Goal: Information Seeking & Learning: Learn about a topic

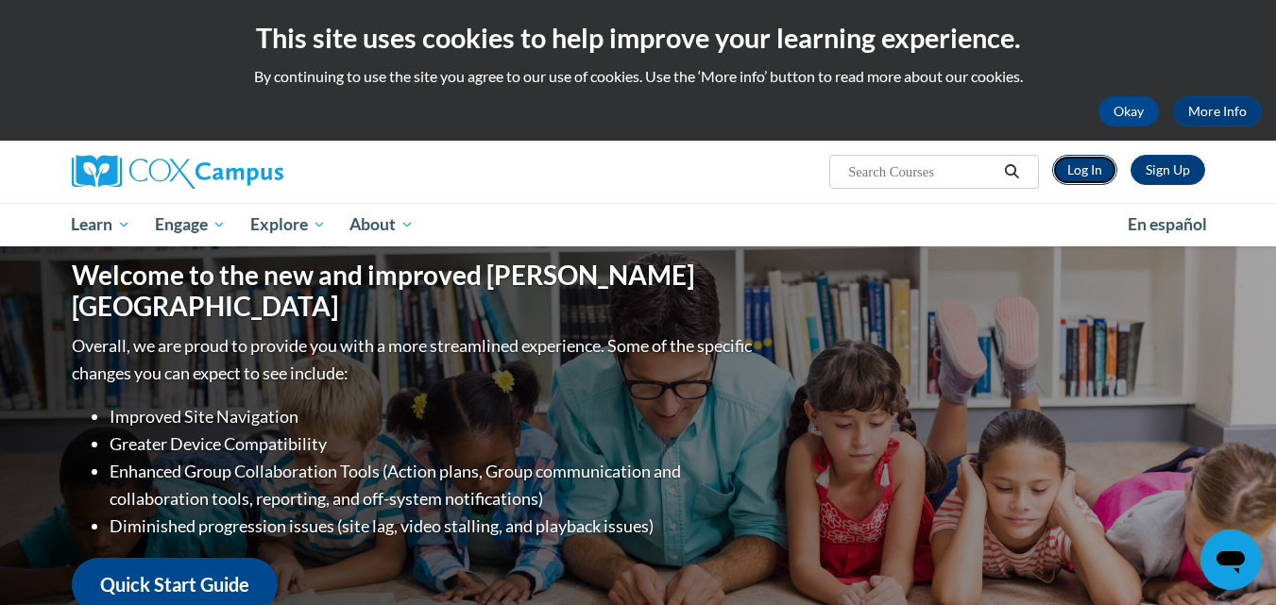
click at [1075, 165] on link "Log In" at bounding box center [1084, 170] width 65 height 30
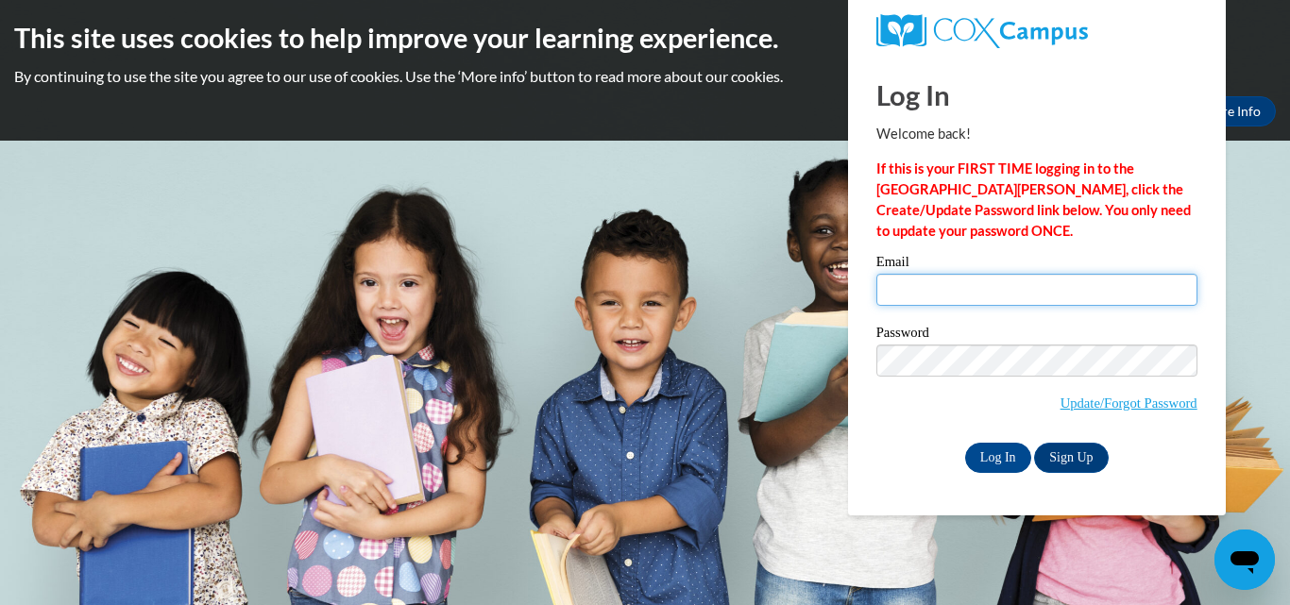
click at [899, 280] on input "Email" at bounding box center [1036, 290] width 321 height 32
type input "michelle.prinzo@mnps.org"
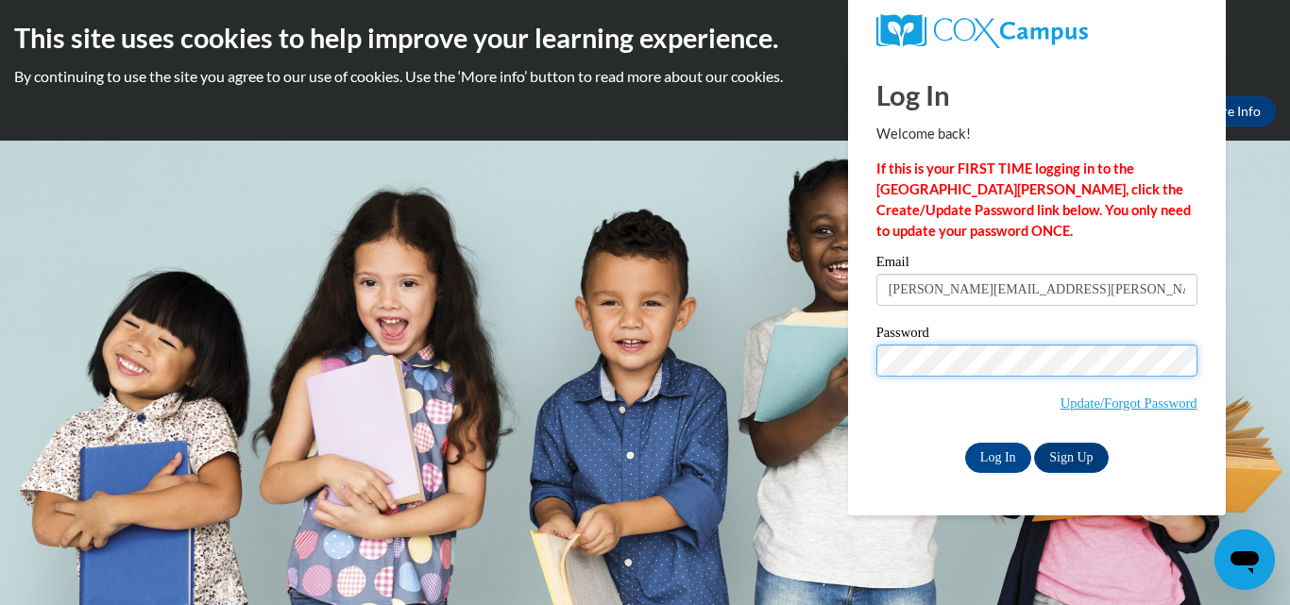
click at [965, 443] on input "Log In" at bounding box center [998, 458] width 66 height 30
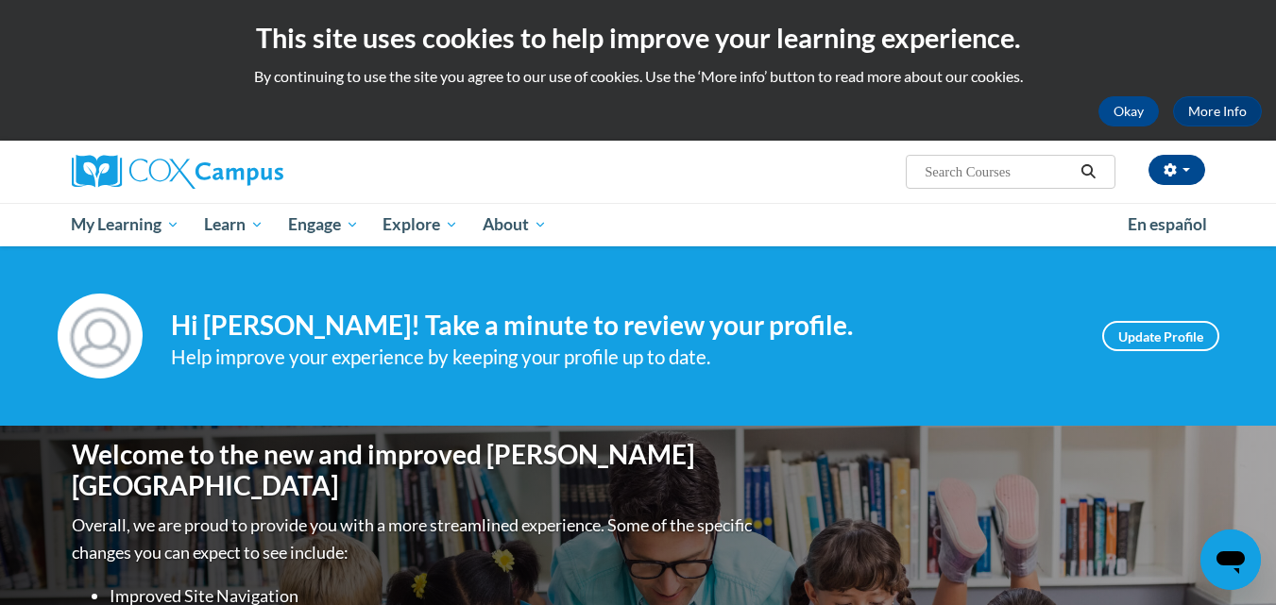
click at [979, 170] on input "Search..." at bounding box center [998, 172] width 151 height 23
type input "trauma informed"
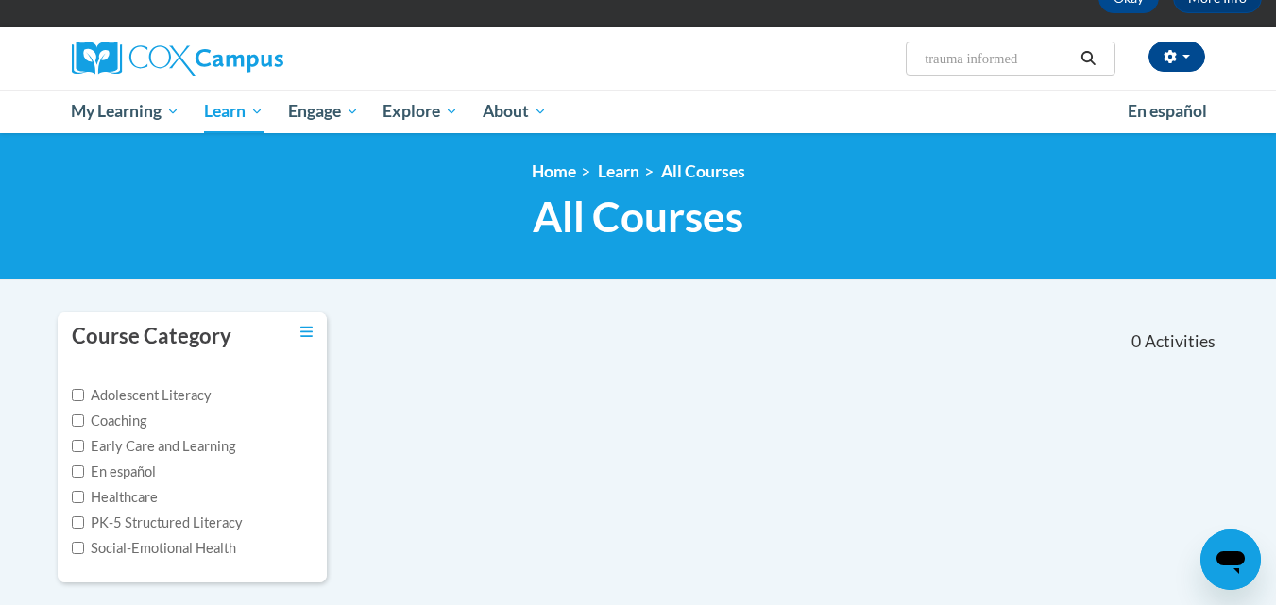
scroll to position [19, 0]
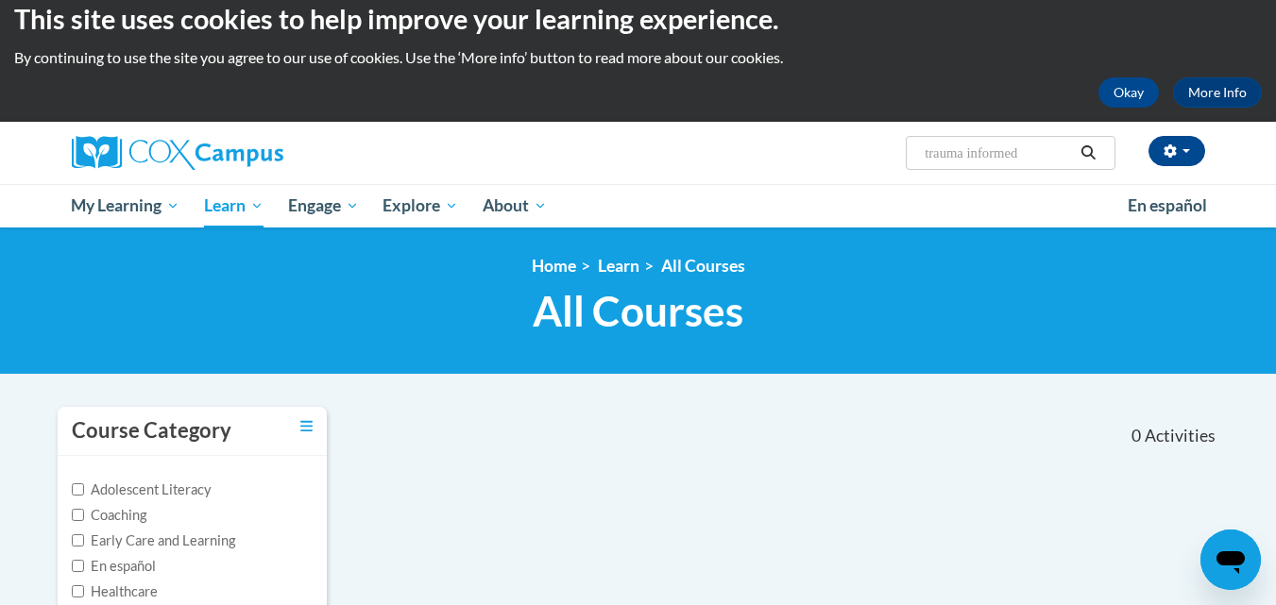
click at [971, 152] on input "trauma informed" at bounding box center [998, 153] width 151 height 23
type input "trauma-informed"
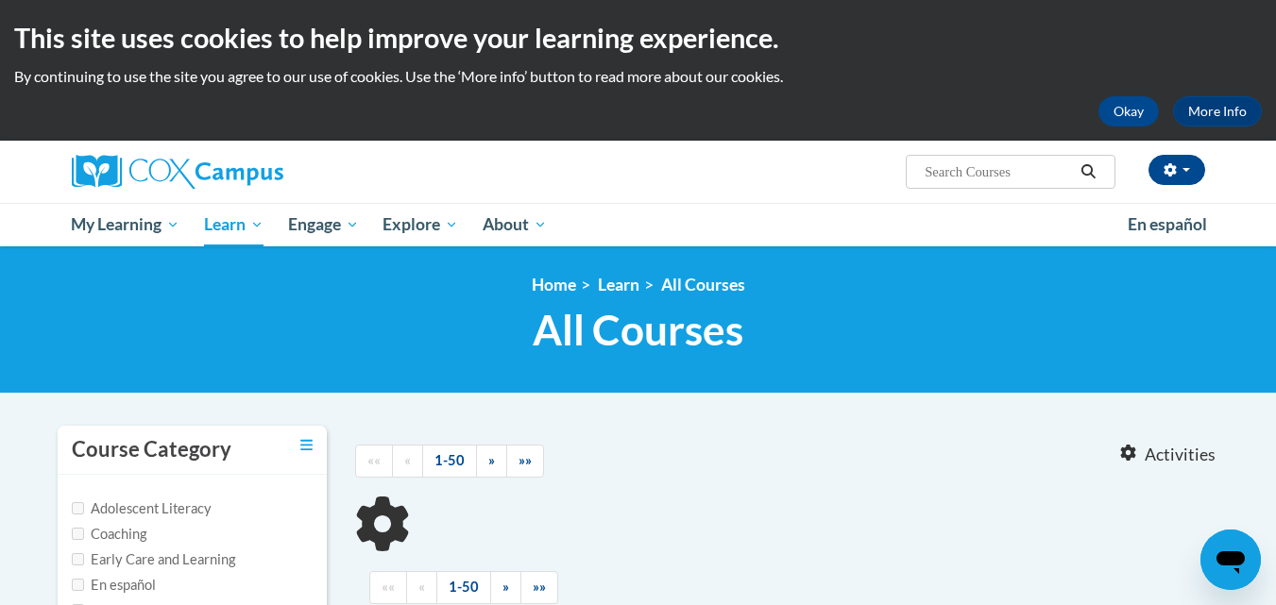
type input "trauma-informed"
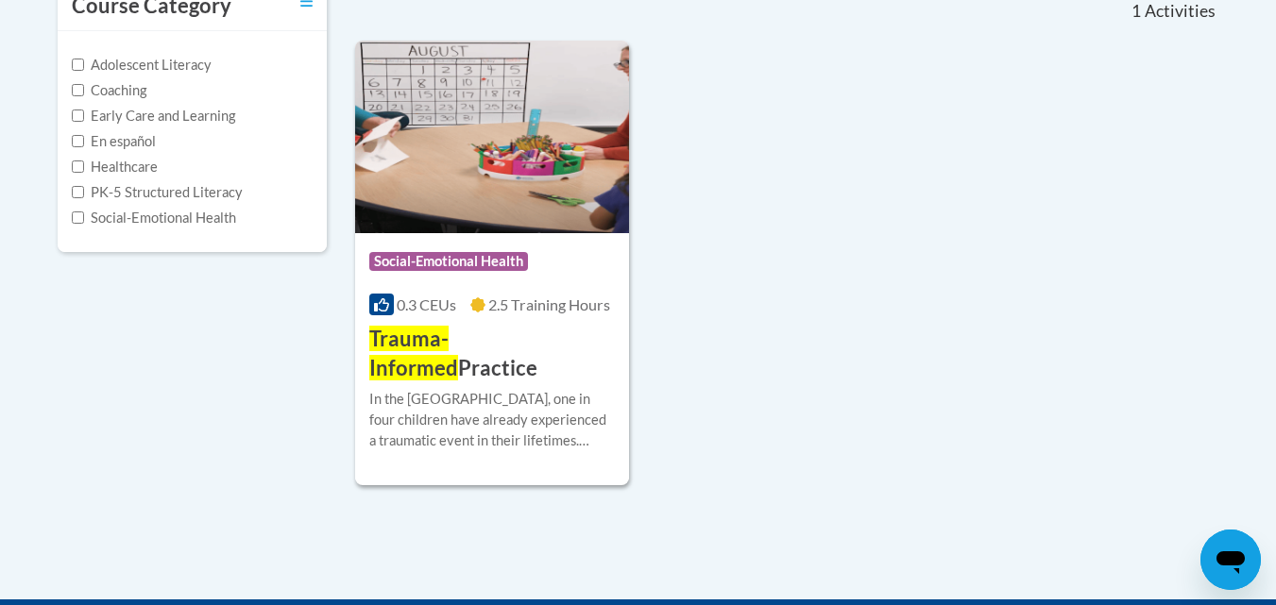
scroll to position [446, 0]
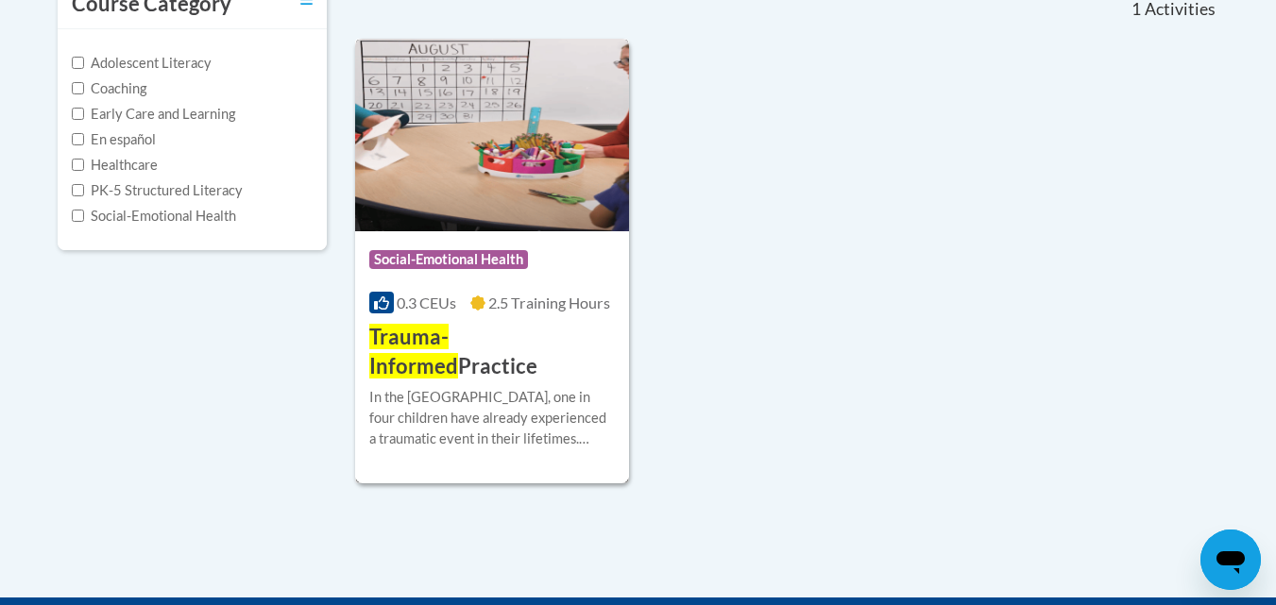
click at [458, 339] on span "Trauma-Informed" at bounding box center [413, 351] width 89 height 55
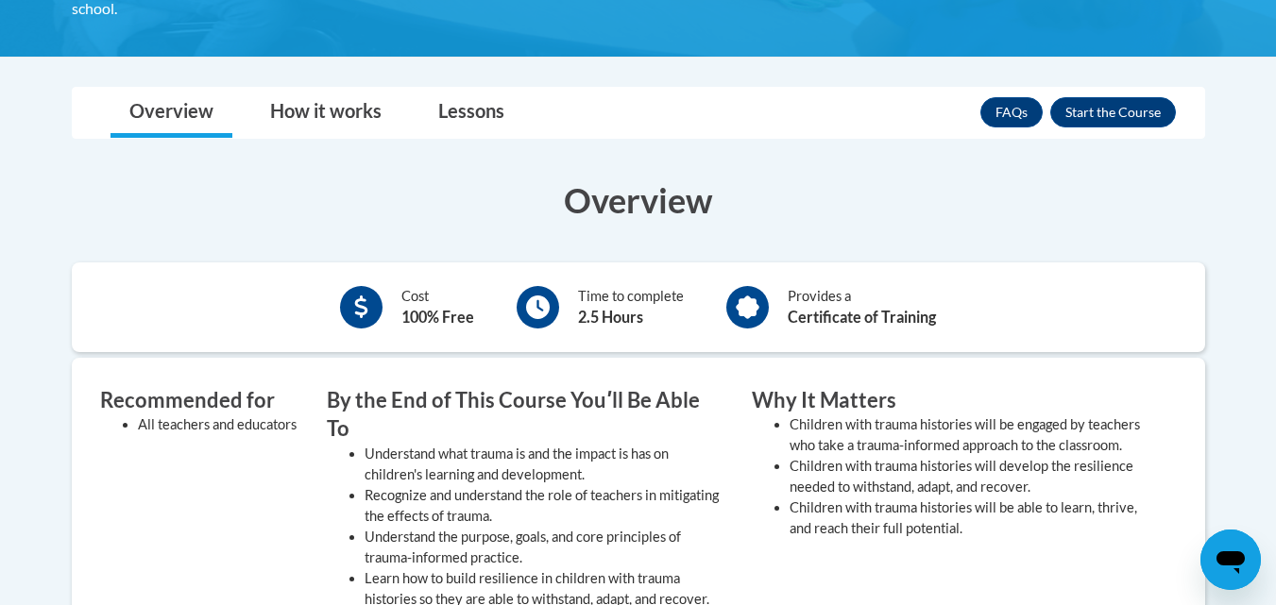
scroll to position [587, 0]
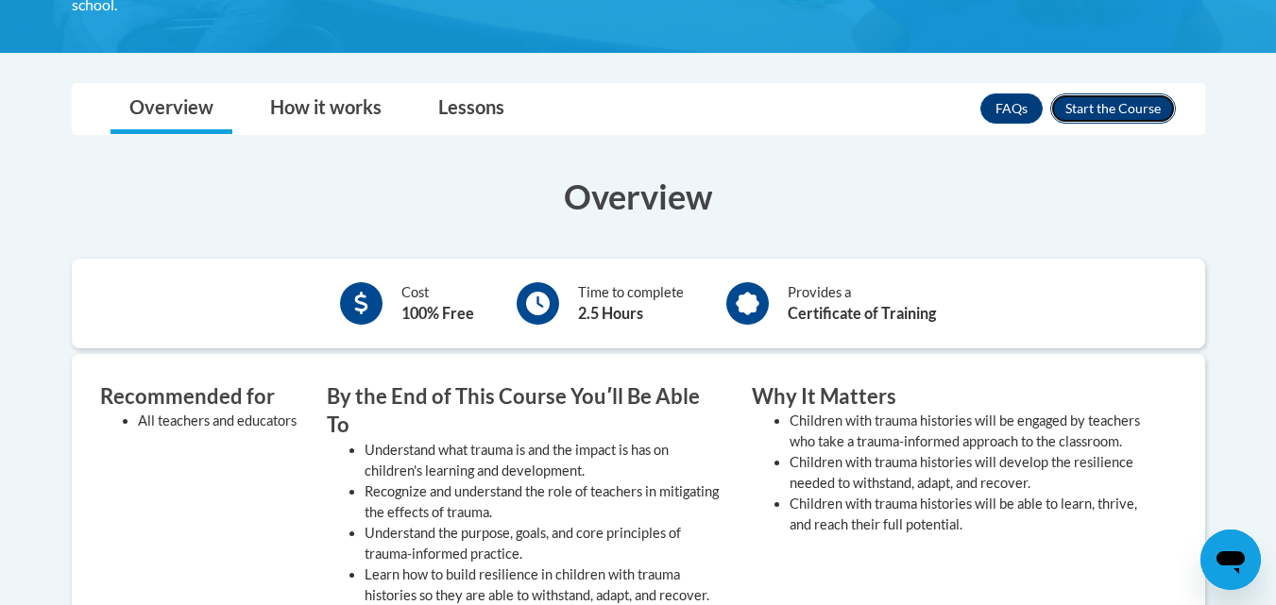
click at [1132, 101] on button "Enroll" at bounding box center [1113, 109] width 126 height 30
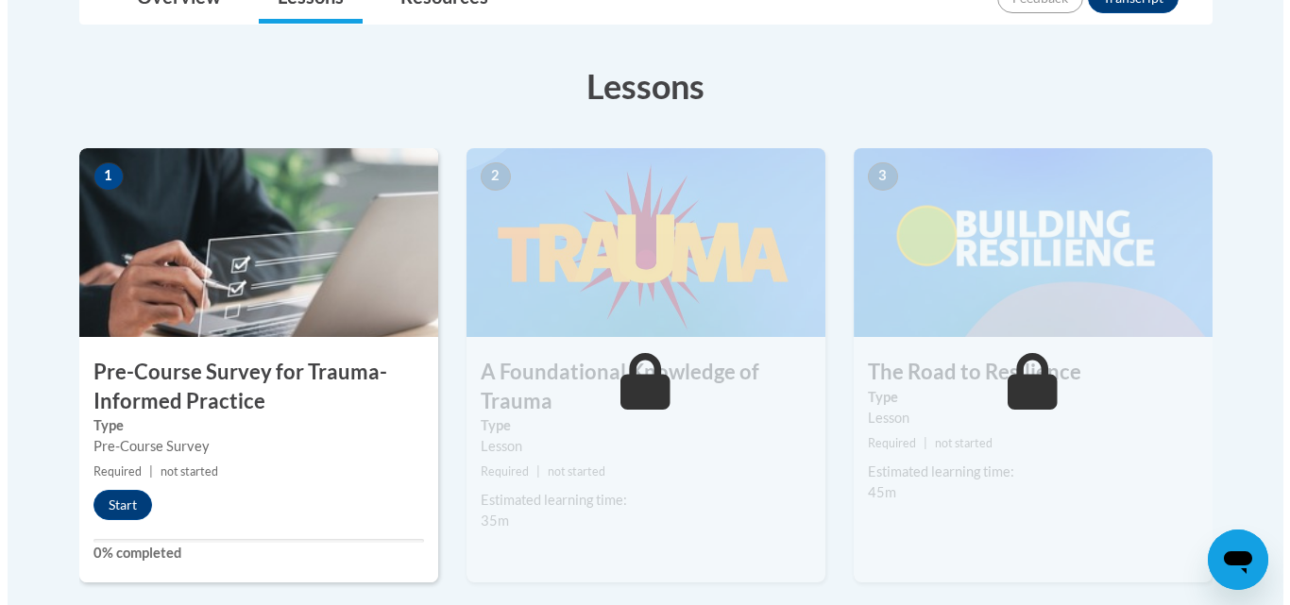
scroll to position [483, 0]
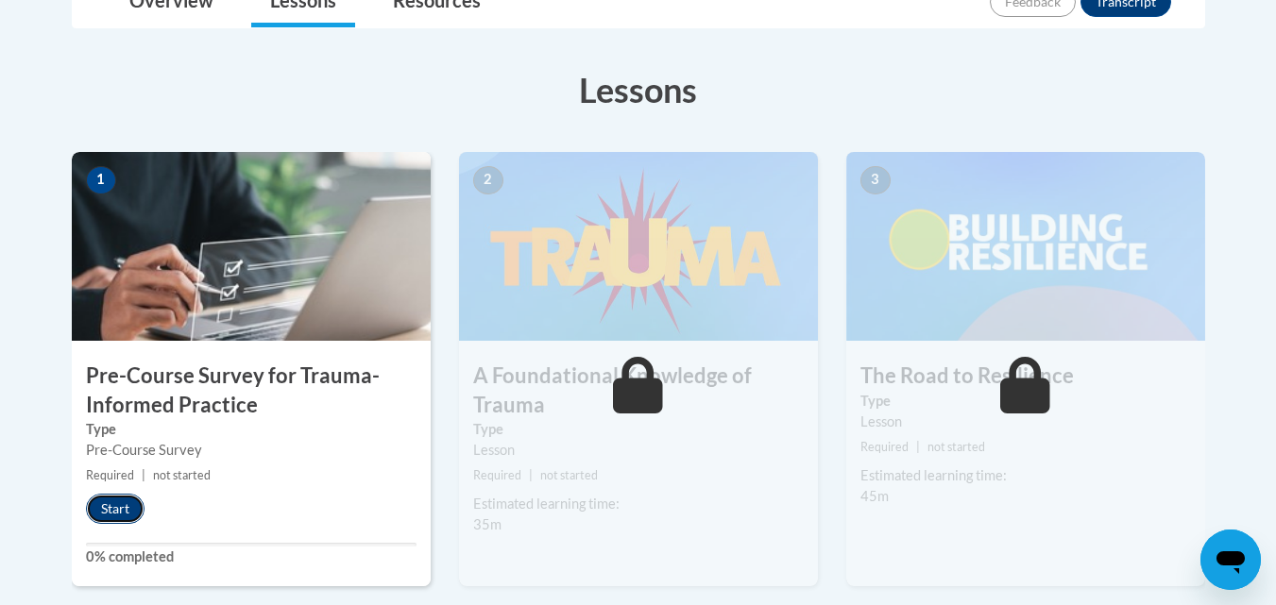
click at [111, 504] on button "Start" at bounding box center [115, 509] width 59 height 30
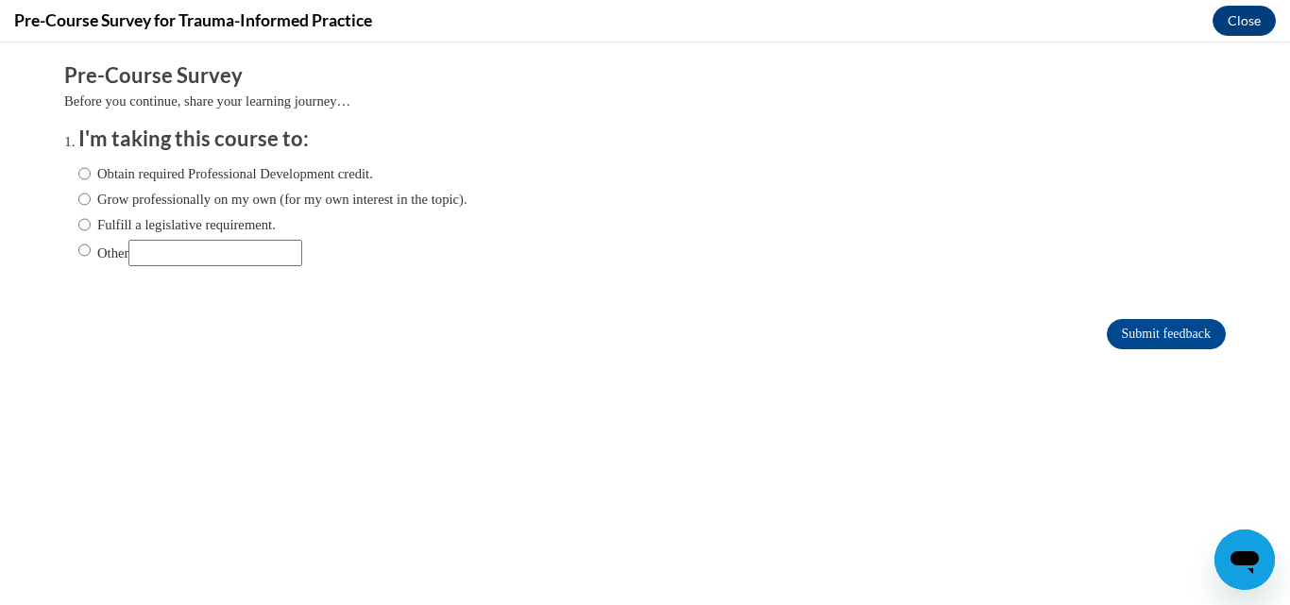
scroll to position [0, 0]
click at [213, 229] on label "Fulfill a legislative requirement." at bounding box center [176, 224] width 197 height 21
click at [91, 229] on input "Fulfill a legislative requirement." at bounding box center [84, 224] width 12 height 21
radio input "true"
click at [1146, 332] on input "Submit feedback" at bounding box center [1166, 334] width 119 height 30
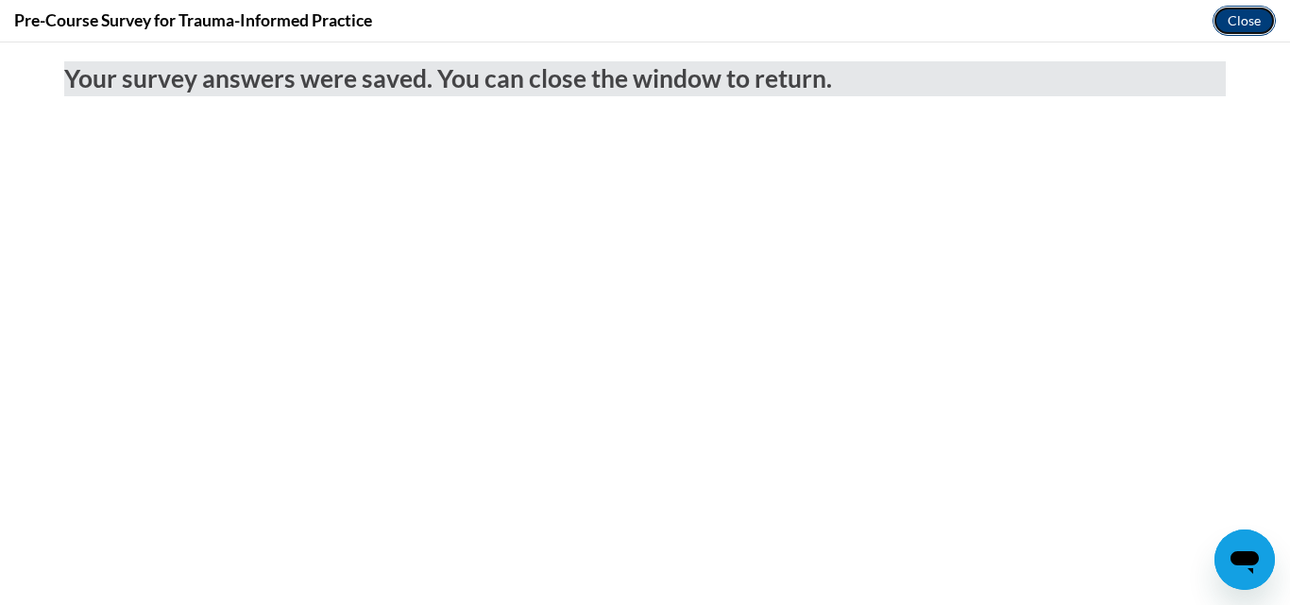
click at [1228, 13] on button "Close" at bounding box center [1244, 21] width 63 height 30
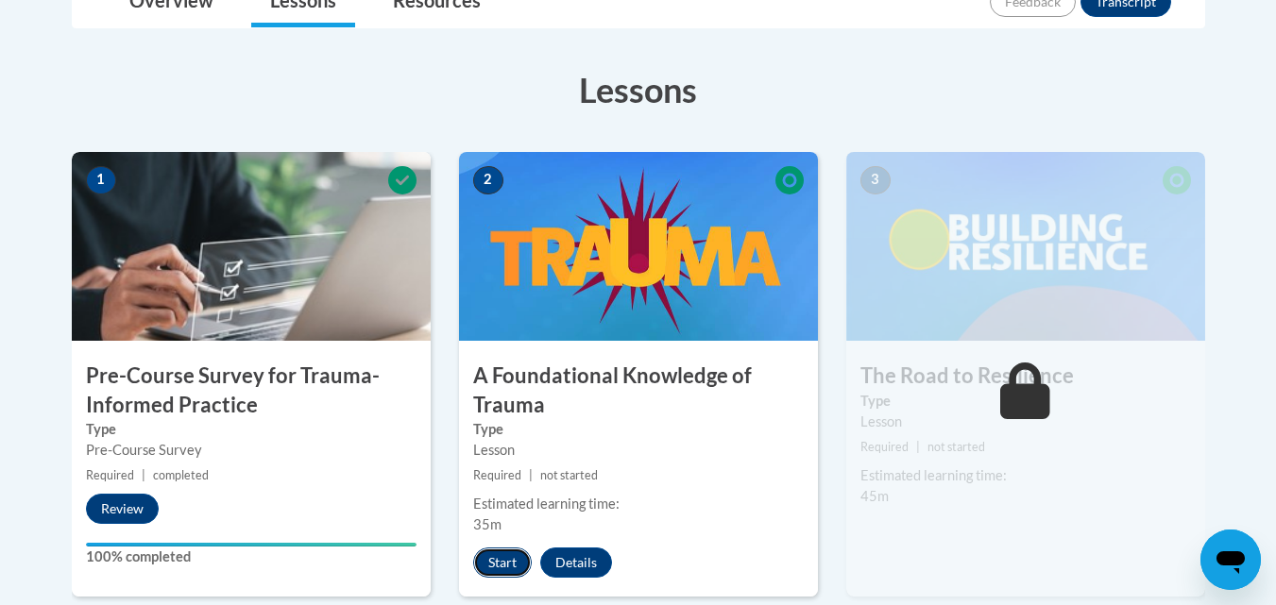
click at [487, 553] on button "Start" at bounding box center [502, 563] width 59 height 30
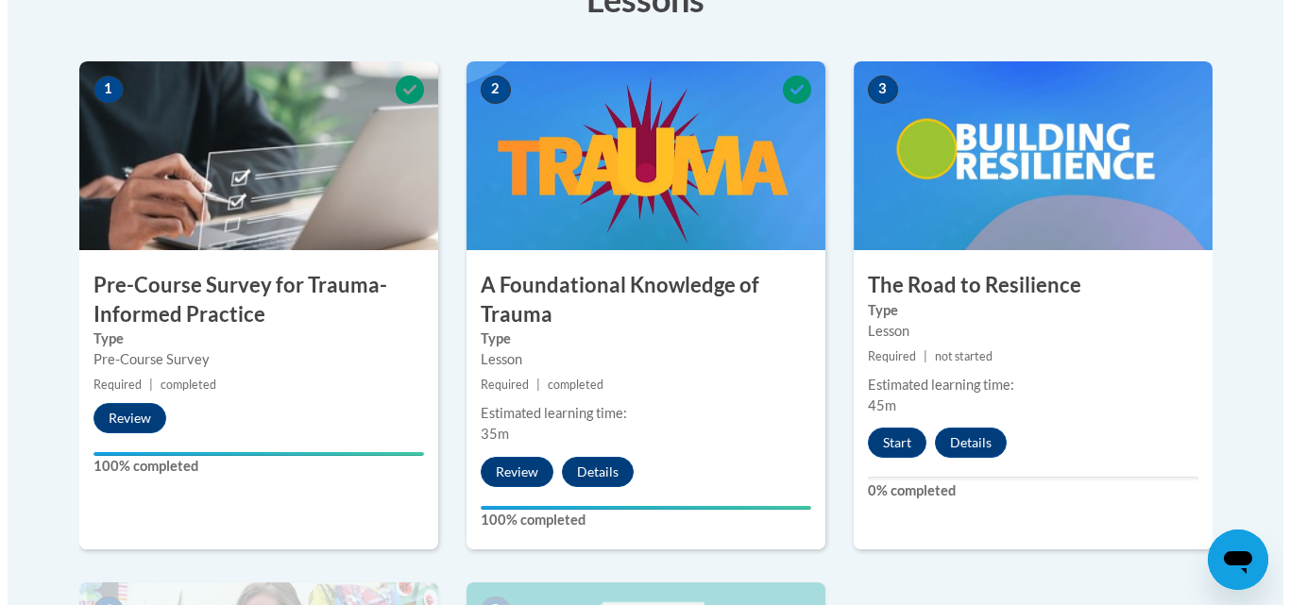
scroll to position [634, 0]
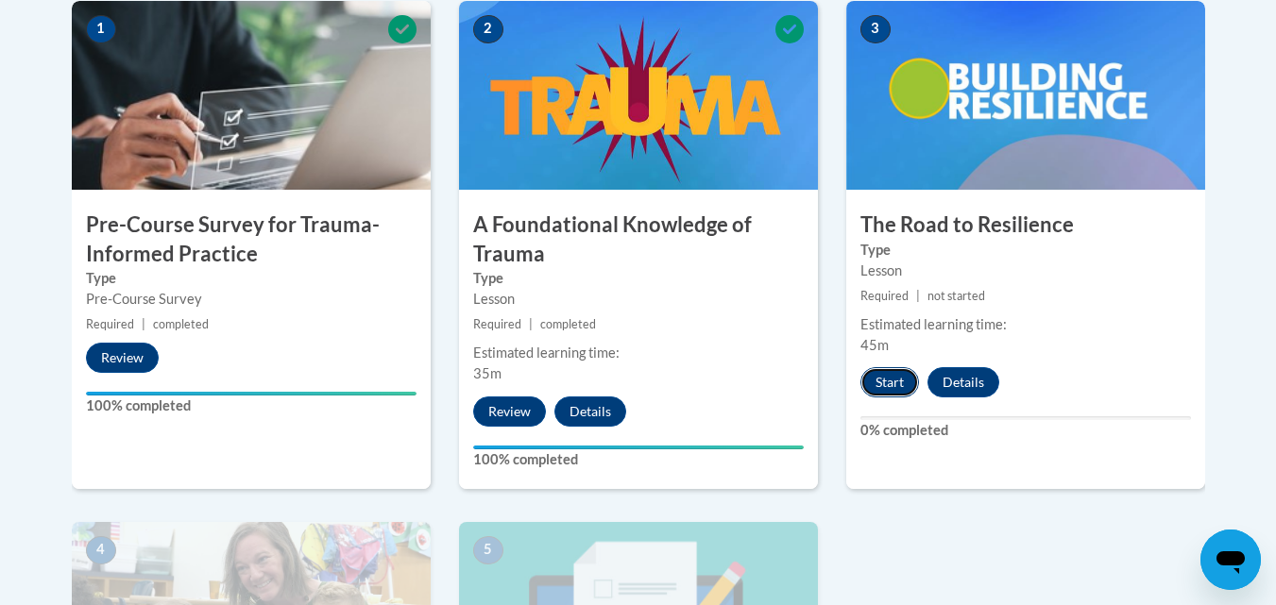
click at [887, 379] on button "Start" at bounding box center [889, 382] width 59 height 30
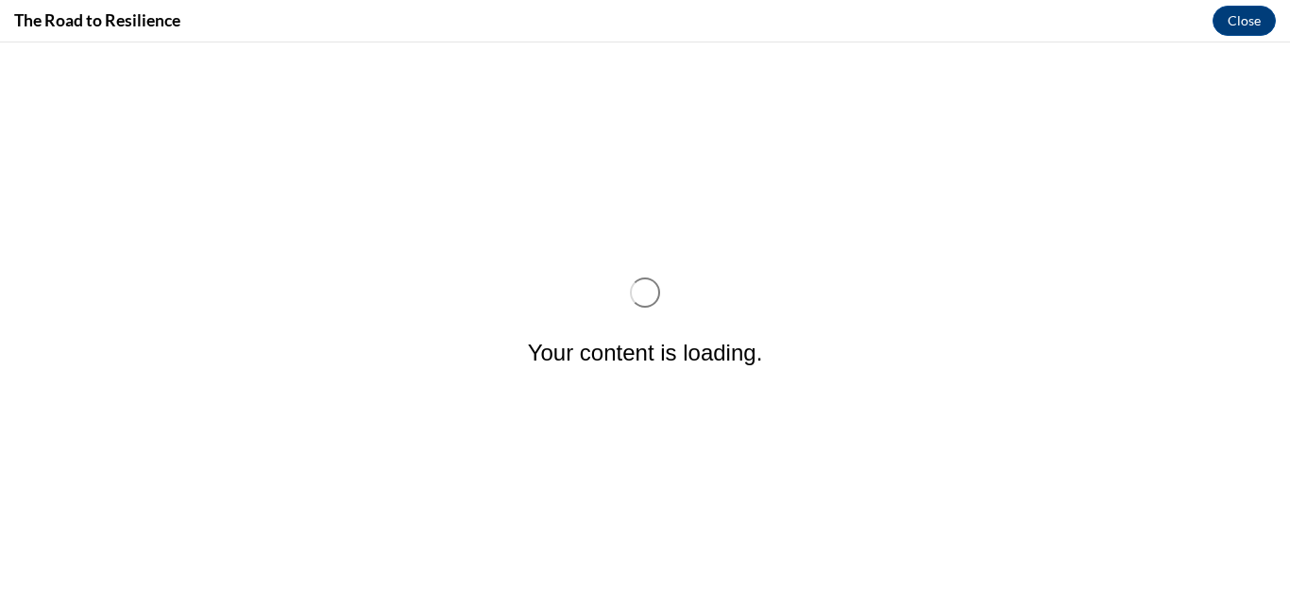
scroll to position [0, 0]
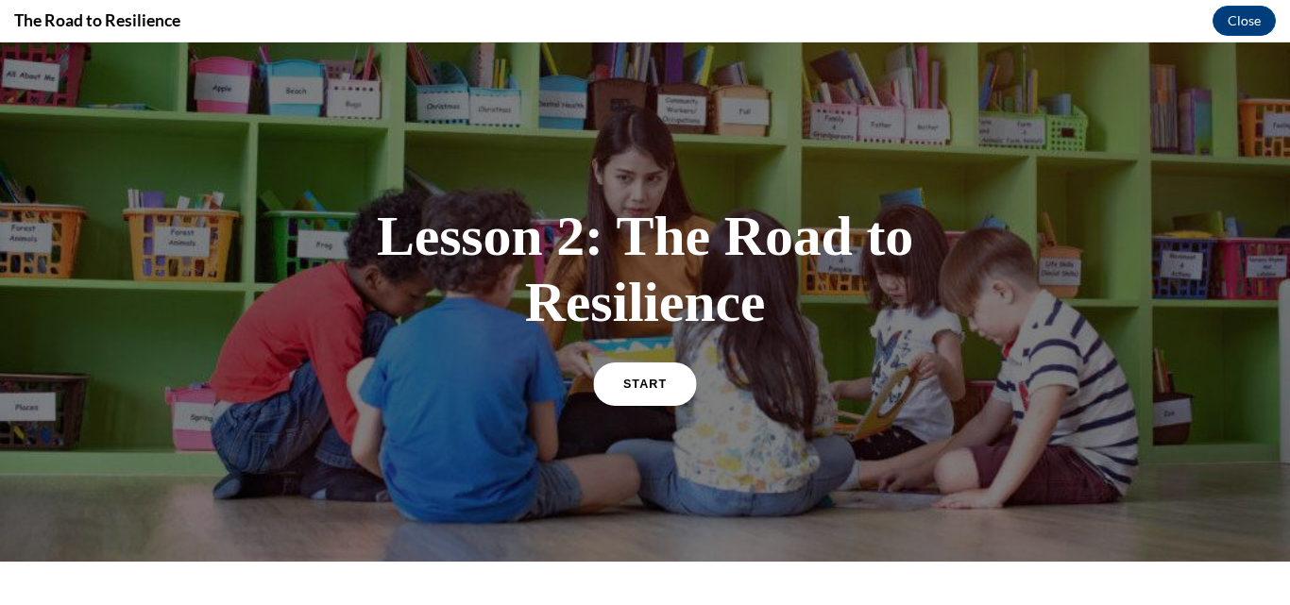
click at [613, 378] on link "START" at bounding box center [644, 383] width 103 height 43
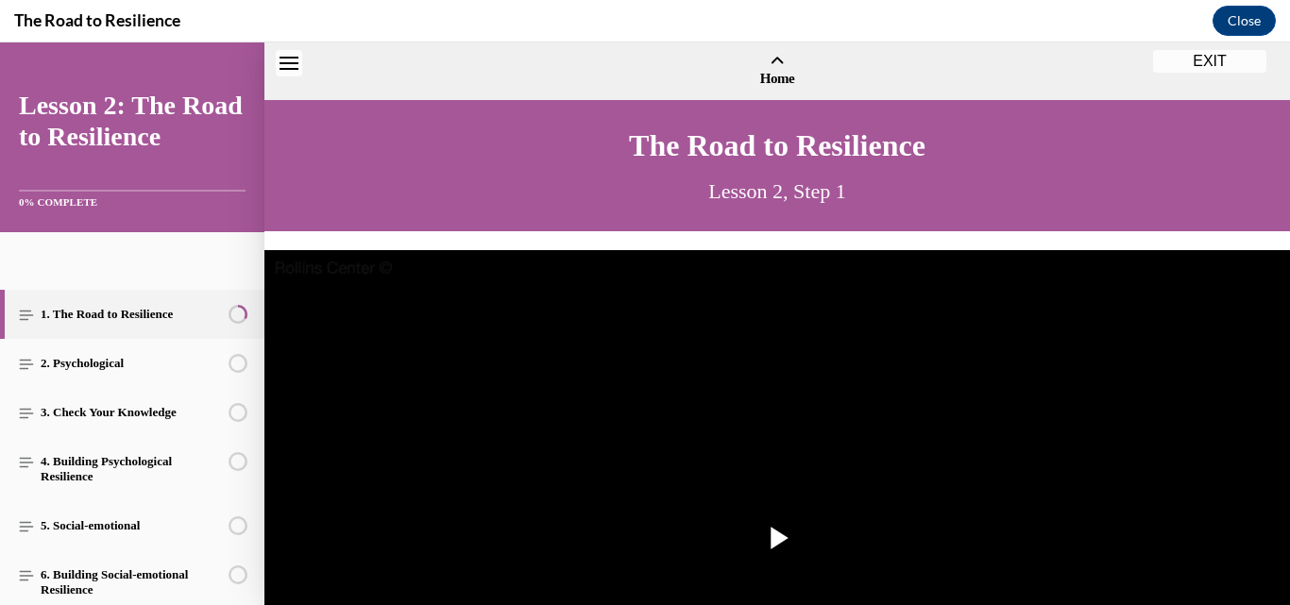
scroll to position [58, 0]
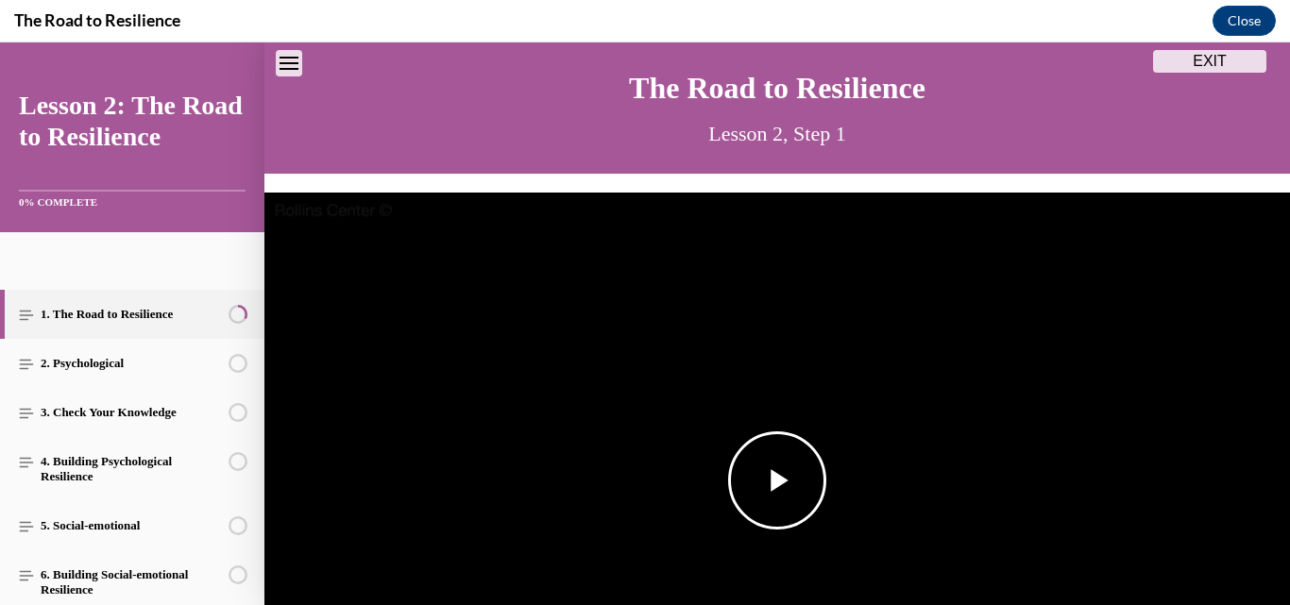
click at [777, 481] on span "Video player" at bounding box center [777, 481] width 0 height 0
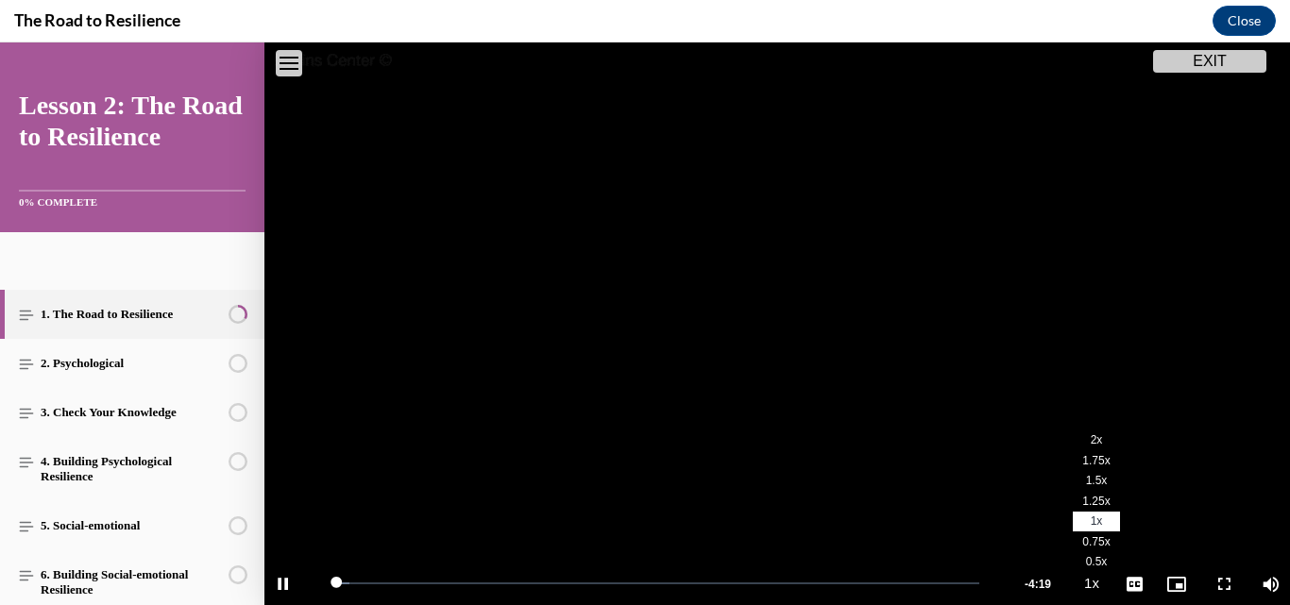
click at [1091, 434] on span "2x" at bounding box center [1097, 440] width 12 height 13
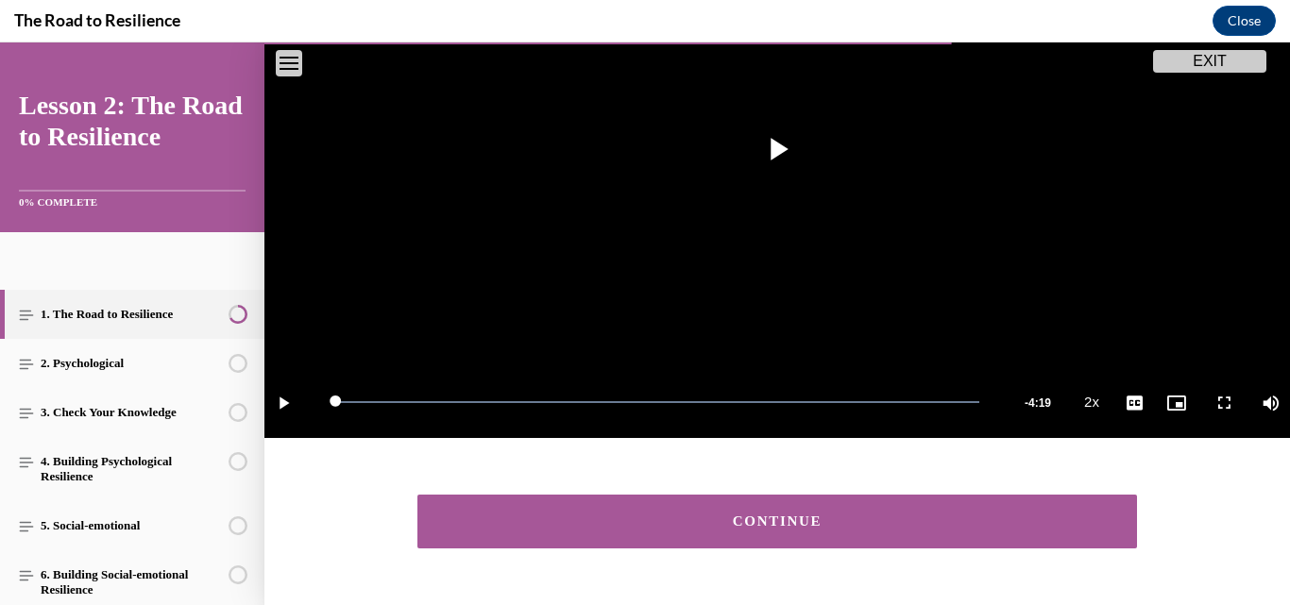
scroll to position [433, 0]
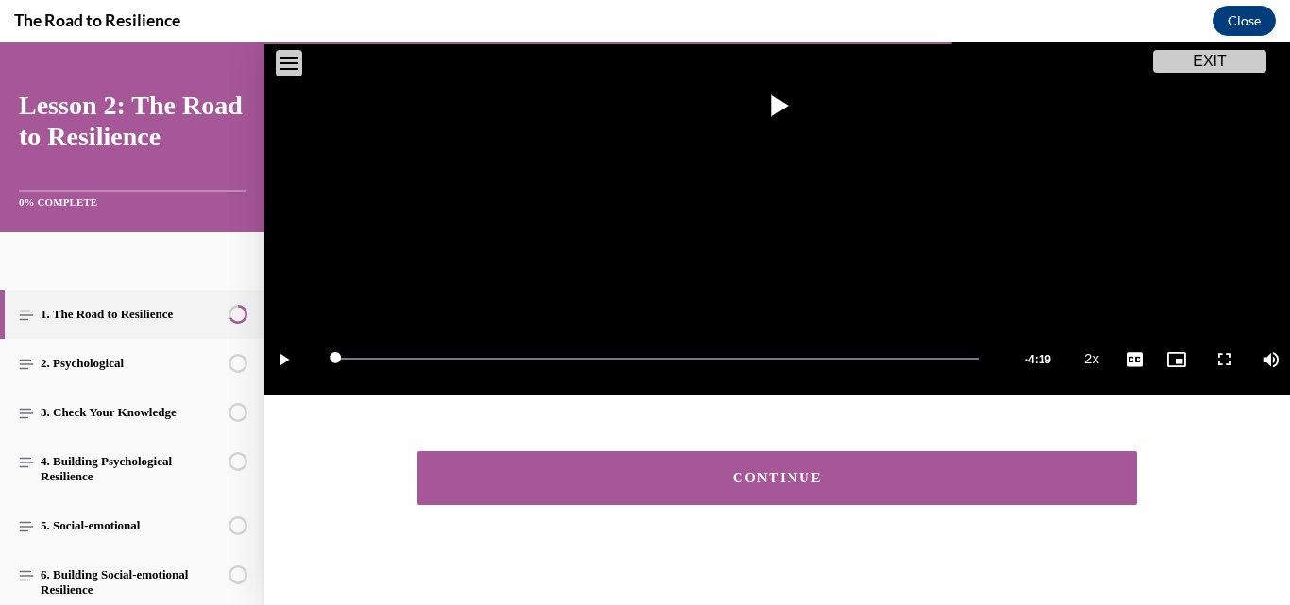
click at [977, 475] on div "CONTINUE" at bounding box center [777, 478] width 661 height 14
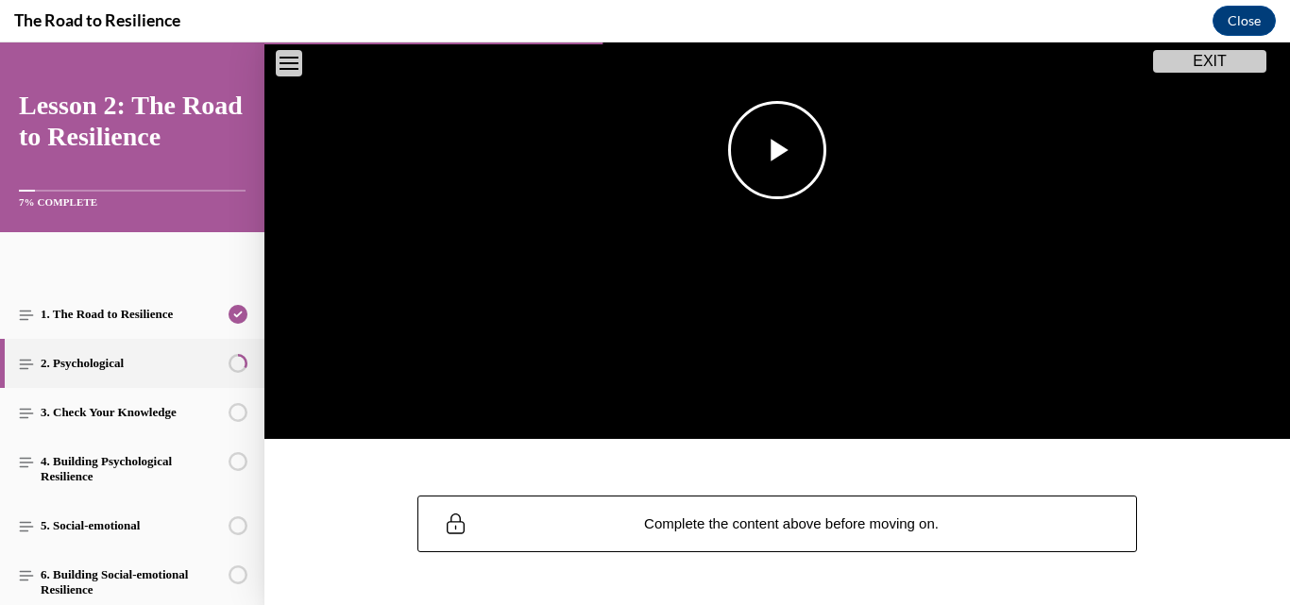
scroll to position [386, 0]
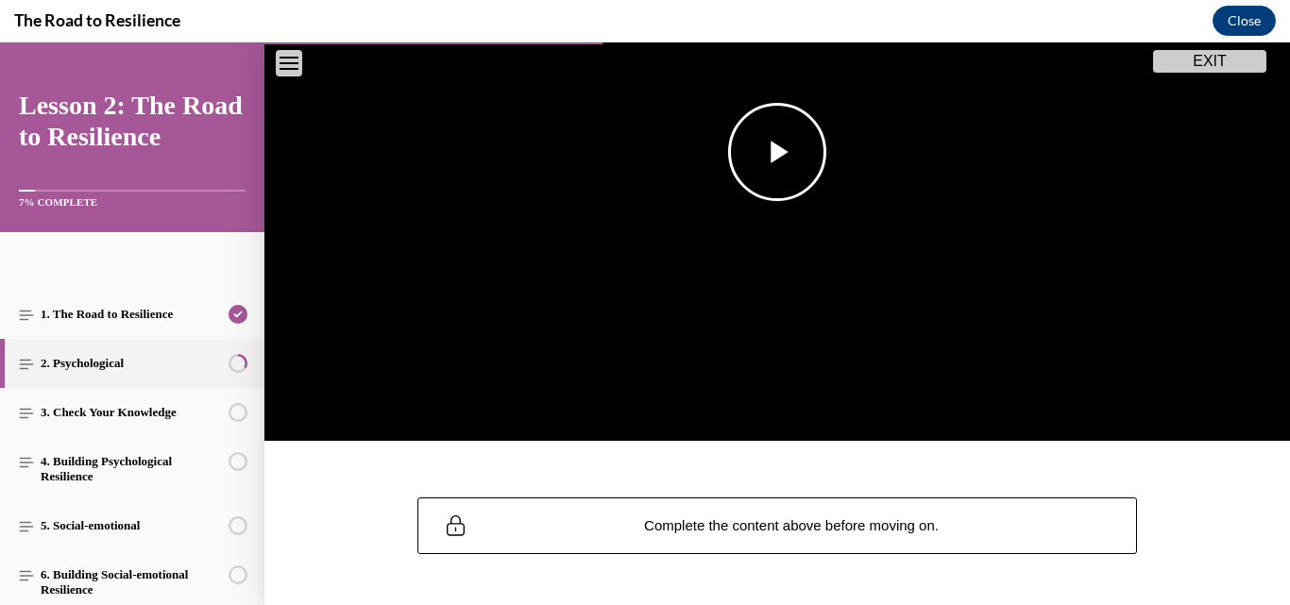
click at [777, 152] on span "Video player" at bounding box center [777, 152] width 0 height 0
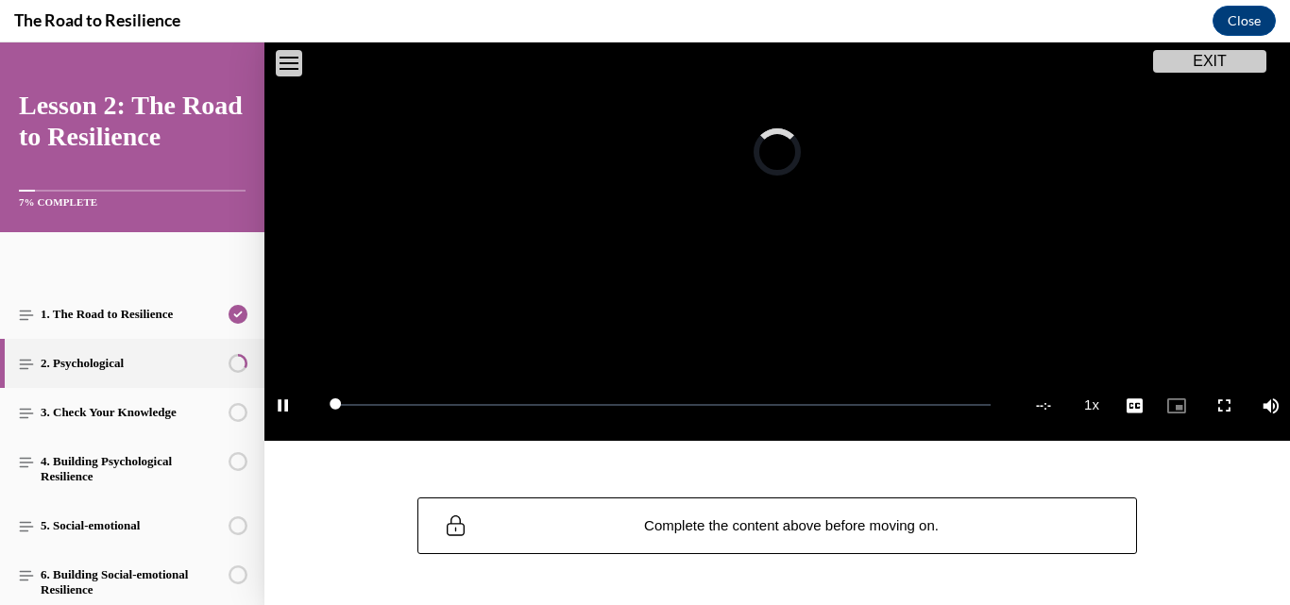
scroll to position [213, 0]
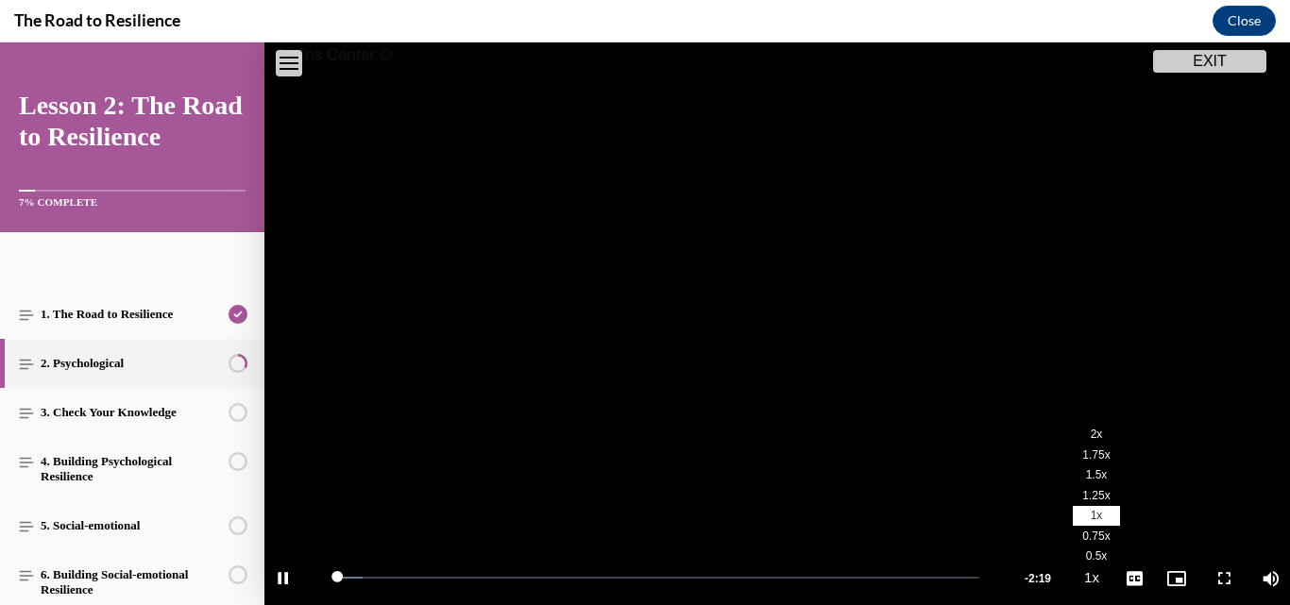
click at [1082, 428] on li "2x" at bounding box center [1096, 435] width 47 height 21
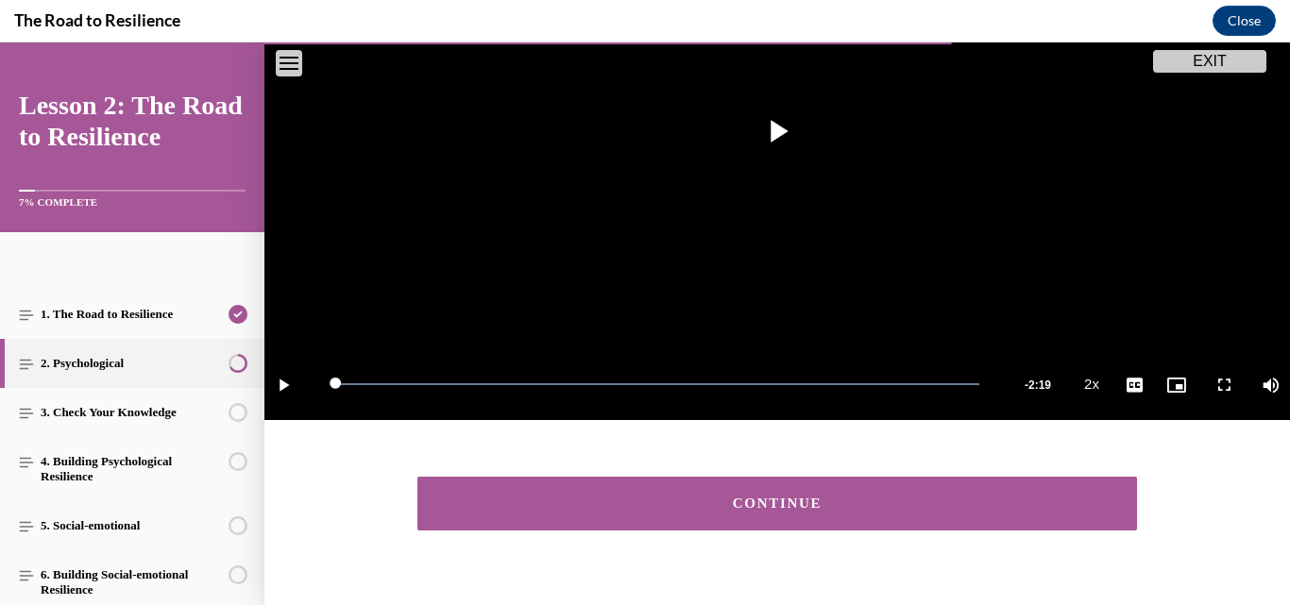
scroll to position [433, 0]
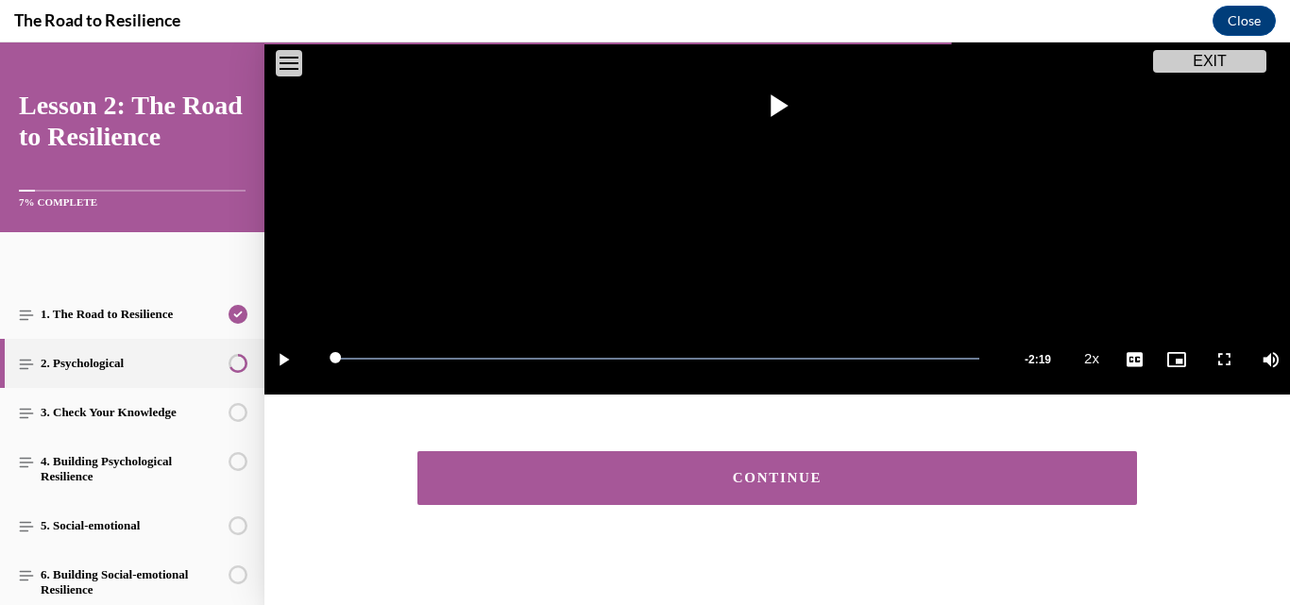
click at [1042, 471] on div "CONTINUE" at bounding box center [777, 478] width 661 height 14
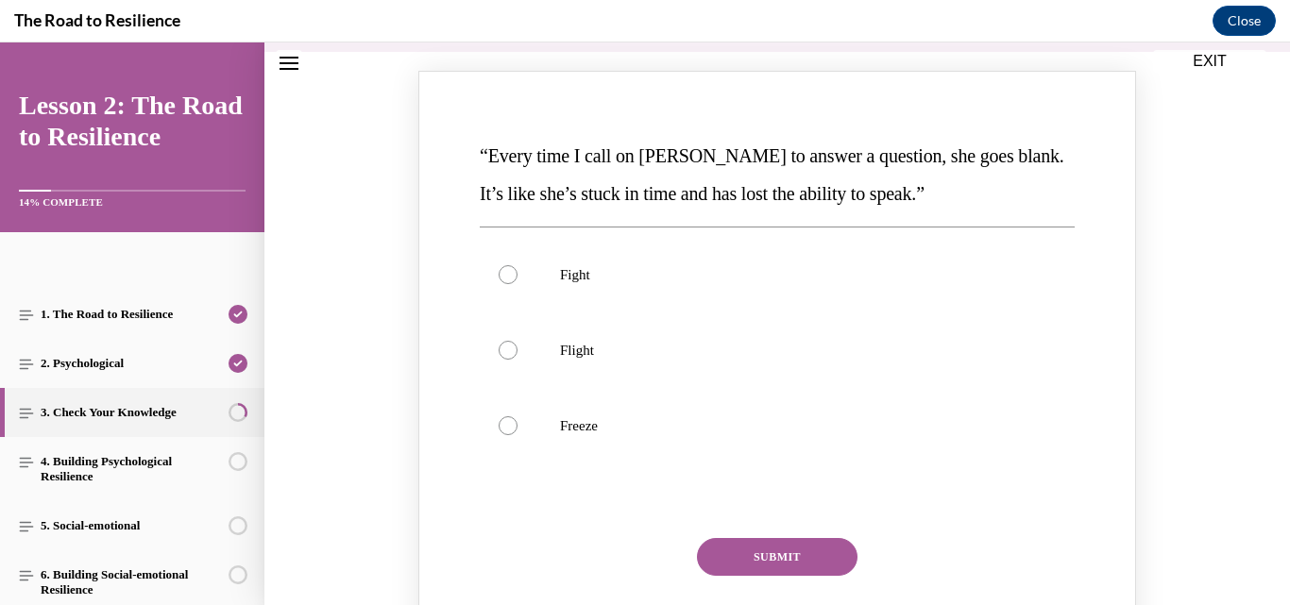
scroll to position [239, 0]
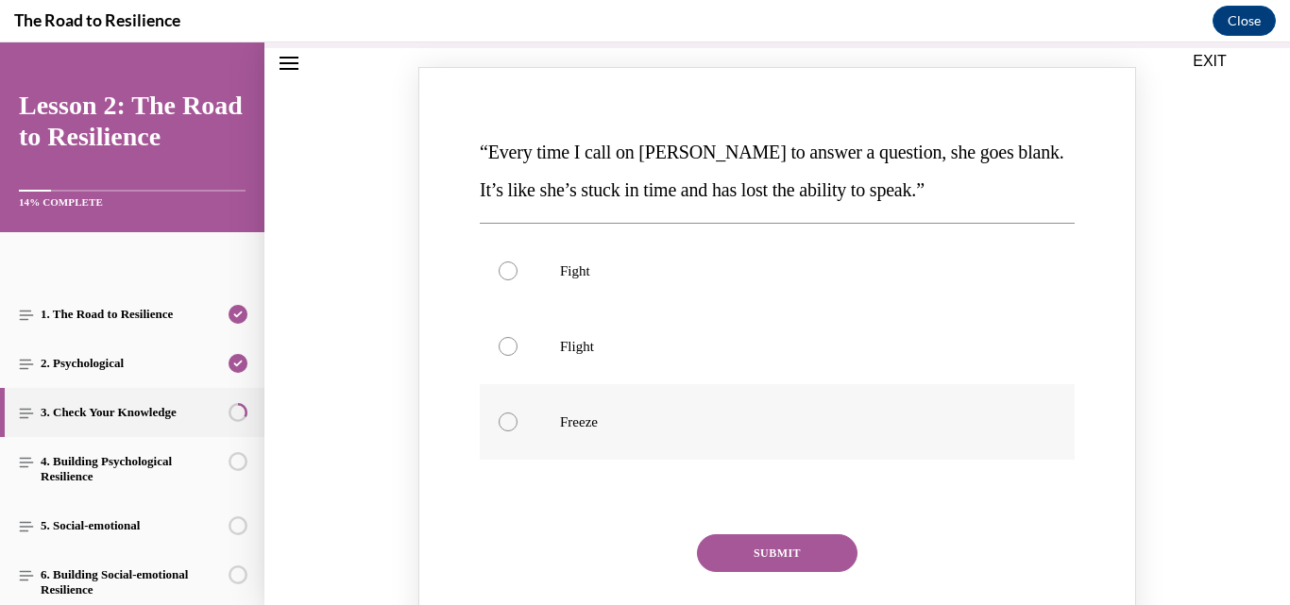
click at [569, 429] on p "Freeze" at bounding box center [794, 422] width 468 height 19
click at [518, 429] on input "Freeze" at bounding box center [508, 422] width 19 height 19
radio input "true"
click at [745, 557] on button "SUBMIT" at bounding box center [777, 554] width 161 height 38
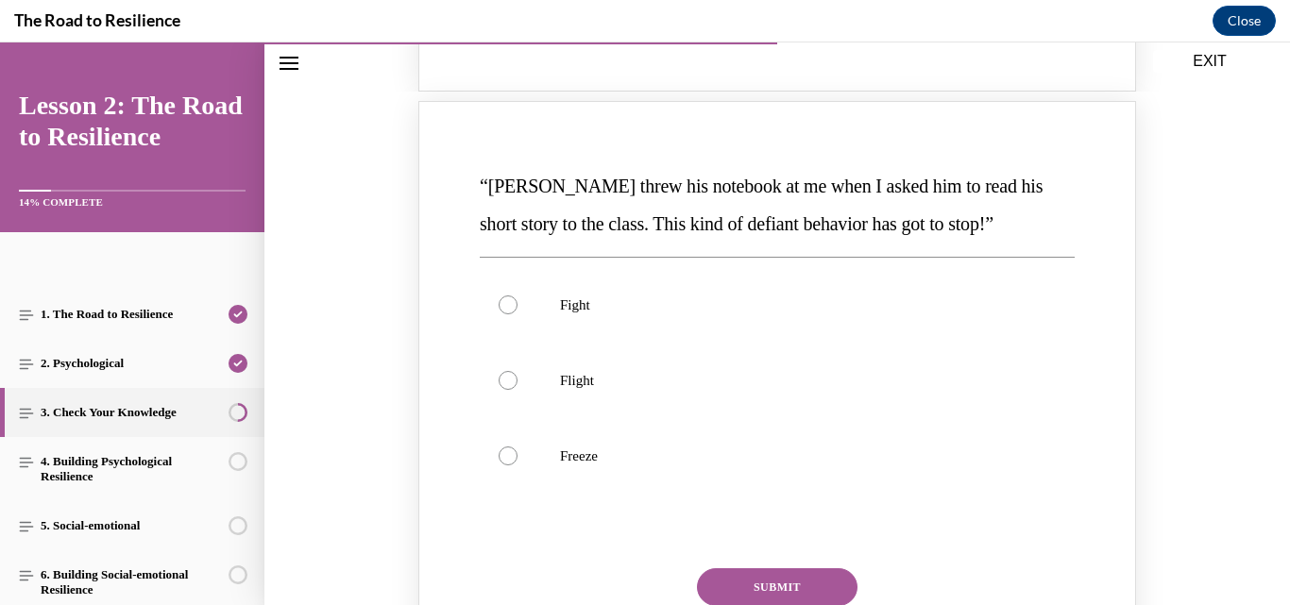
scroll to position [994, 0]
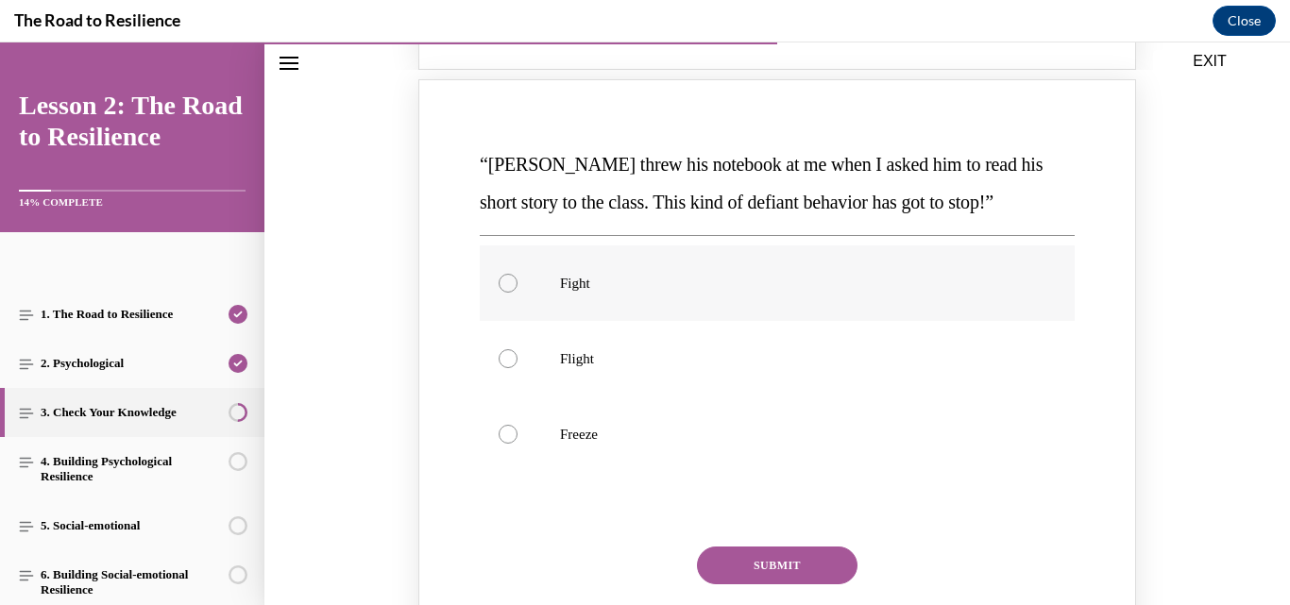
click at [585, 276] on p "Fight" at bounding box center [794, 283] width 468 height 19
click at [518, 276] on input "Fight" at bounding box center [508, 283] width 19 height 19
radio input "true"
click at [771, 559] on button "SUBMIT" at bounding box center [777, 566] width 161 height 38
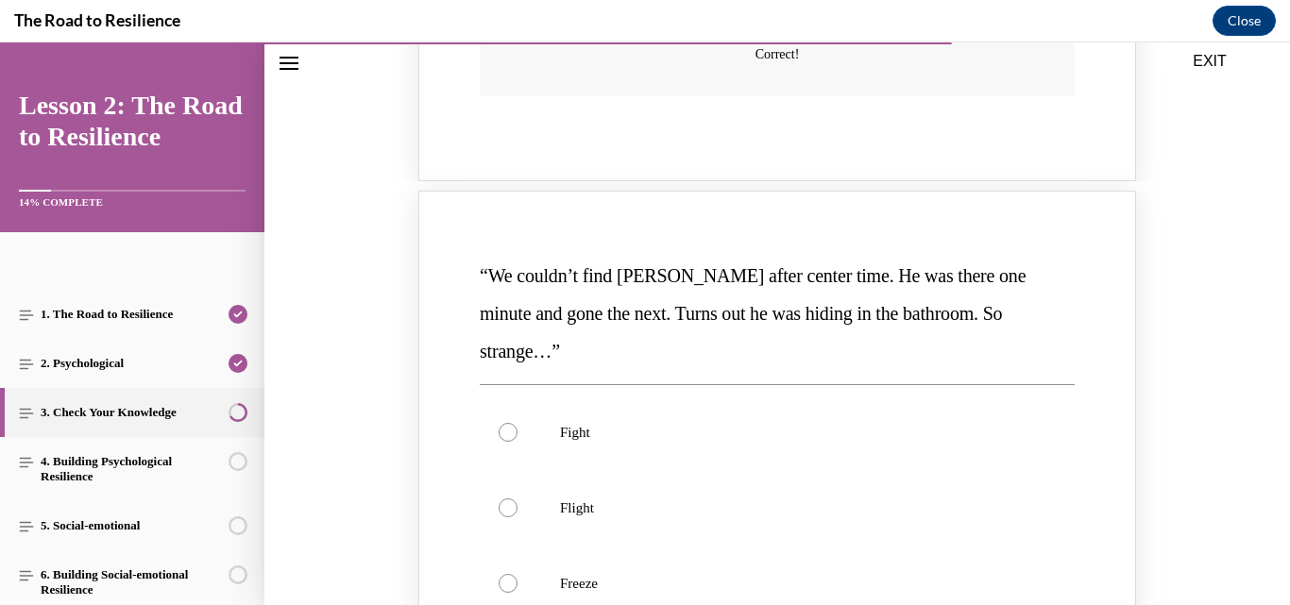
scroll to position [1678, 0]
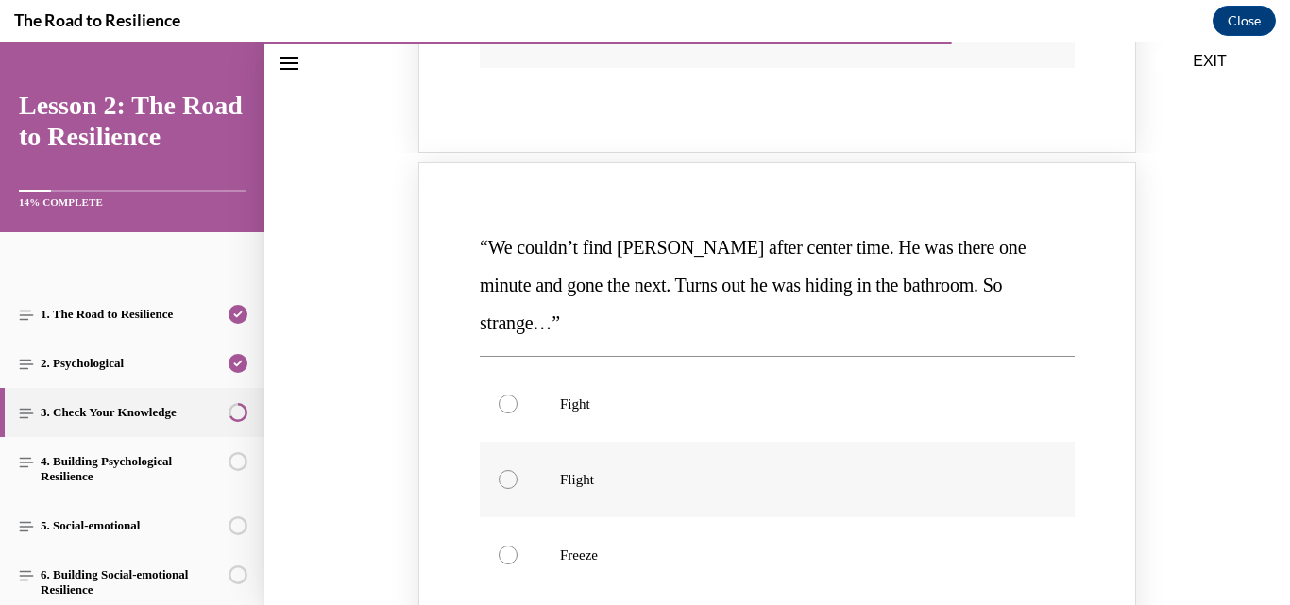
click at [571, 470] on p "Flight" at bounding box center [794, 479] width 468 height 19
click at [518, 470] on input "Flight" at bounding box center [508, 479] width 19 height 19
radio input "true"
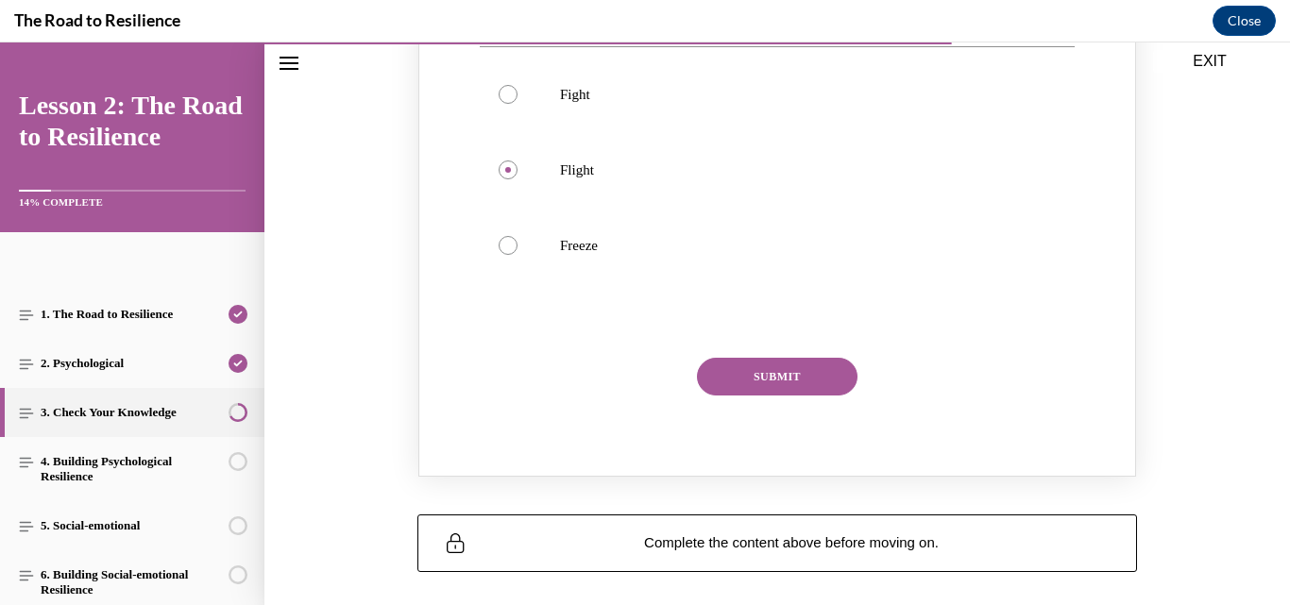
scroll to position [1993, 0]
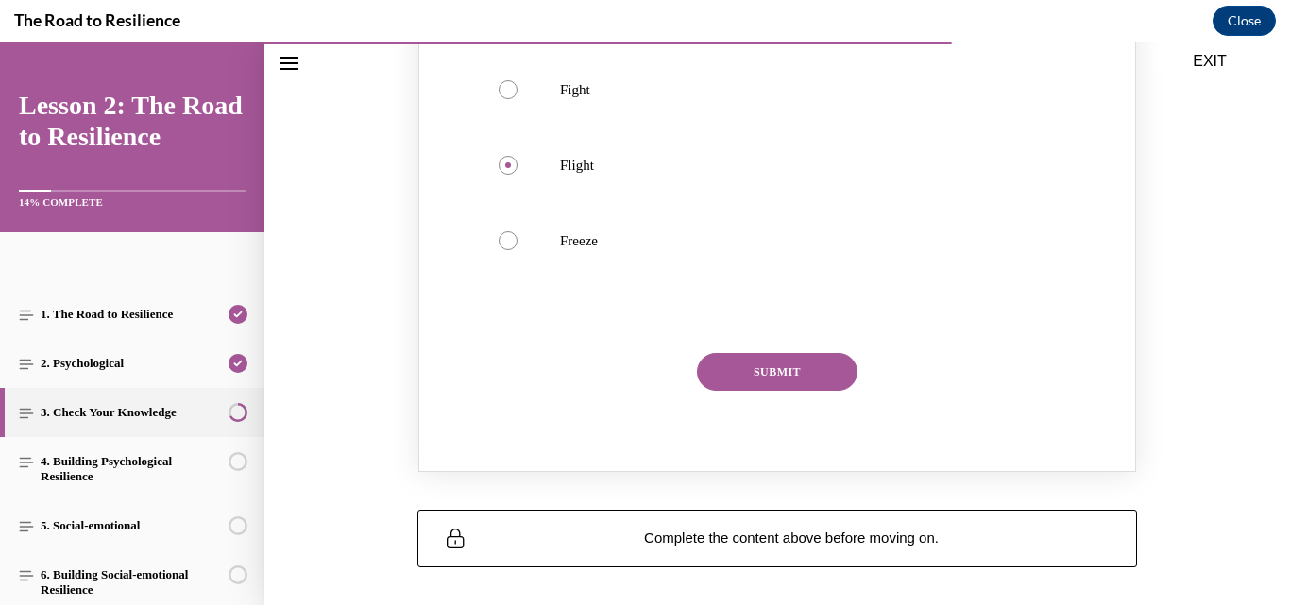
click at [753, 353] on button "SUBMIT" at bounding box center [777, 372] width 161 height 38
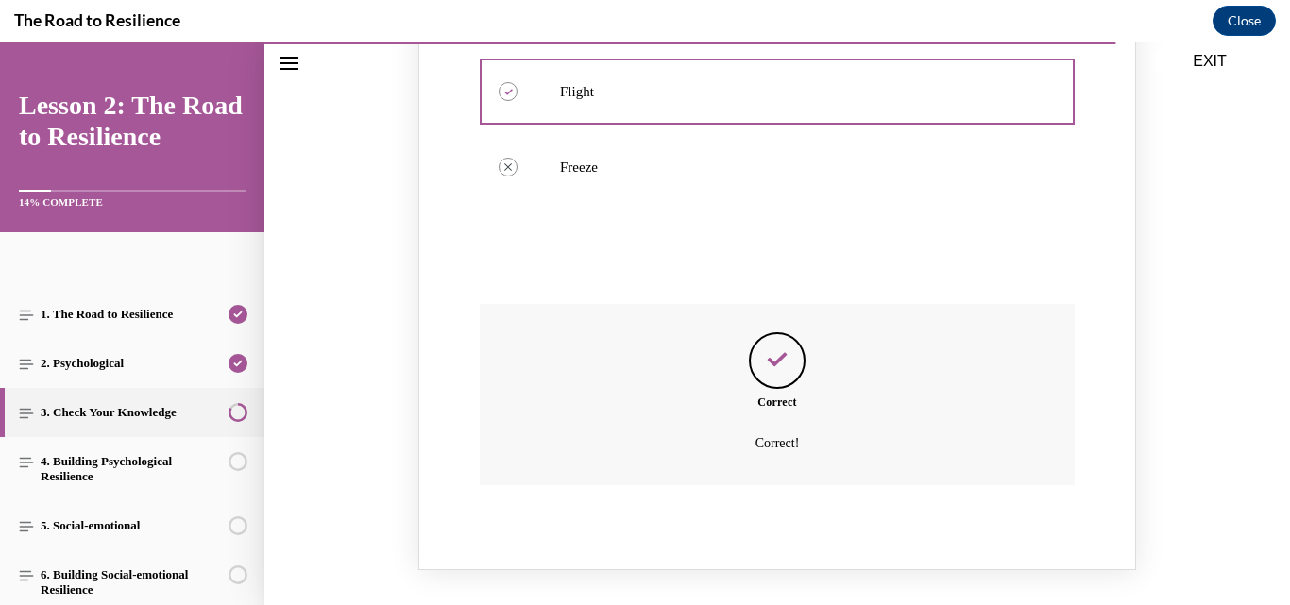
scroll to position [2071, 0]
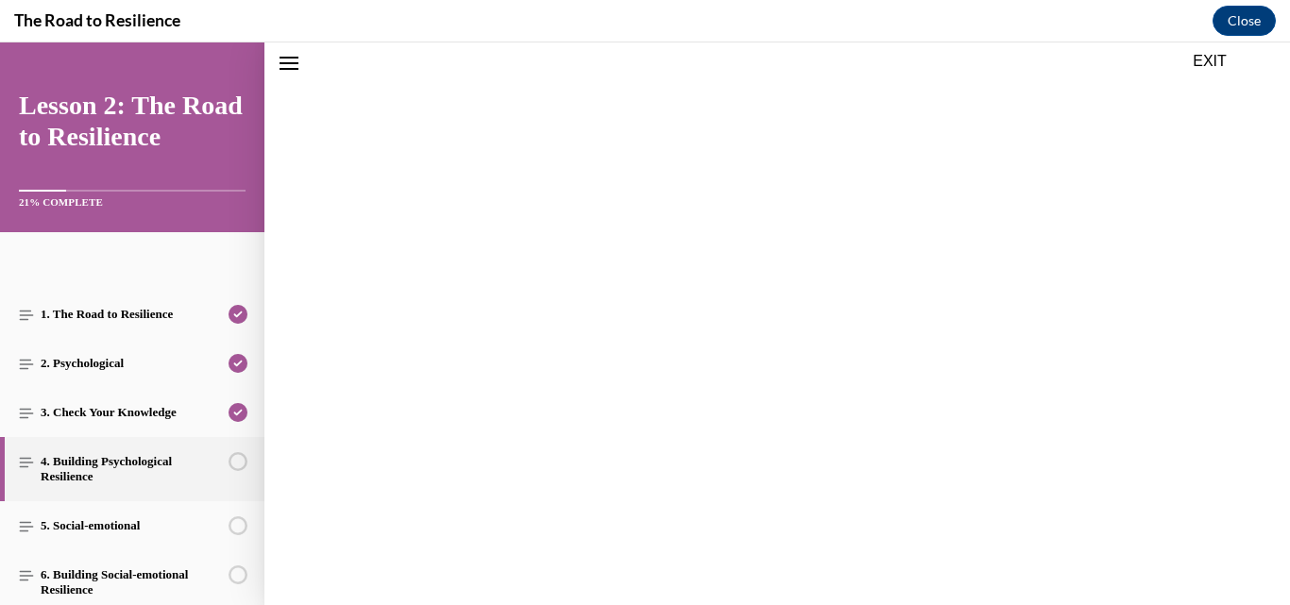
scroll to position [59, 0]
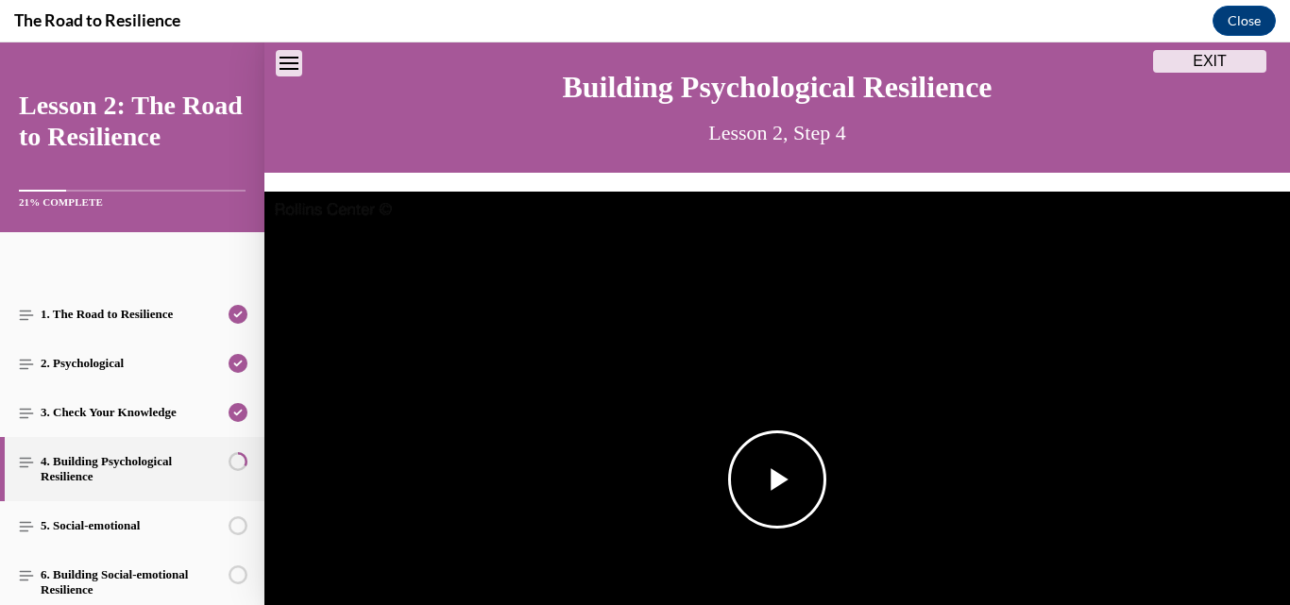
click at [777, 480] on span "Video player" at bounding box center [777, 480] width 0 height 0
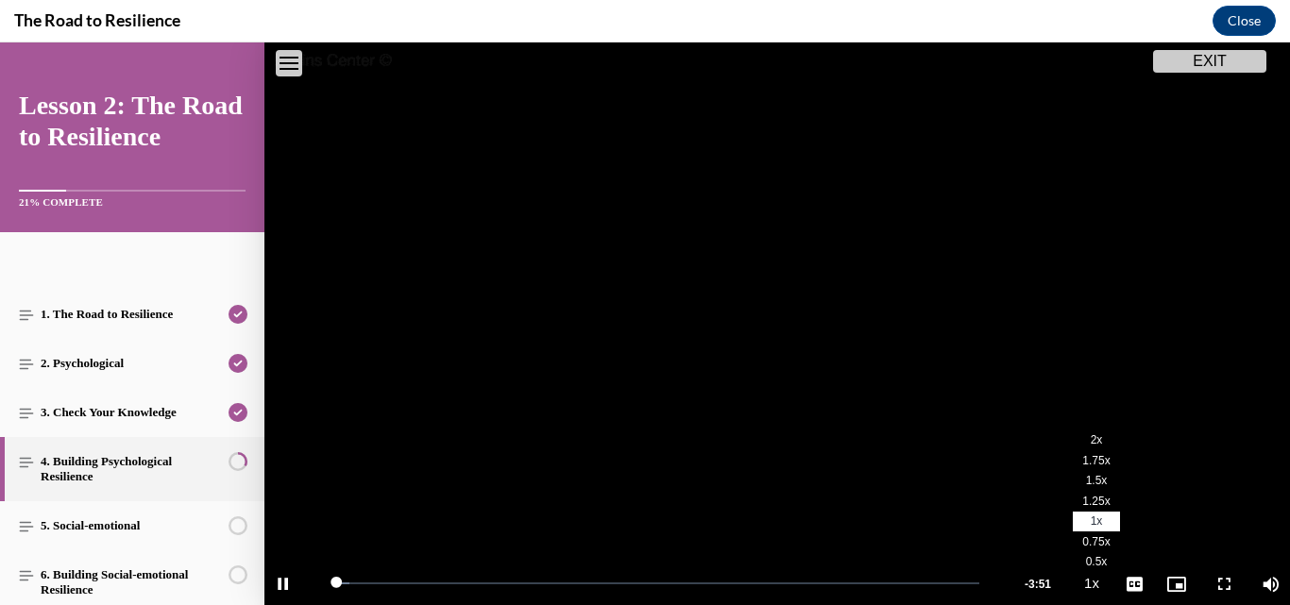
click at [1085, 436] on li "2x" at bounding box center [1096, 441] width 47 height 21
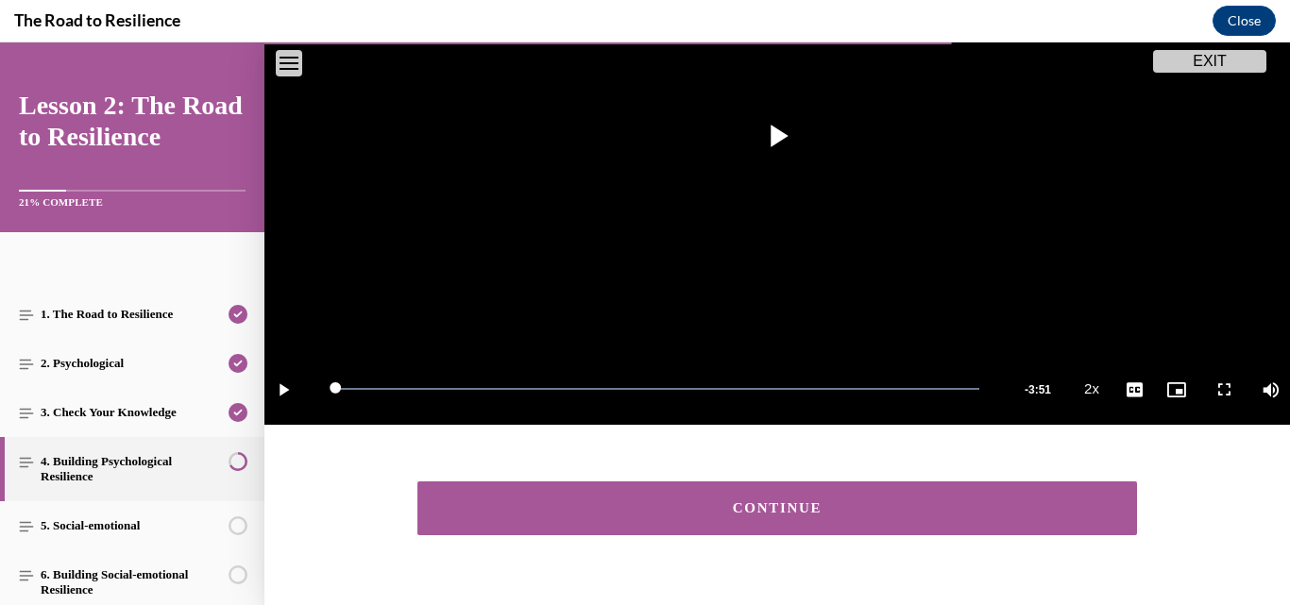
scroll to position [409, 0]
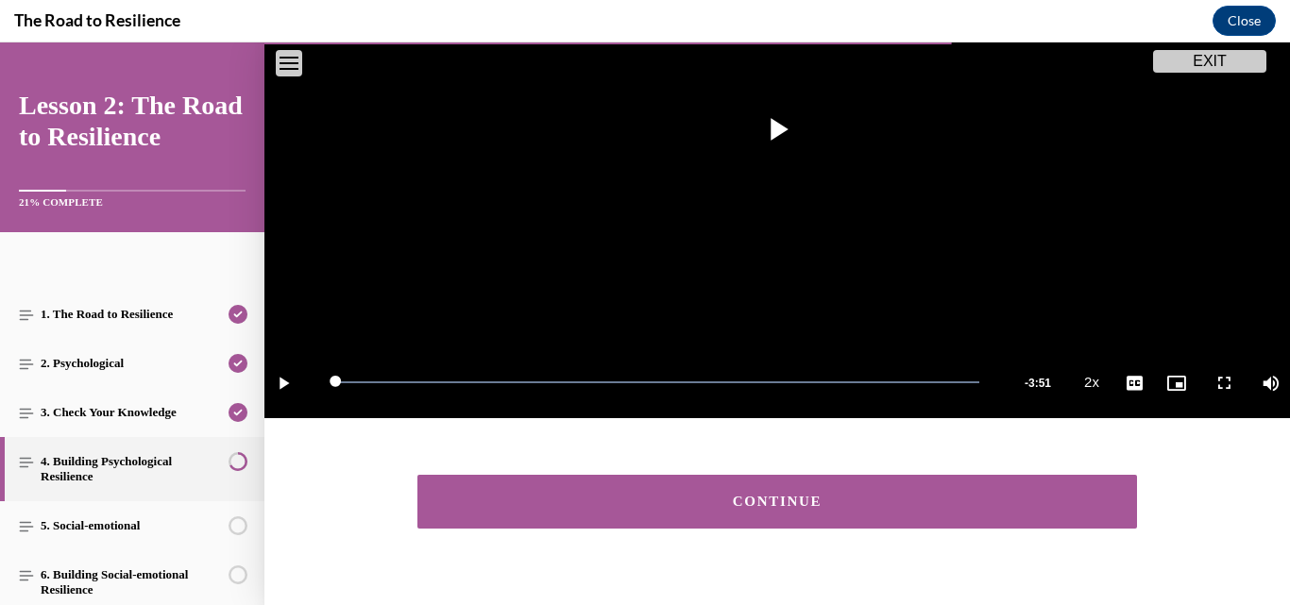
click at [1074, 485] on button "CONTINUE" at bounding box center [777, 502] width 720 height 54
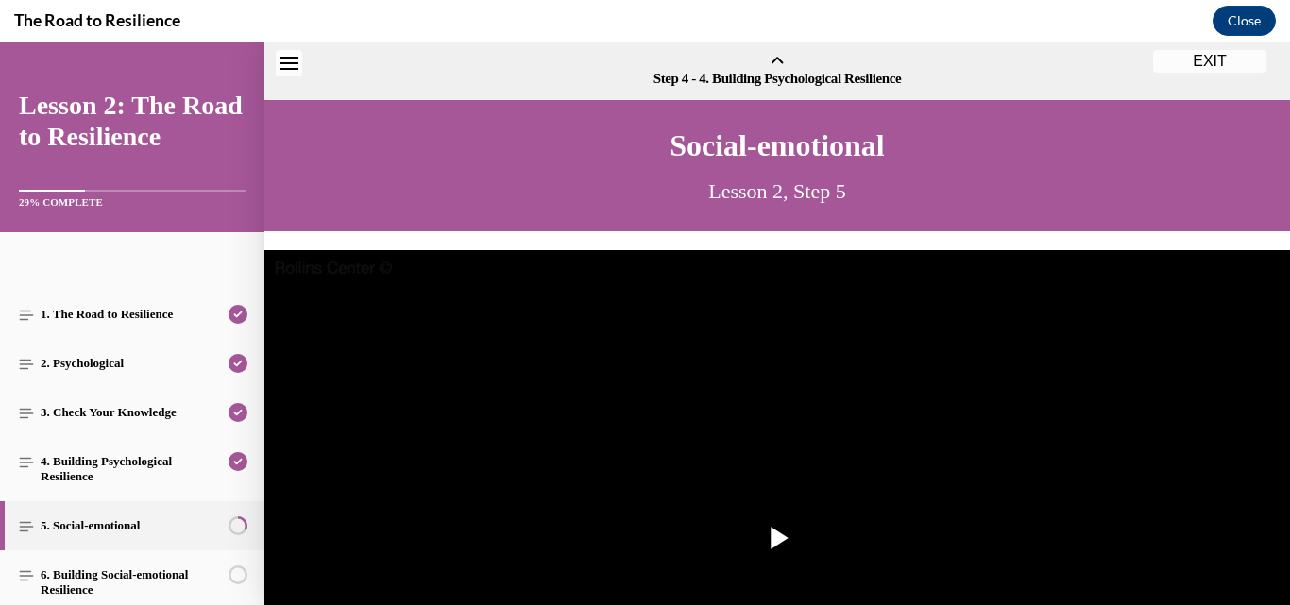
scroll to position [59, 0]
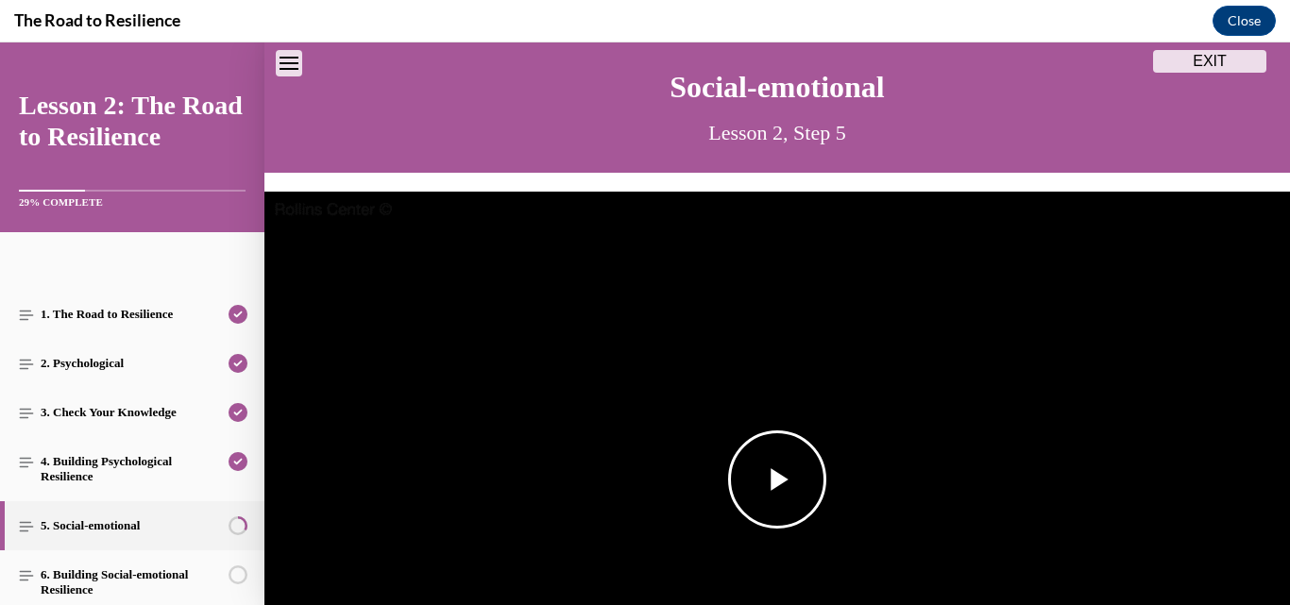
click at [777, 480] on span "Video player" at bounding box center [777, 480] width 0 height 0
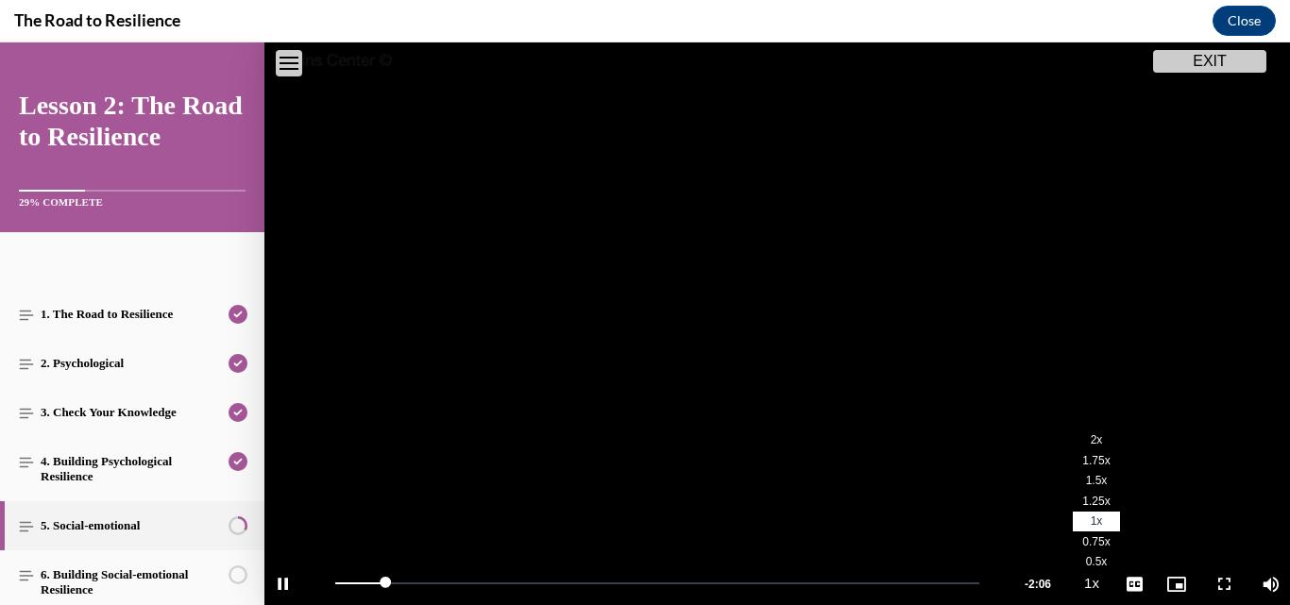
click at [1081, 434] on li "2x" at bounding box center [1096, 441] width 47 height 21
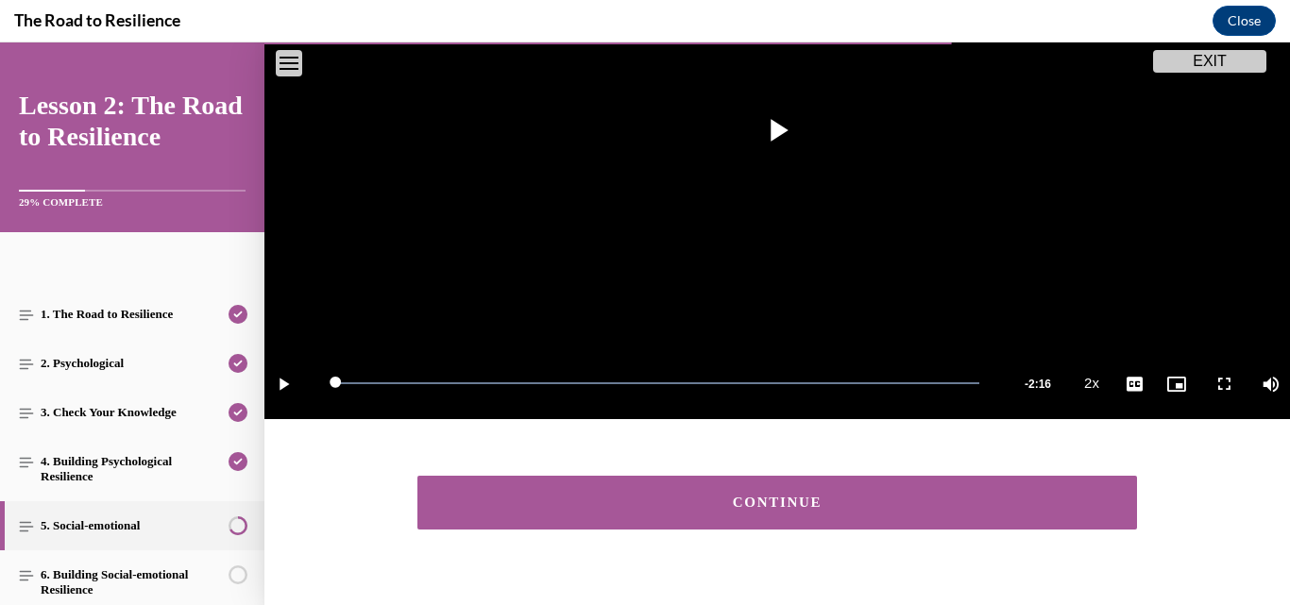
scroll to position [433, 0]
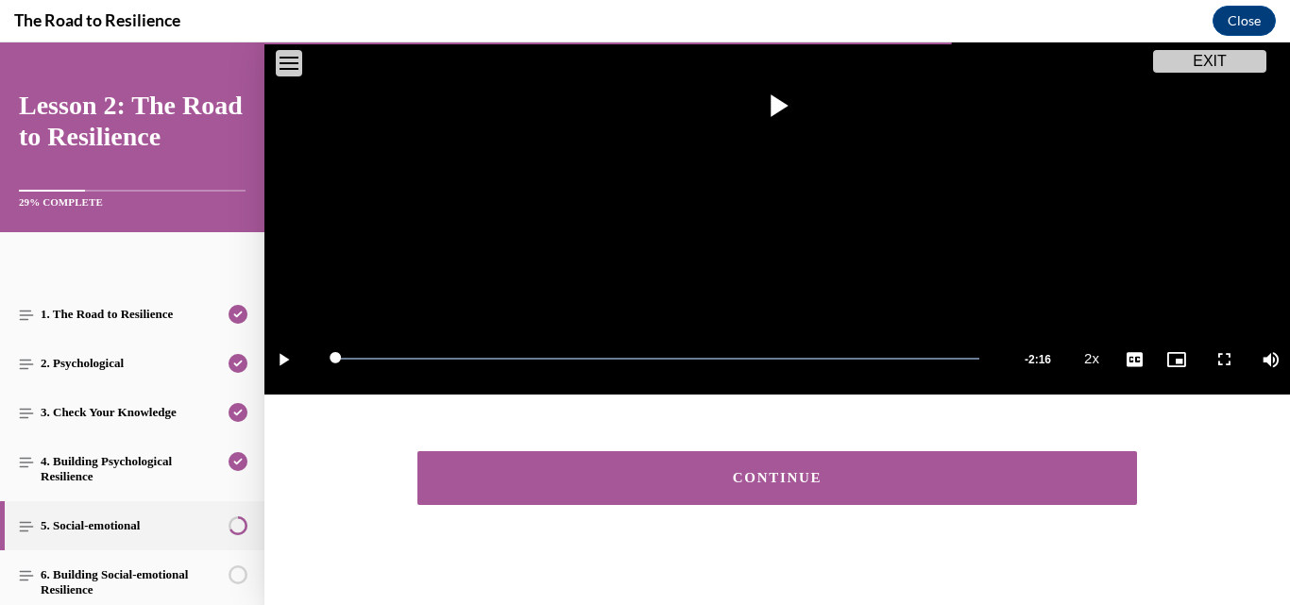
click at [964, 473] on div "CONTINUE" at bounding box center [777, 478] width 661 height 14
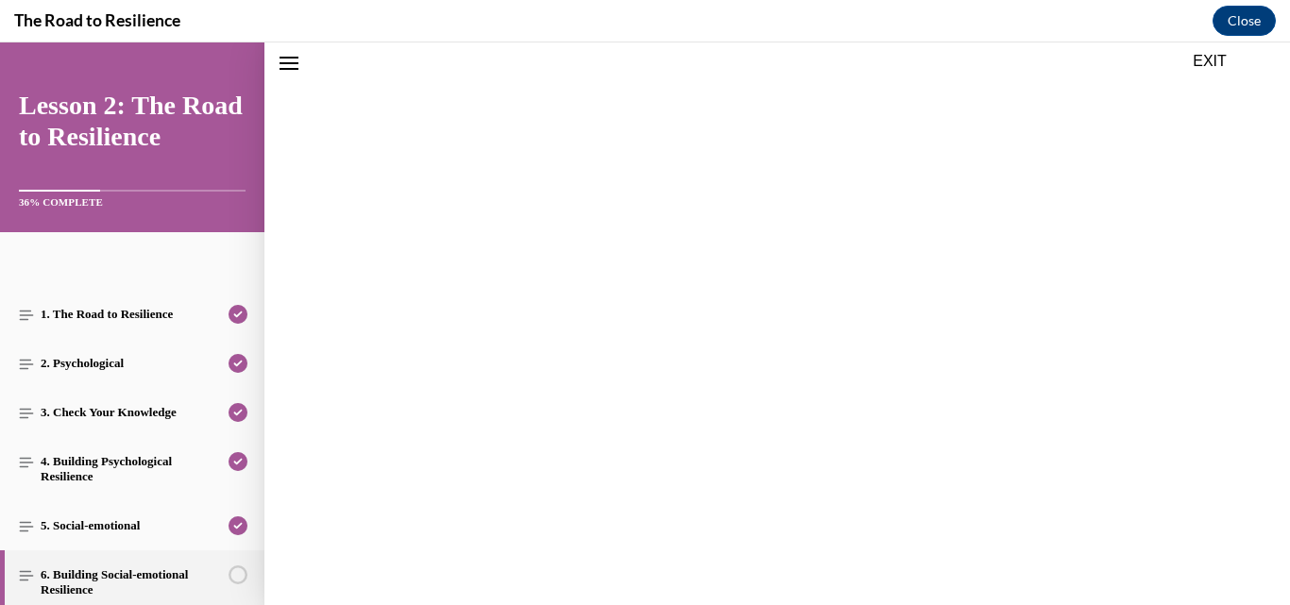
scroll to position [59, 0]
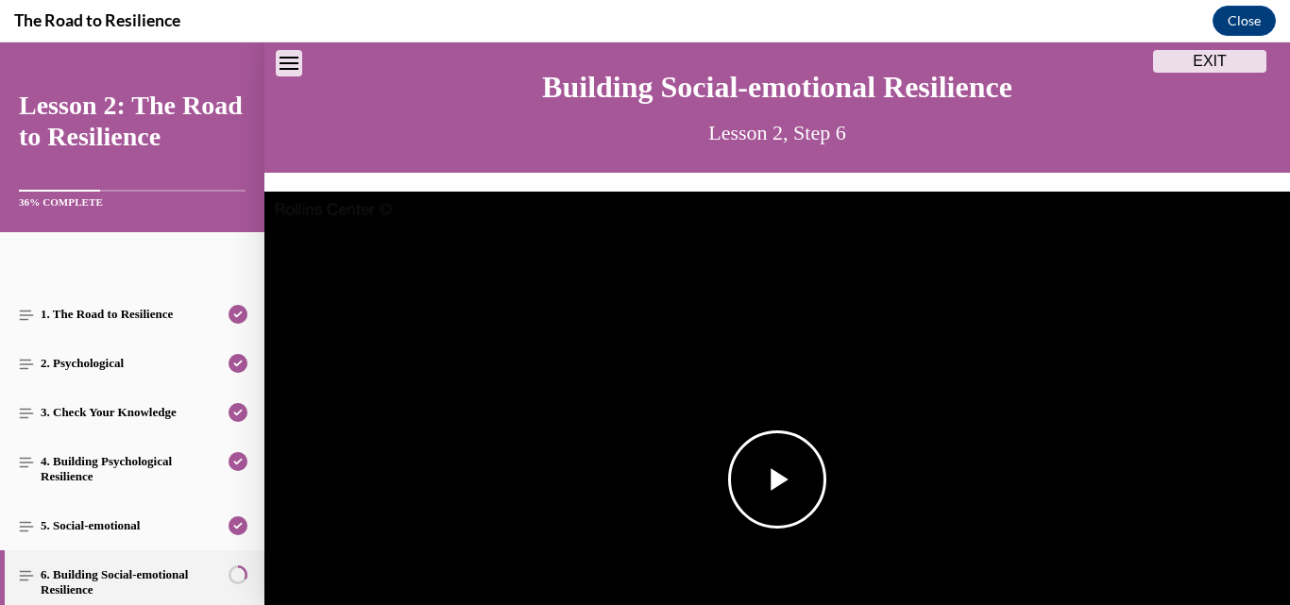
click at [777, 480] on span "Video player" at bounding box center [777, 480] width 0 height 0
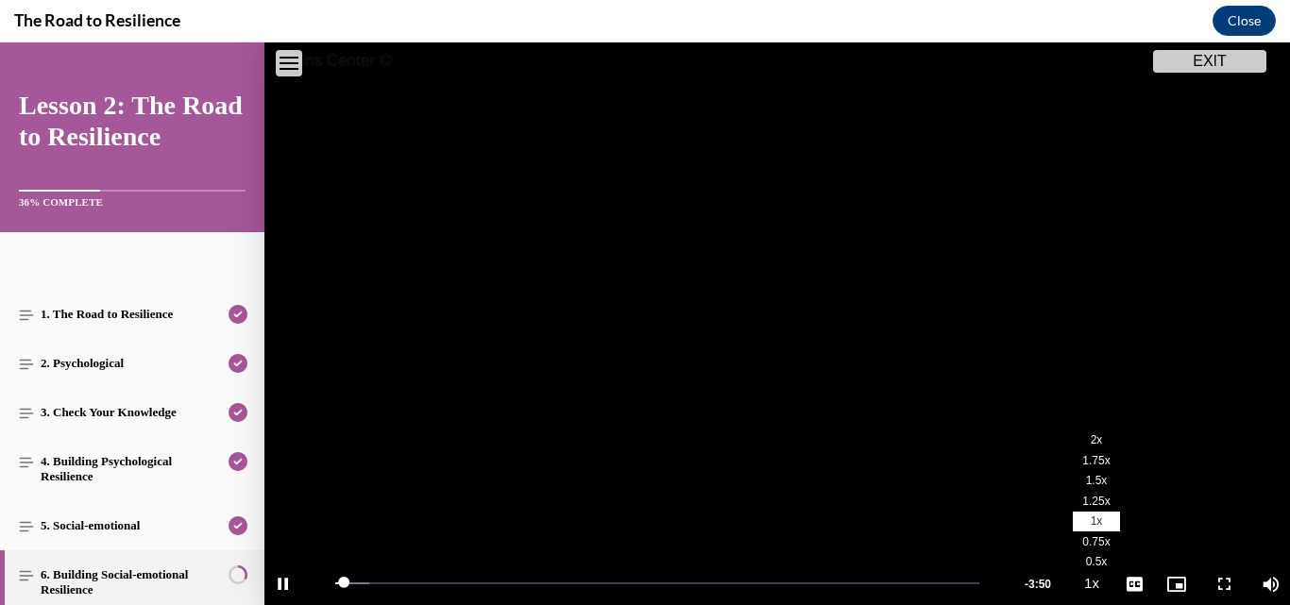
click at [1091, 434] on span "2x" at bounding box center [1097, 440] width 12 height 13
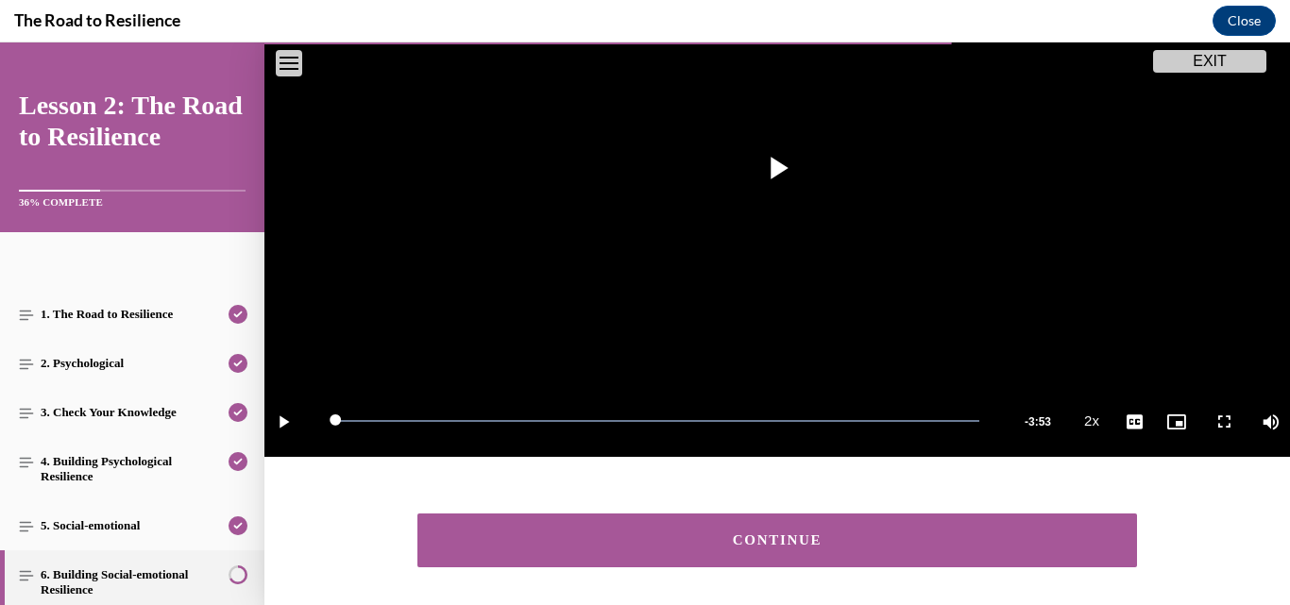
scroll to position [379, 0]
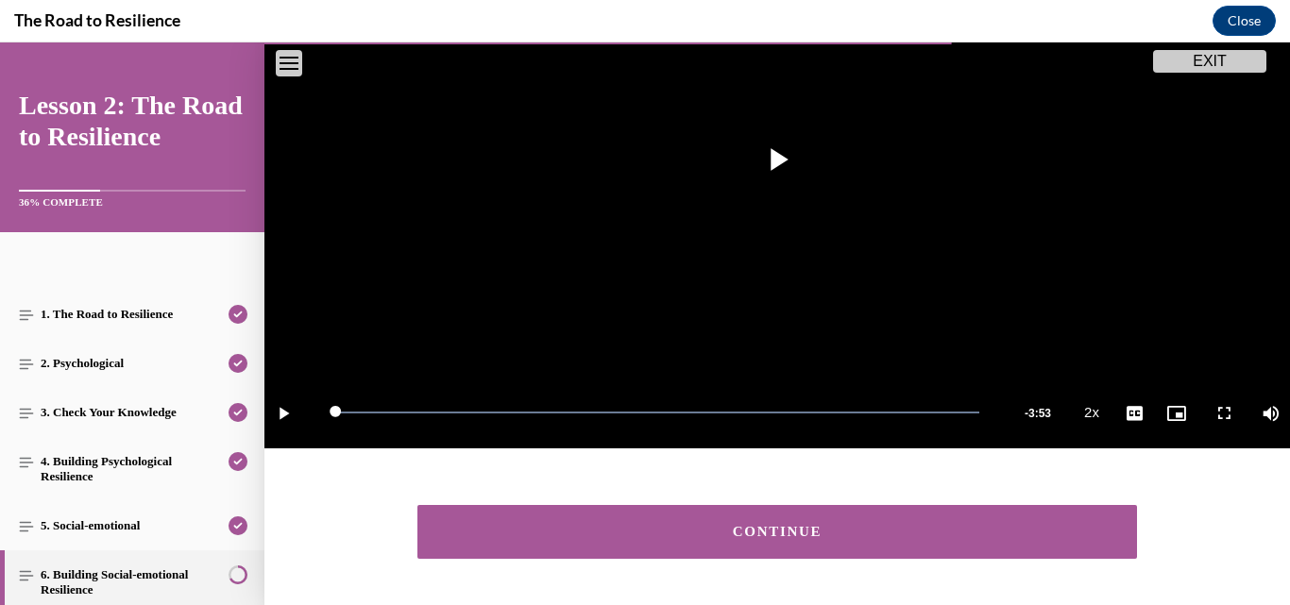
click at [882, 525] on div "CONTINUE" at bounding box center [777, 532] width 661 height 14
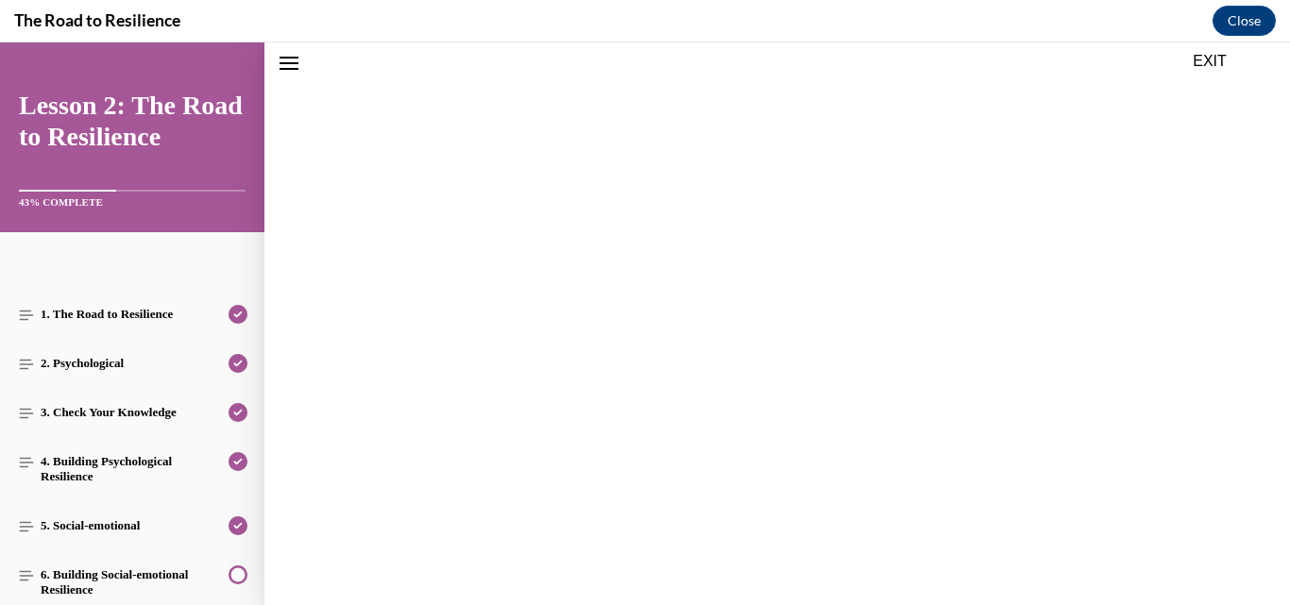
scroll to position [375, 0]
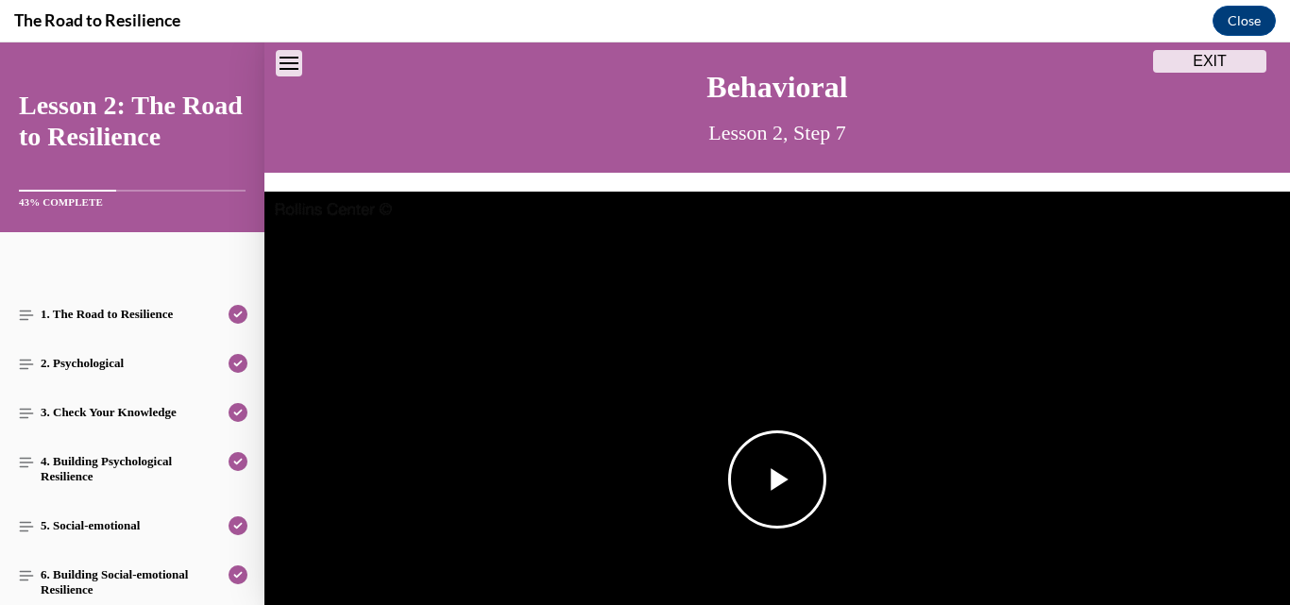
click at [777, 480] on span "Video player" at bounding box center [777, 480] width 0 height 0
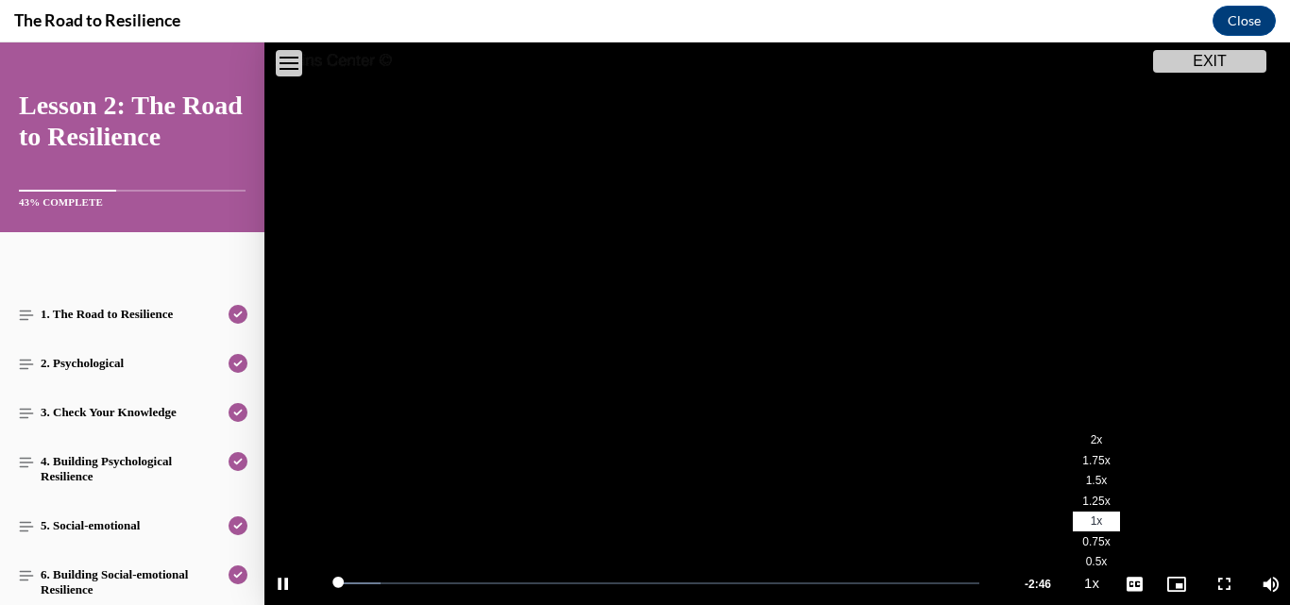
click at [1091, 434] on span "2x" at bounding box center [1097, 440] width 12 height 13
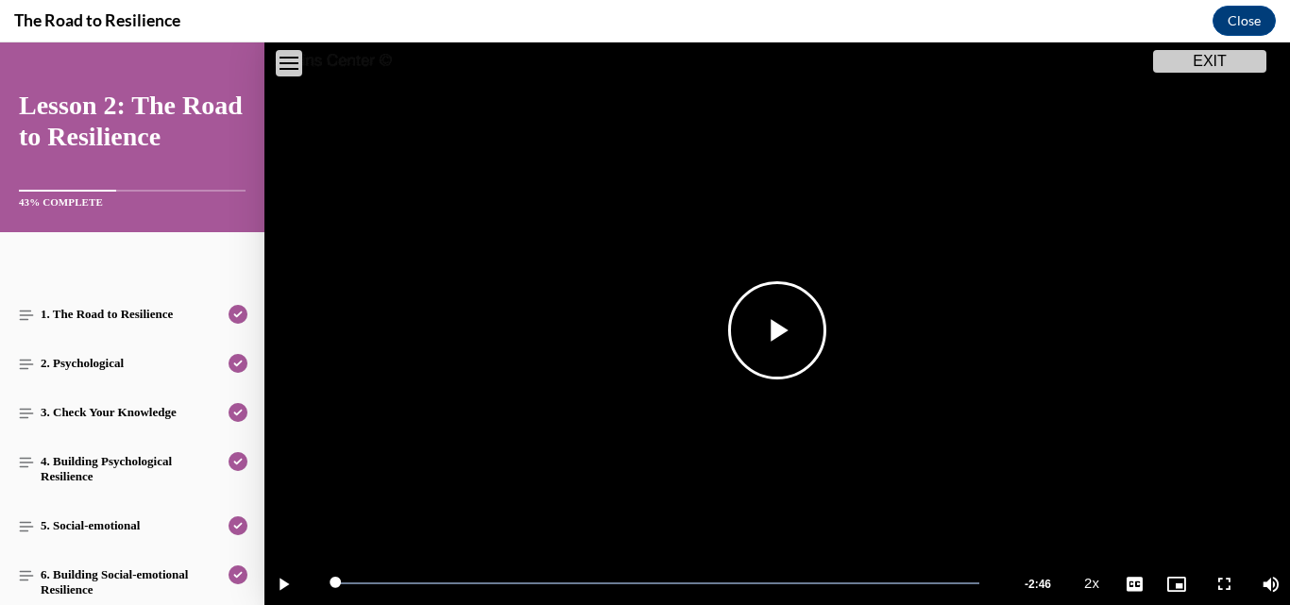
drag, startPoint x: 1071, startPoint y: 432, endPoint x: 961, endPoint y: 409, distance: 112.8
click at [961, 409] on video "Video player" at bounding box center [777, 331] width 1026 height 577
click at [274, 584] on span "Video player" at bounding box center [283, 584] width 38 height 0
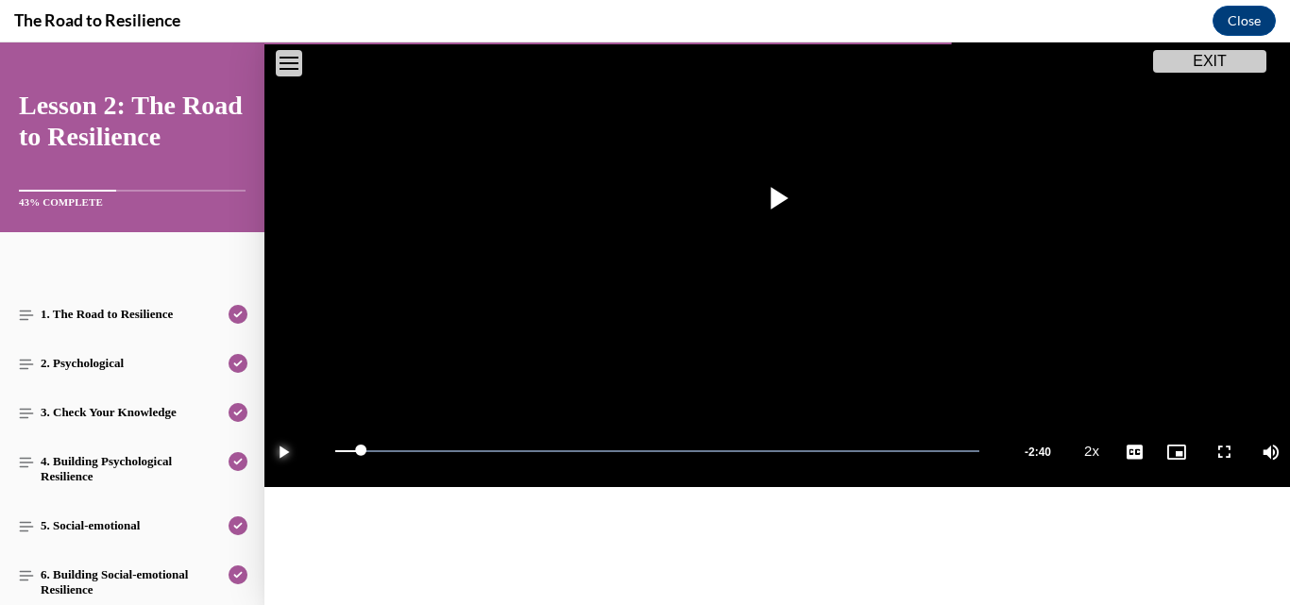
scroll to position [351, 0]
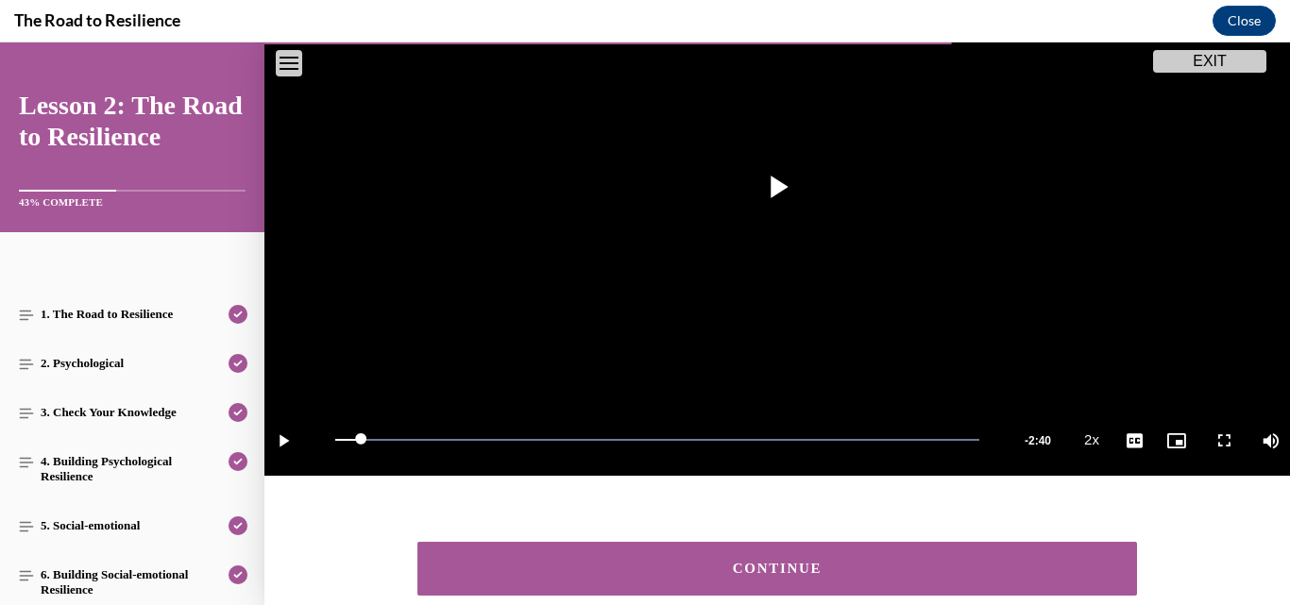
click at [828, 548] on button "CONTINUE" at bounding box center [777, 569] width 720 height 54
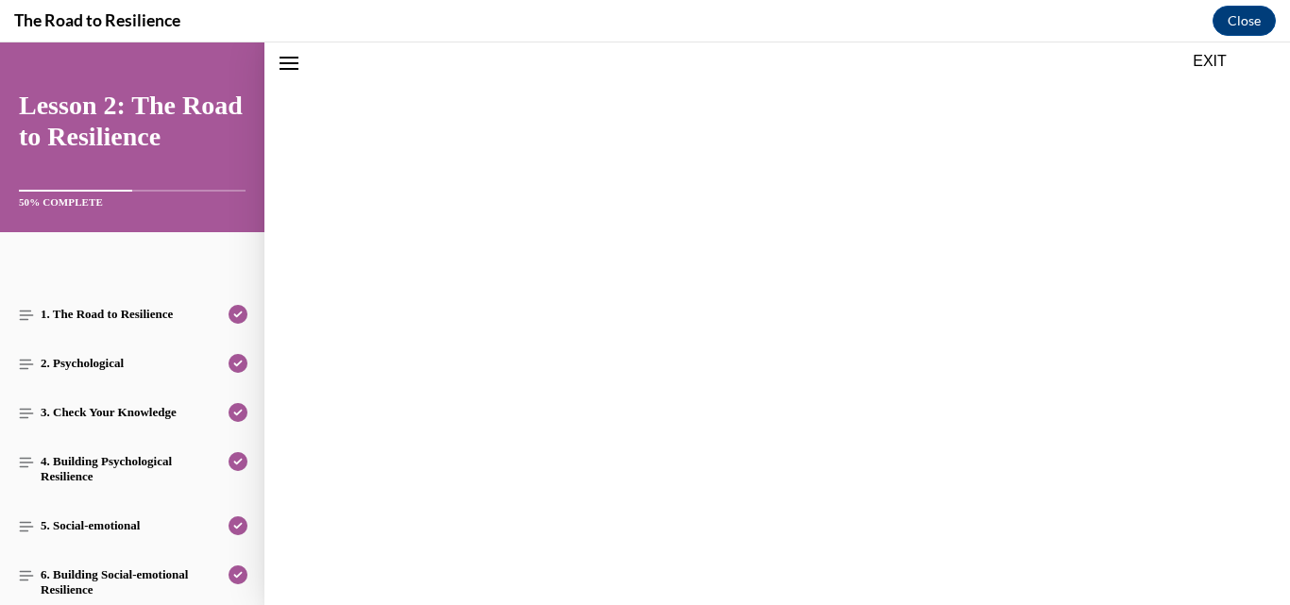
scroll to position [394, 0]
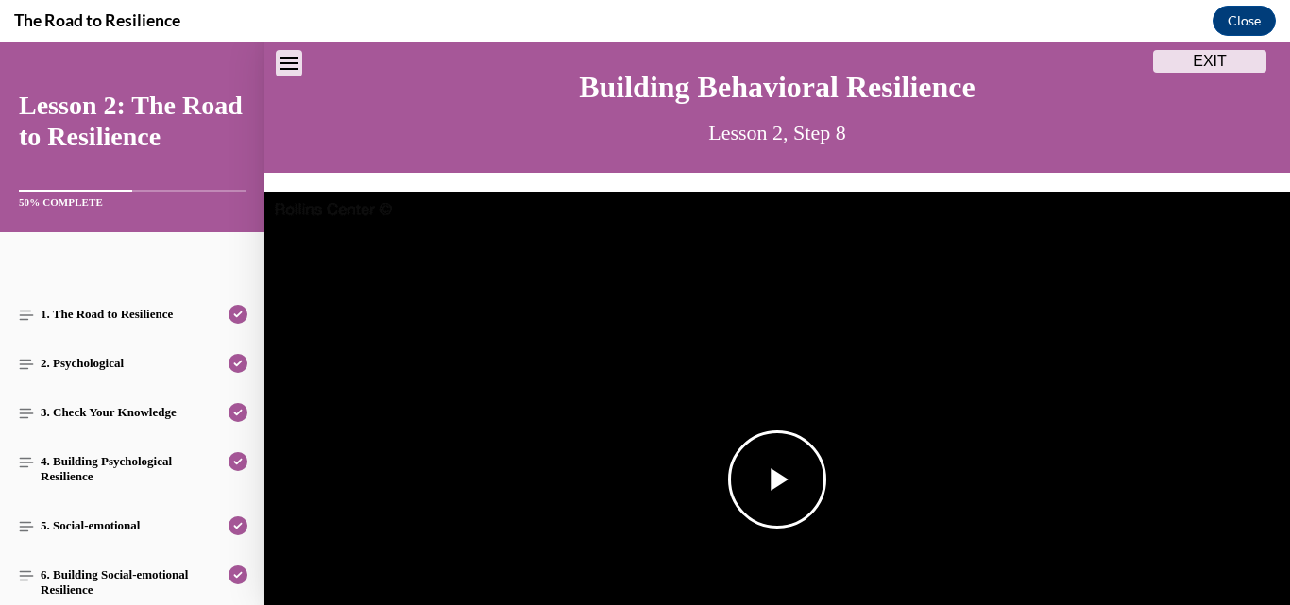
click at [777, 480] on span "Video player" at bounding box center [777, 480] width 0 height 0
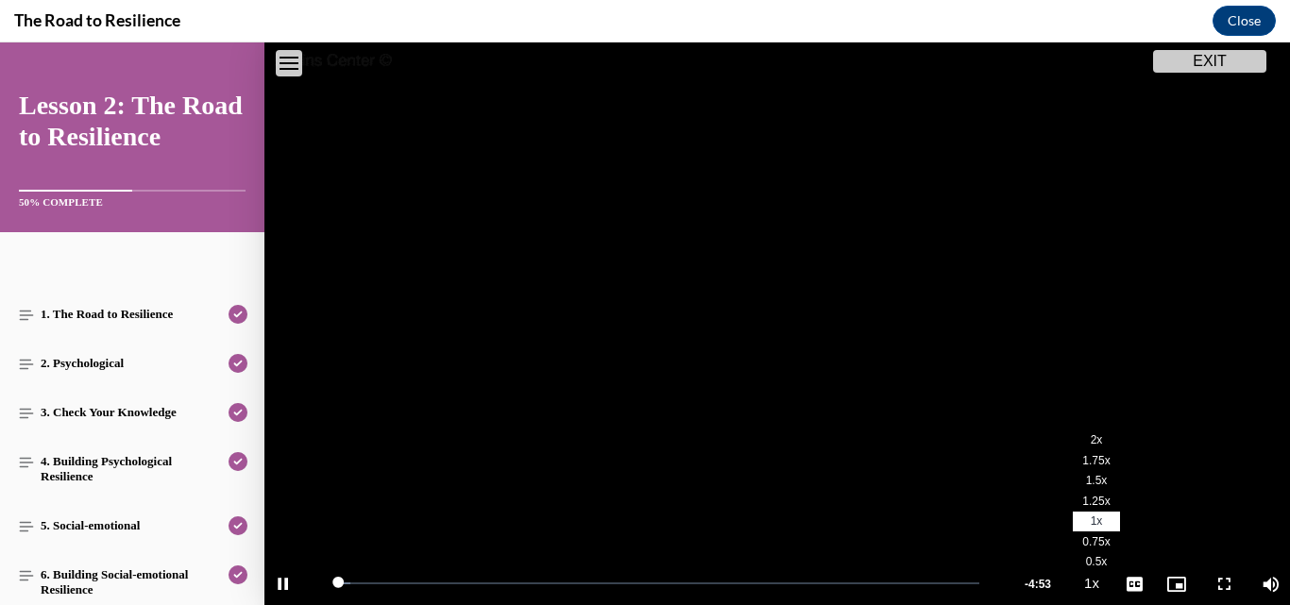
click at [1091, 434] on span "2x" at bounding box center [1097, 440] width 12 height 13
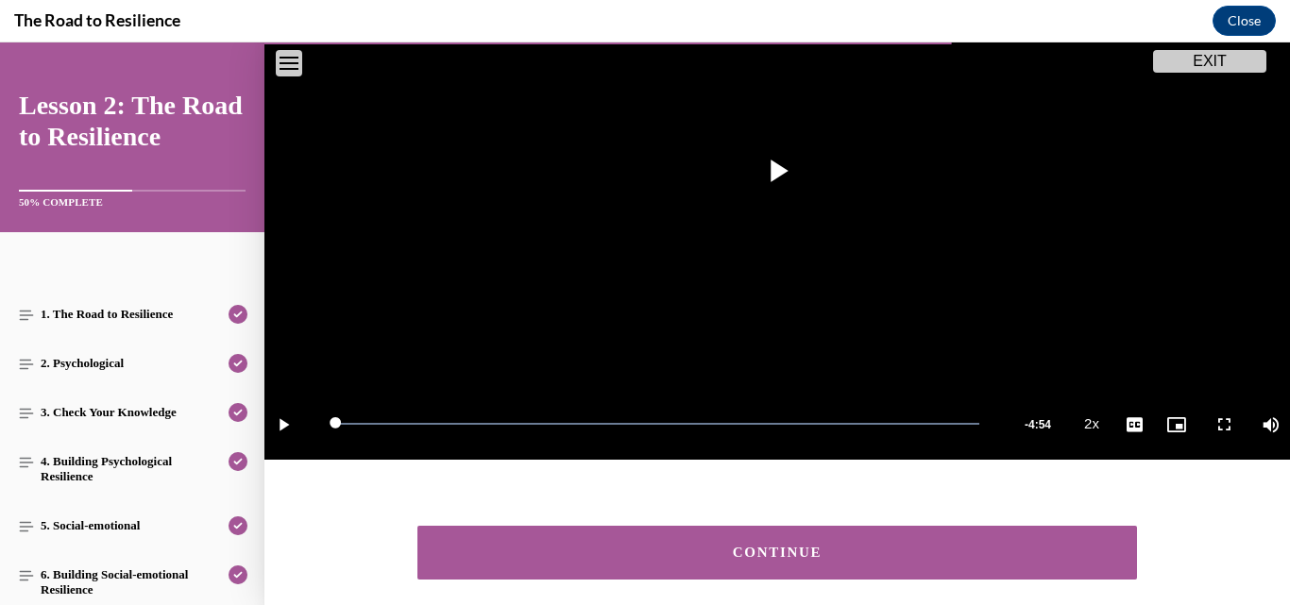
scroll to position [390, 0]
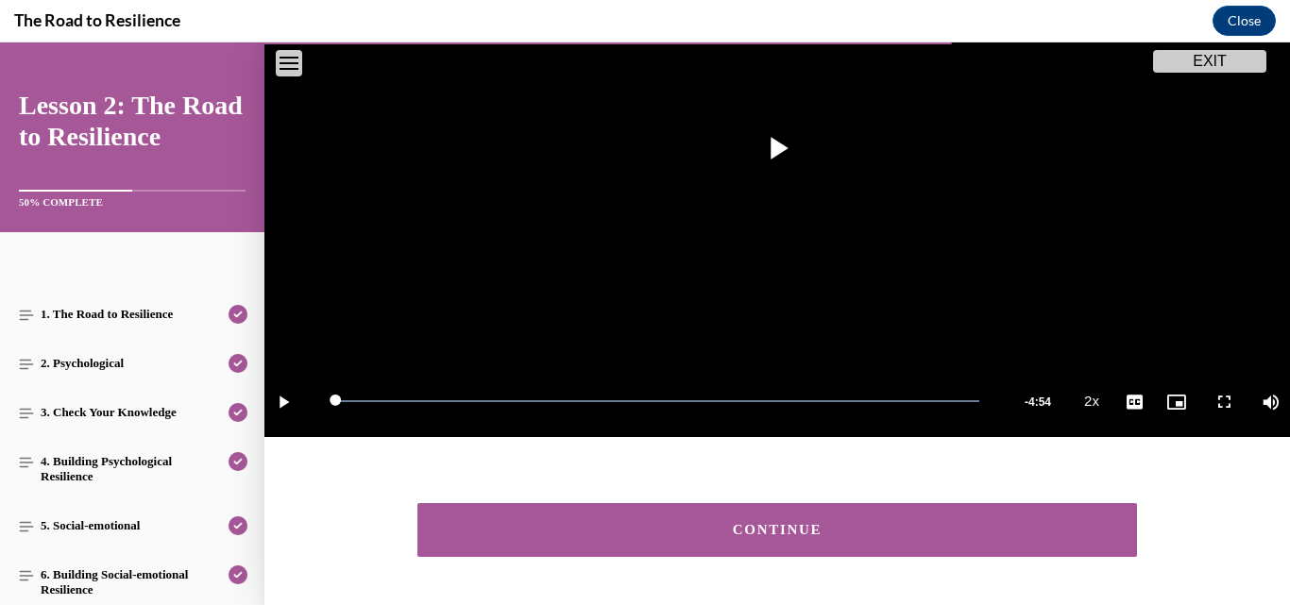
click at [922, 541] on button "CONTINUE" at bounding box center [777, 530] width 720 height 54
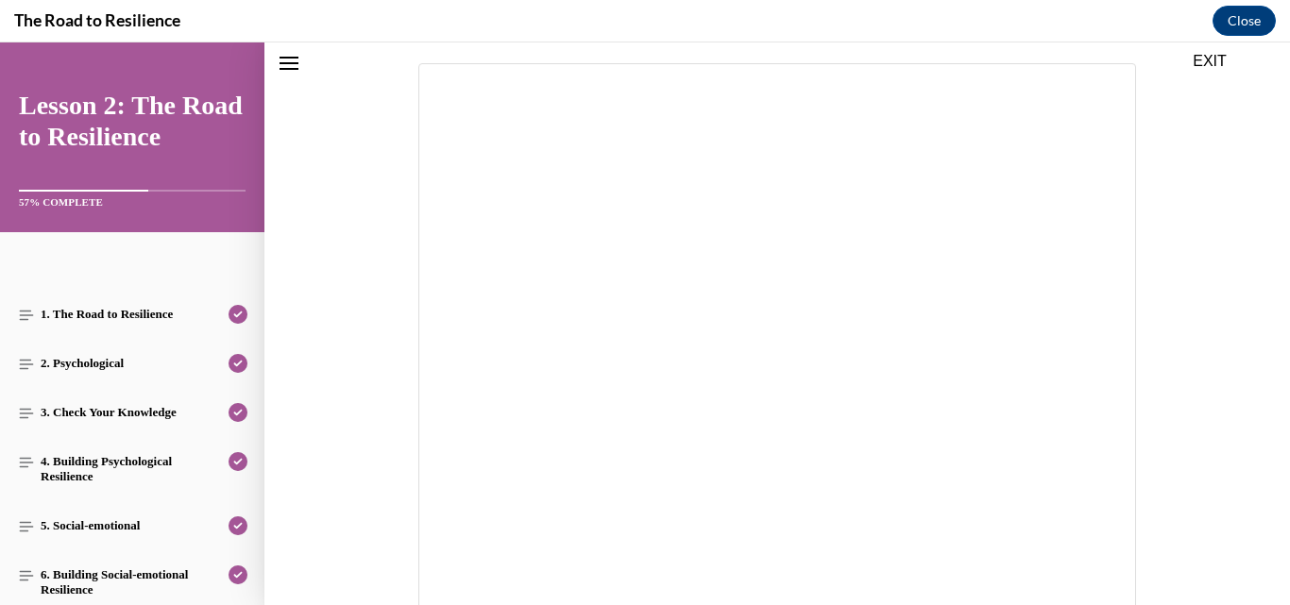
scroll to position [202, 0]
click at [1162, 335] on div at bounding box center [777, 348] width 831 height 581
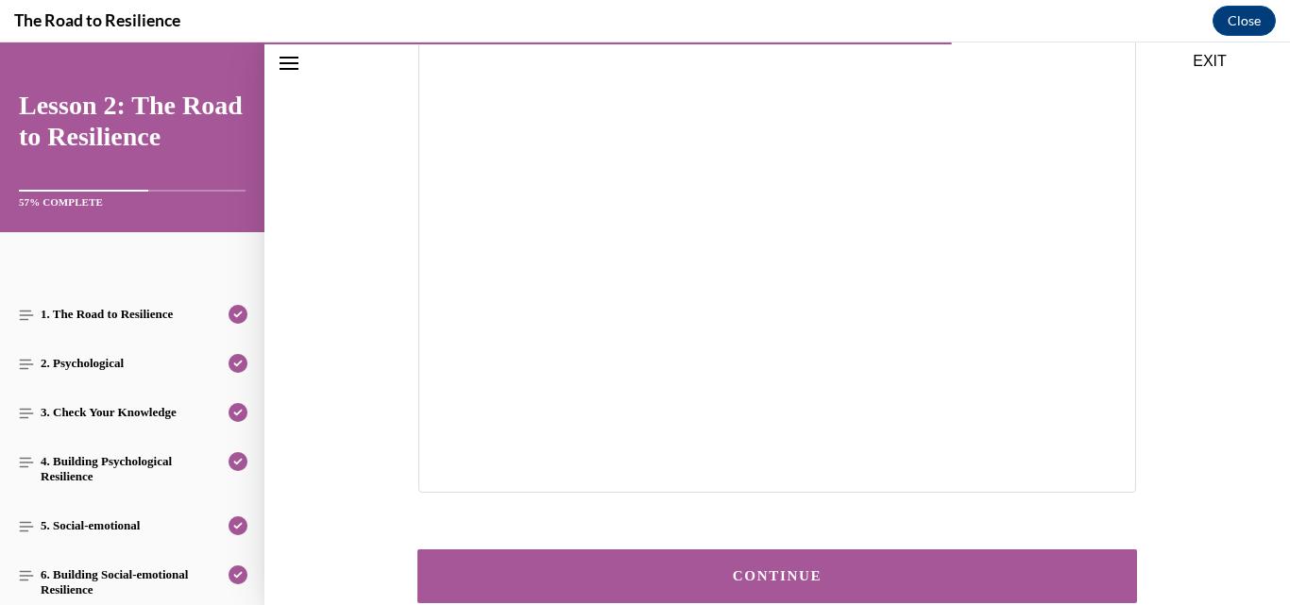
scroll to position [354, 0]
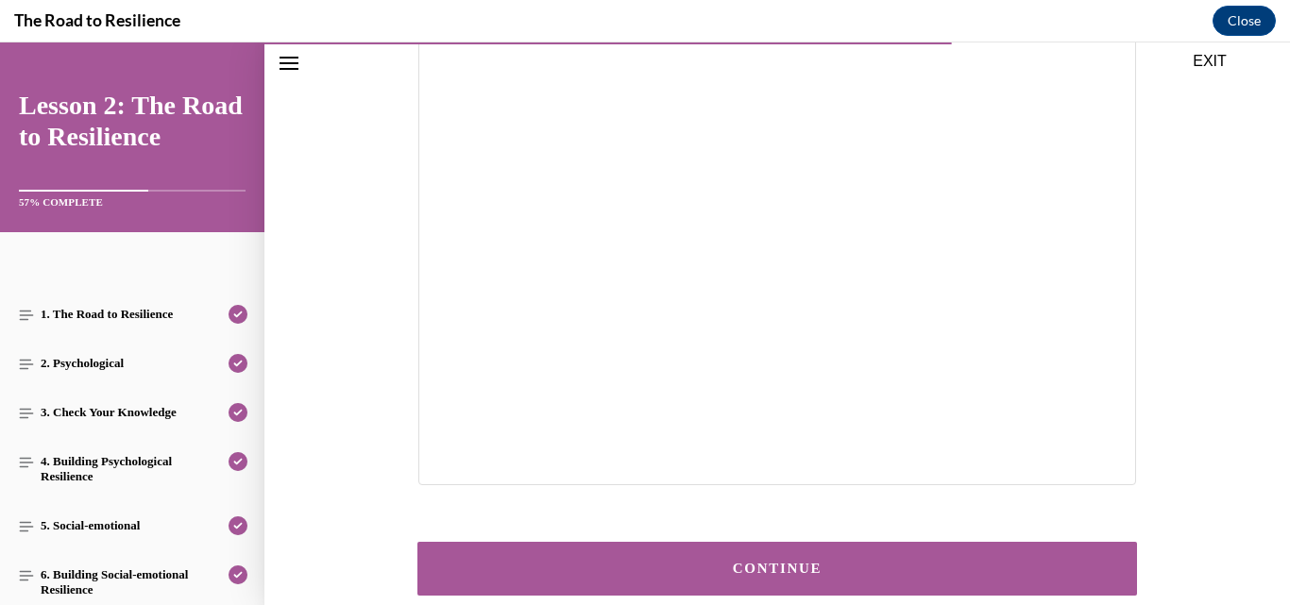
click at [978, 585] on button "CONTINUE" at bounding box center [777, 569] width 720 height 54
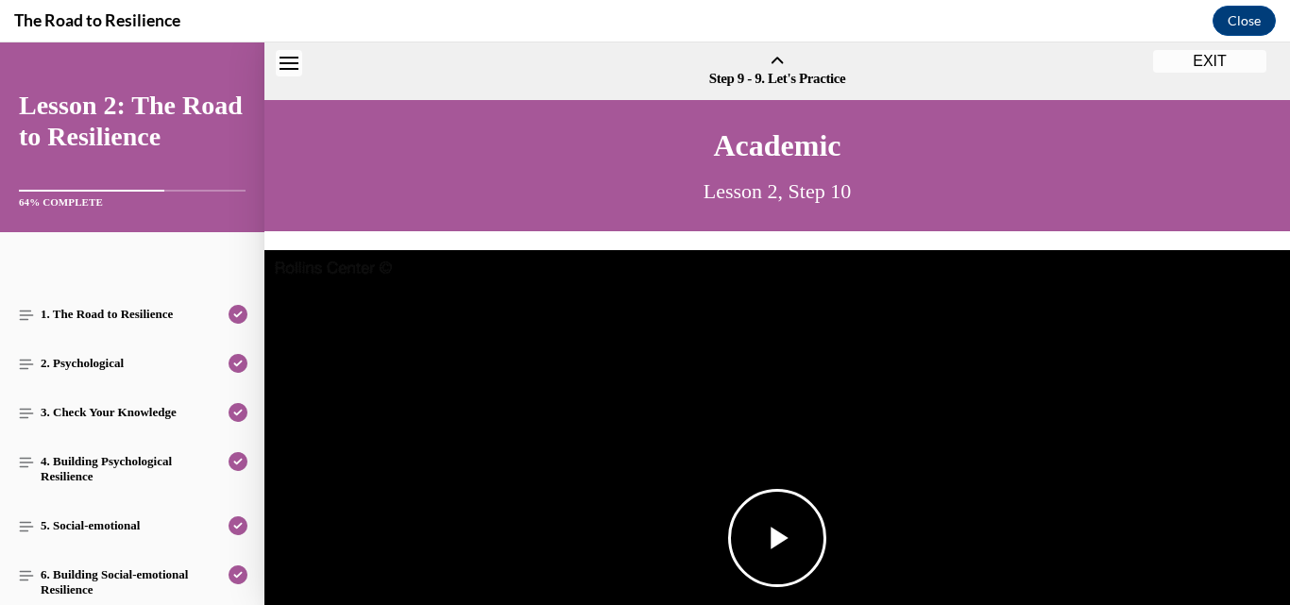
scroll to position [59, 0]
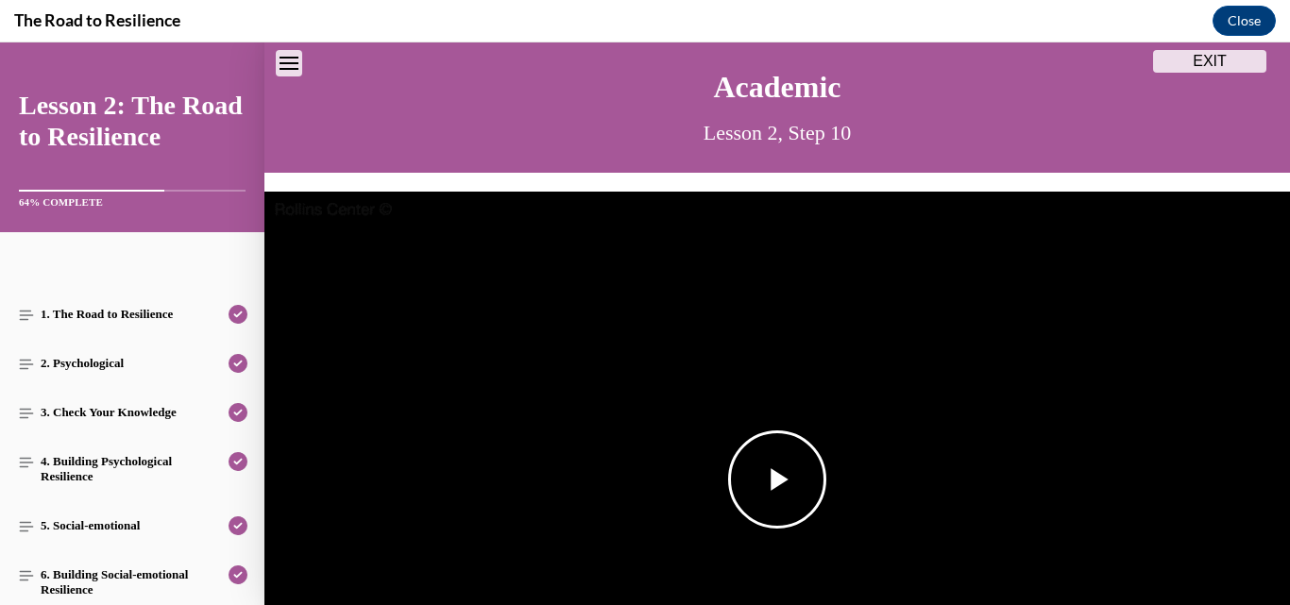
click at [777, 480] on span "Video player" at bounding box center [777, 480] width 0 height 0
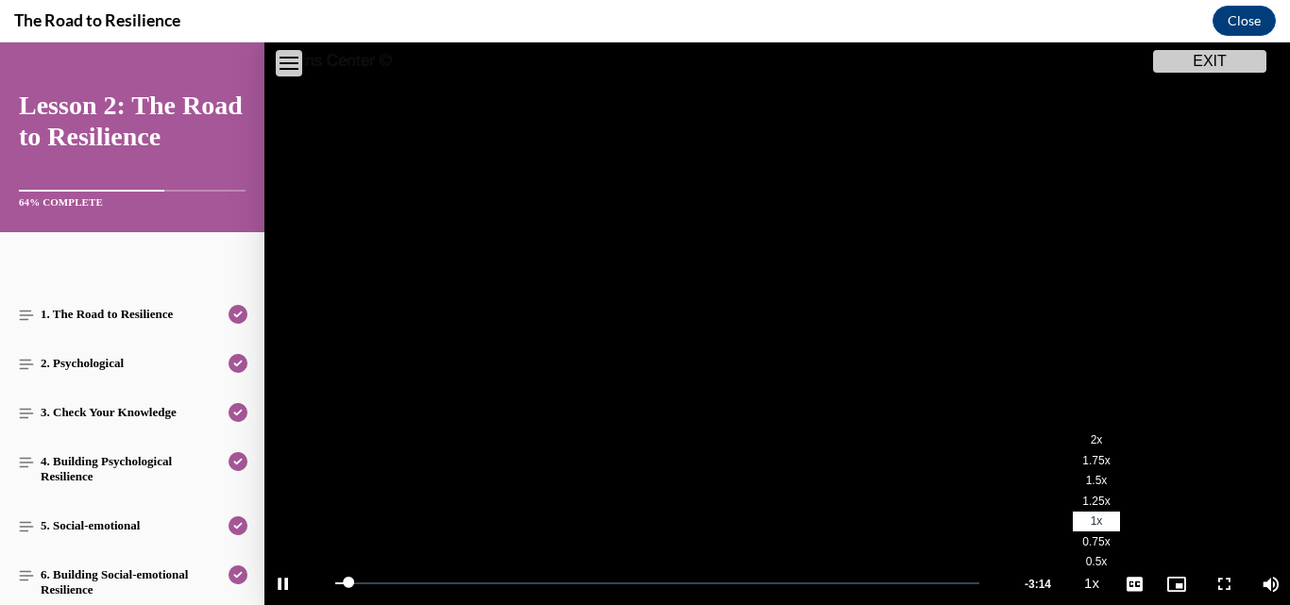
click at [1091, 434] on span "2x" at bounding box center [1097, 440] width 12 height 13
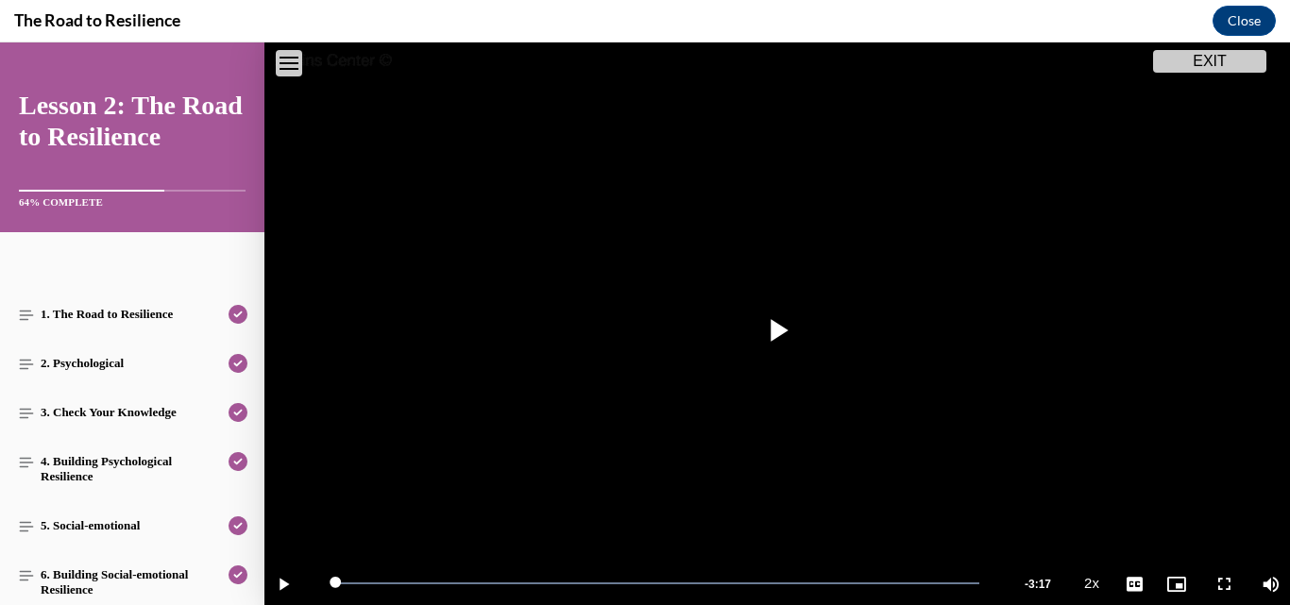
scroll to position [451, 0]
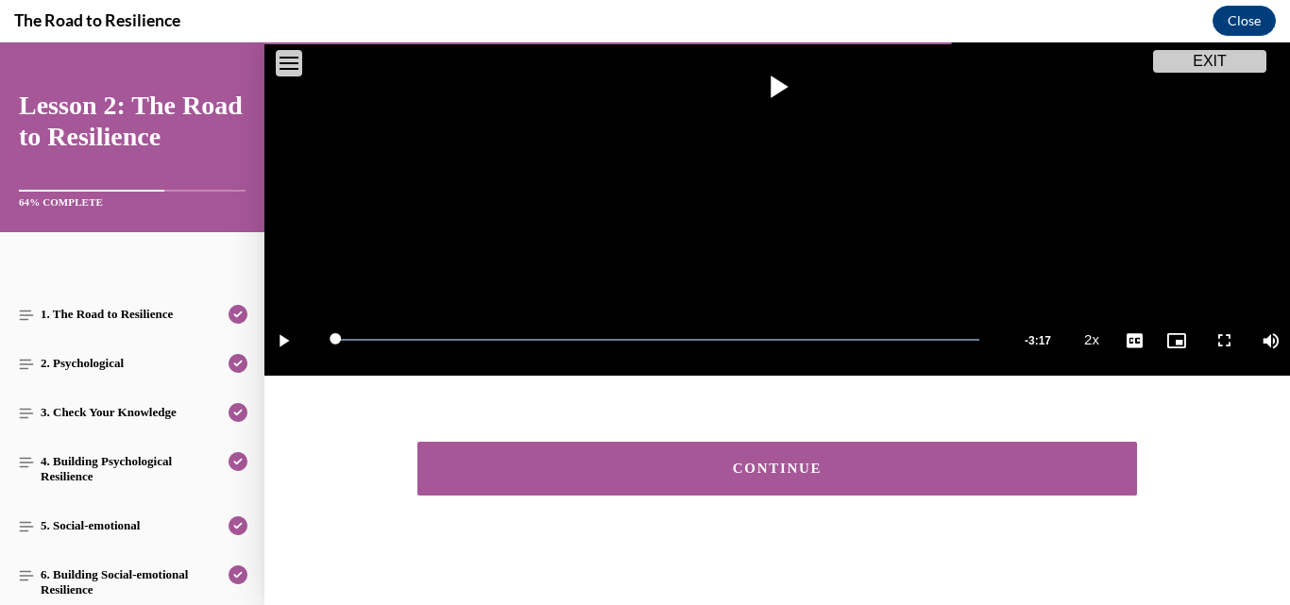
click at [700, 476] on button "CONTINUE" at bounding box center [777, 469] width 720 height 54
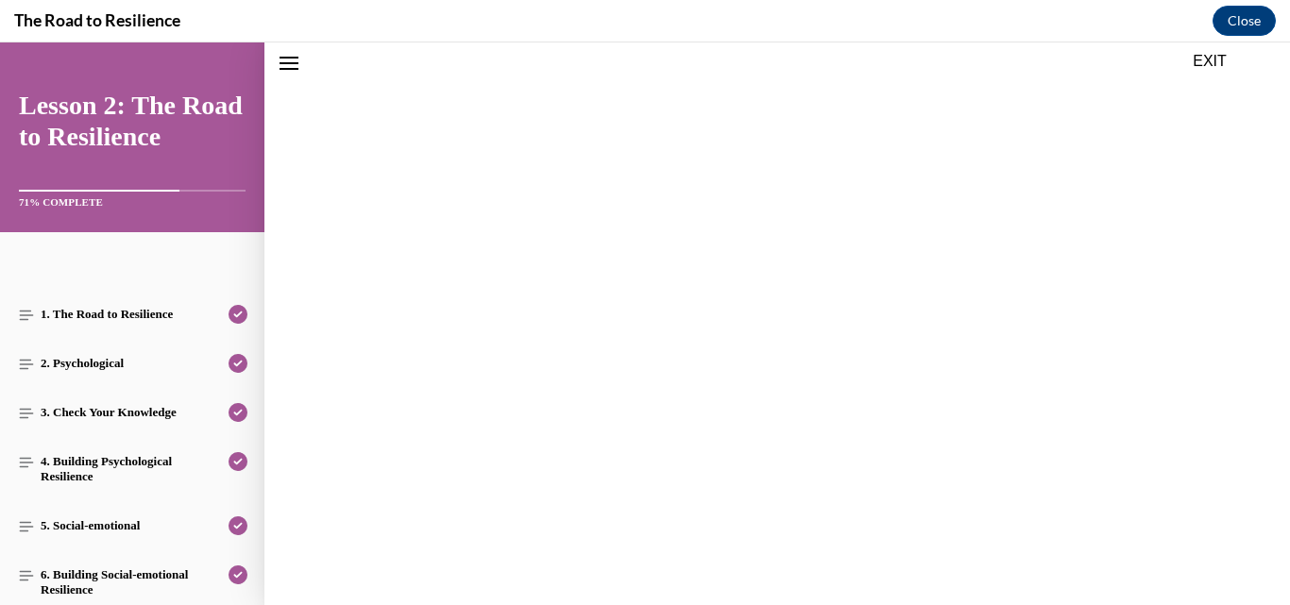
scroll to position [394, 0]
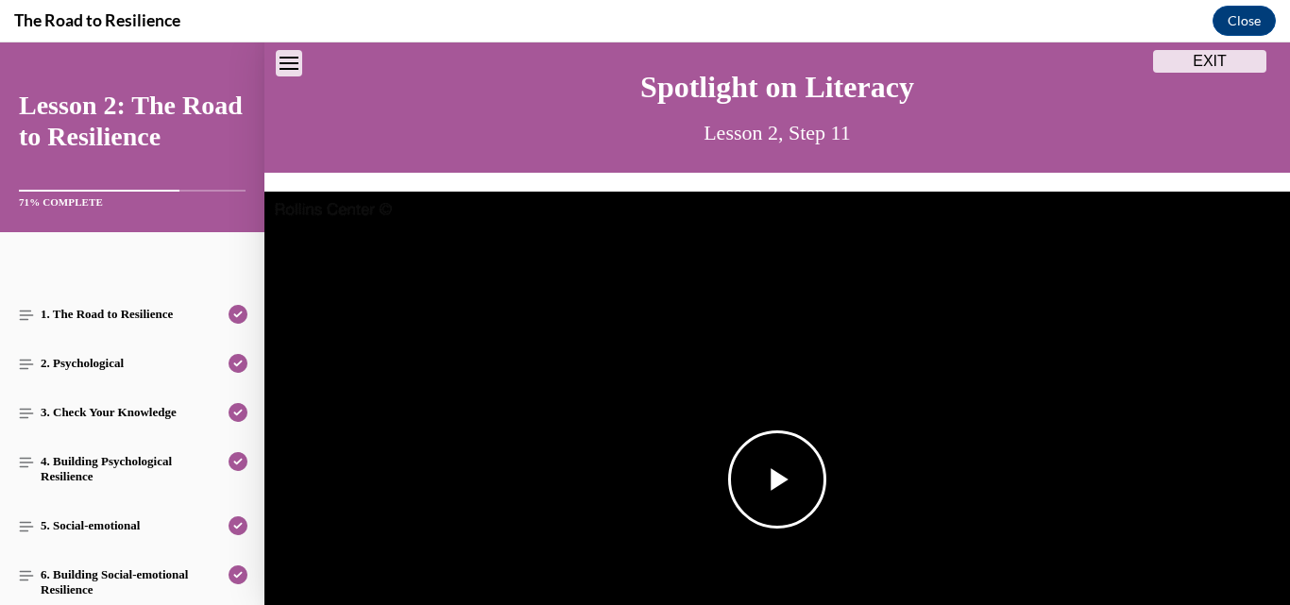
click at [777, 480] on span "Video player" at bounding box center [777, 480] width 0 height 0
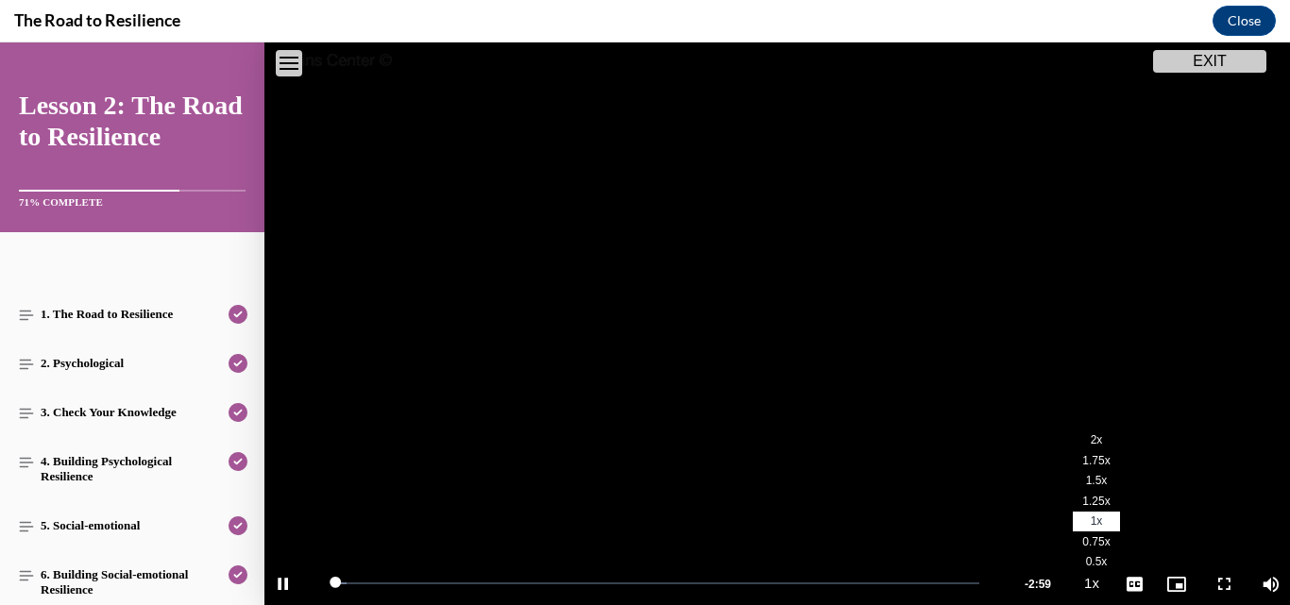
click at [1073, 431] on li "2x" at bounding box center [1096, 441] width 47 height 21
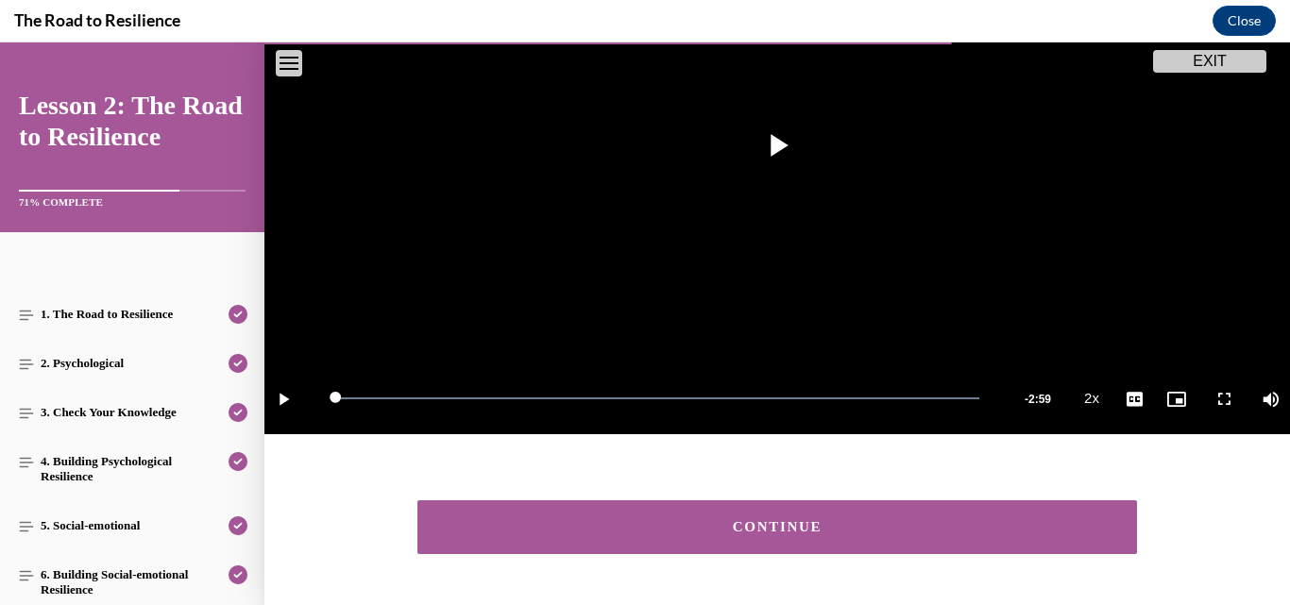
scroll to position [451, 0]
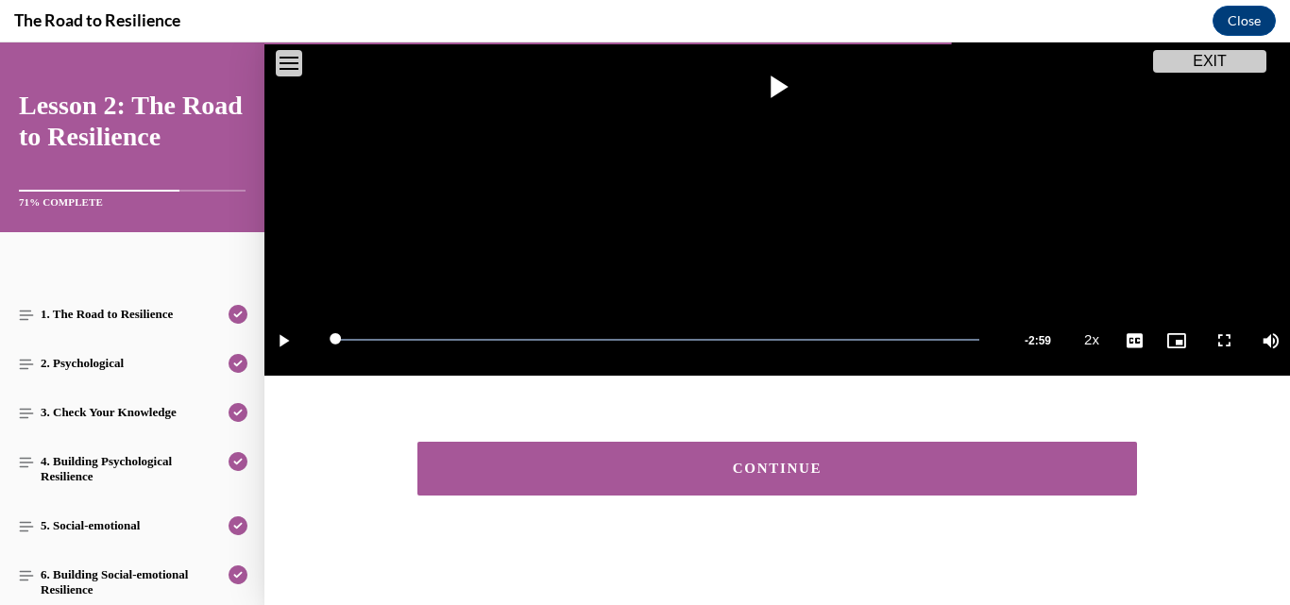
drag, startPoint x: 877, startPoint y: 455, endPoint x: 887, endPoint y: 464, distance: 12.7
click at [887, 464] on div "CONTINUE" at bounding box center [777, 469] width 661 height 14
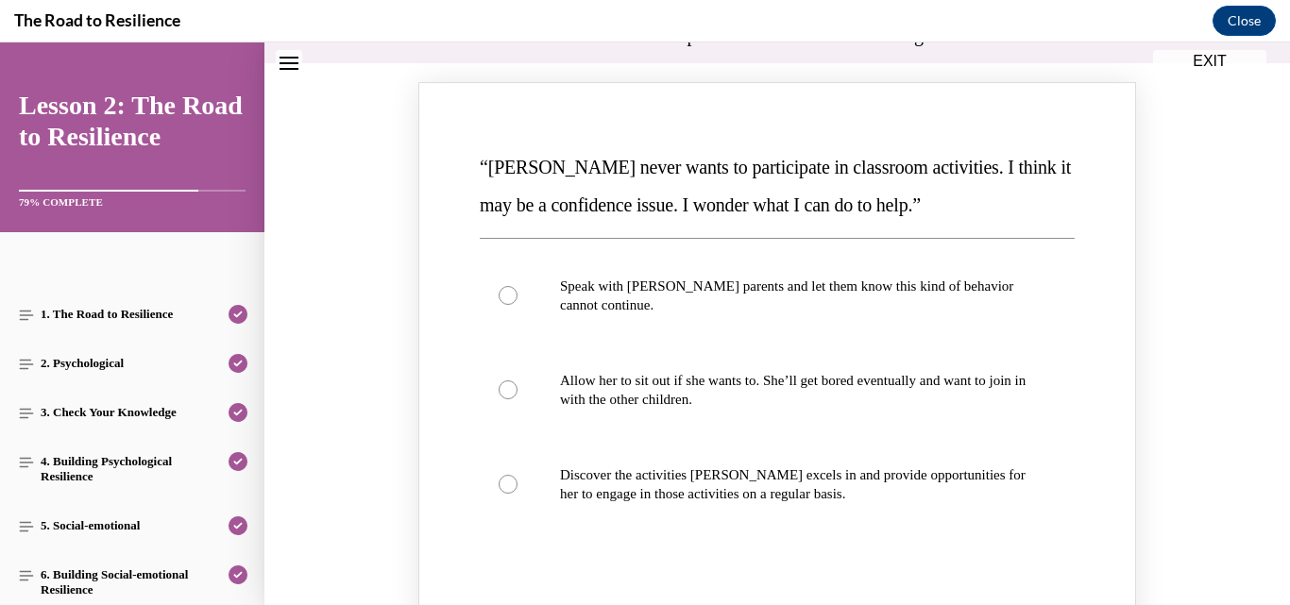
scroll to position [229, 0]
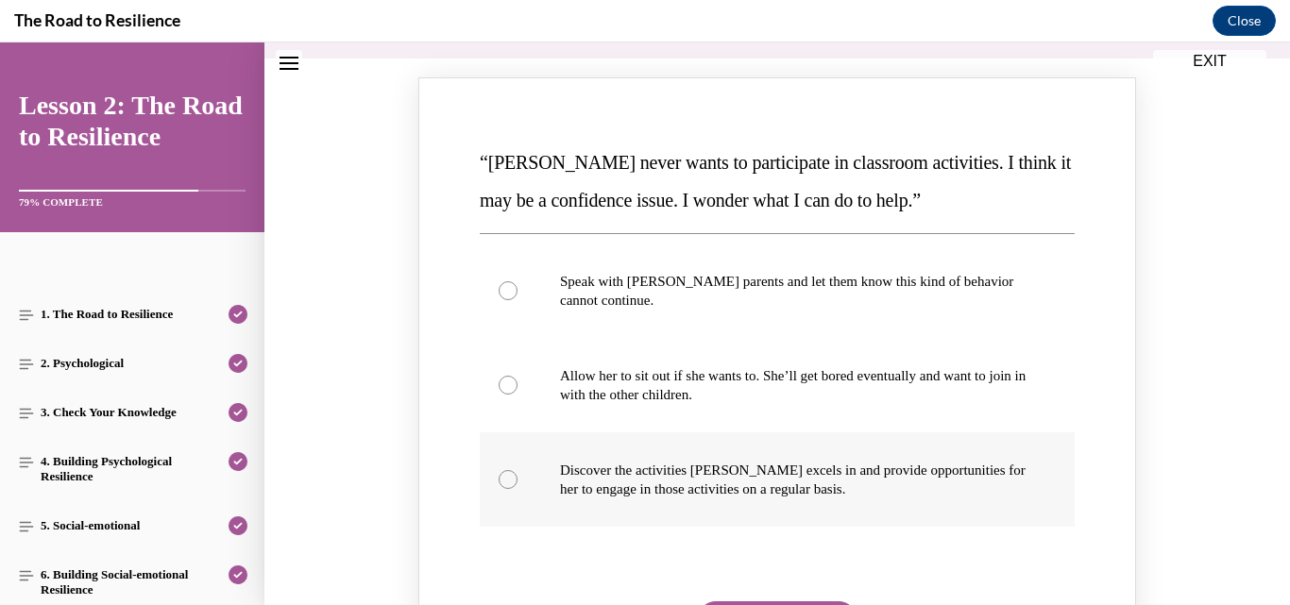
click at [836, 468] on p "Discover the activities [PERSON_NAME] excels in and provide opportunities for h…" at bounding box center [794, 480] width 468 height 38
click at [518, 470] on input "Discover the activities [PERSON_NAME] excels in and provide opportunities for h…" at bounding box center [508, 479] width 19 height 19
radio input "true"
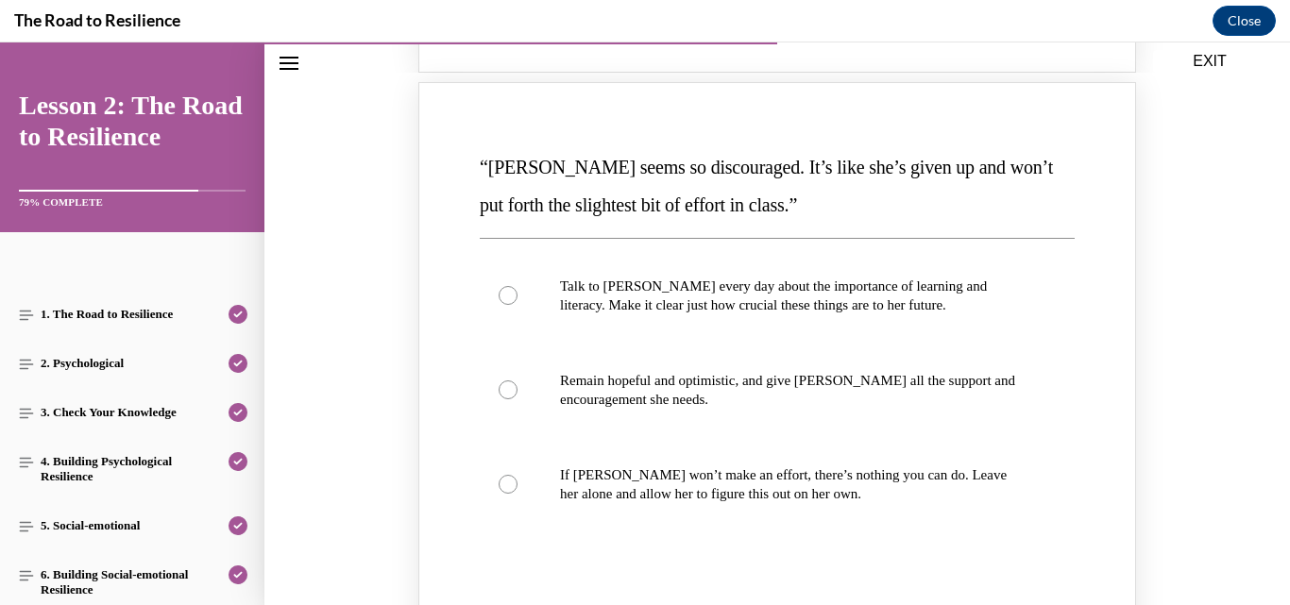
scroll to position [1084, 0]
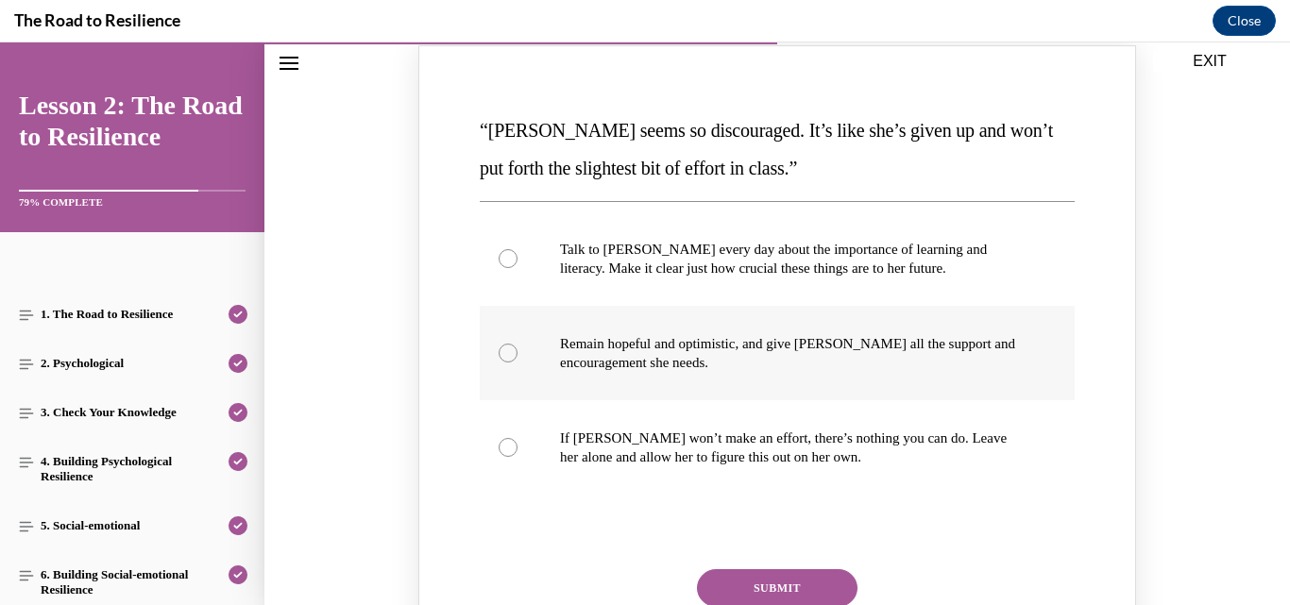
click at [641, 343] on p "Remain hopeful and optimistic, and give [PERSON_NAME] all the support and encou…" at bounding box center [794, 353] width 468 height 38
click at [518, 344] on input "Remain hopeful and optimistic, and give [PERSON_NAME] all the support and encou…" at bounding box center [508, 353] width 19 height 19
radio input "true"
click at [743, 575] on button "SUBMIT" at bounding box center [777, 589] width 161 height 38
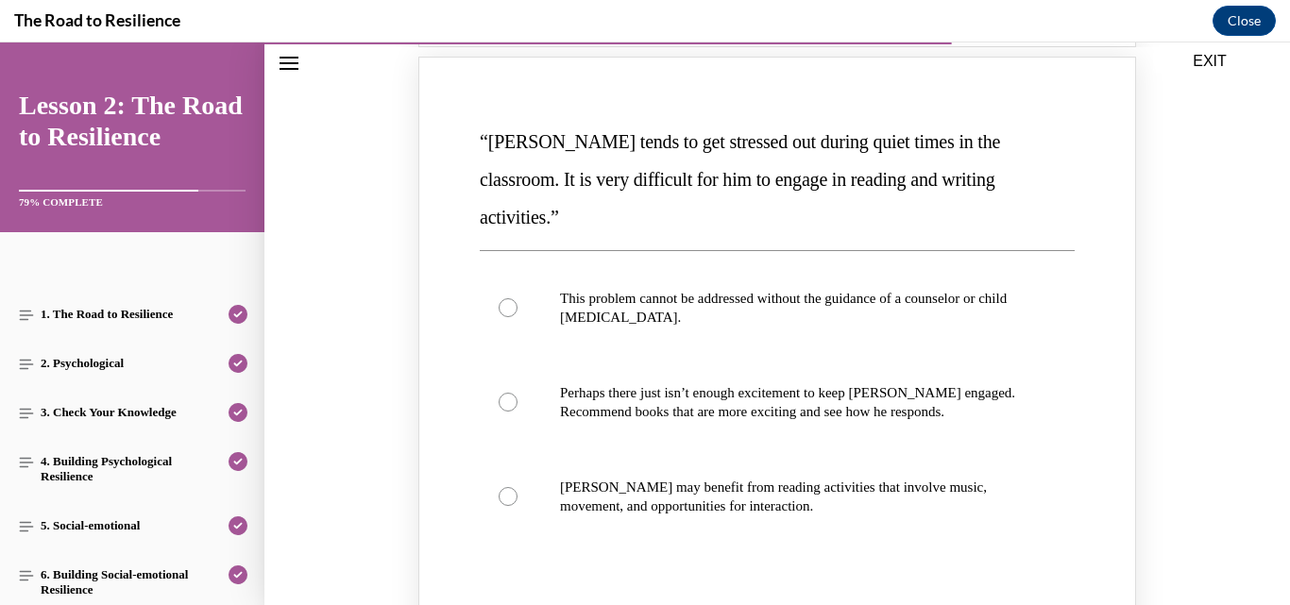
scroll to position [1902, 0]
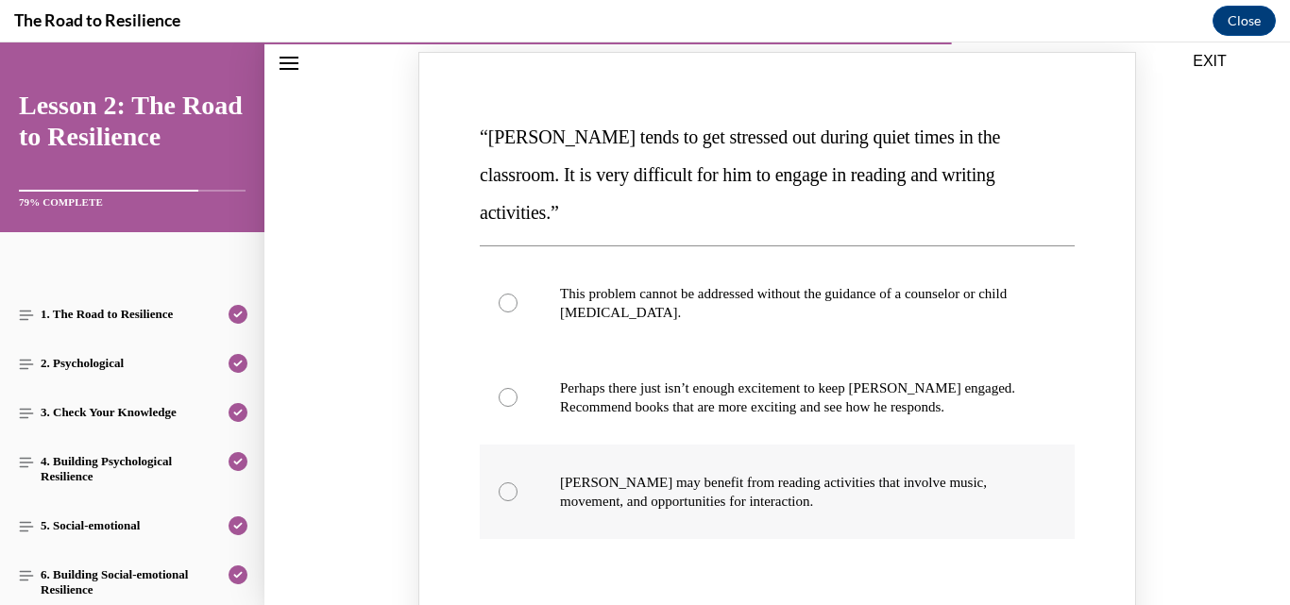
click at [560, 473] on p "[PERSON_NAME] may benefit from reading activities that involve music, movement,…" at bounding box center [794, 492] width 468 height 38
click at [518, 483] on input "[PERSON_NAME] may benefit from reading activities that involve music, movement,…" at bounding box center [508, 492] width 19 height 19
radio input "true"
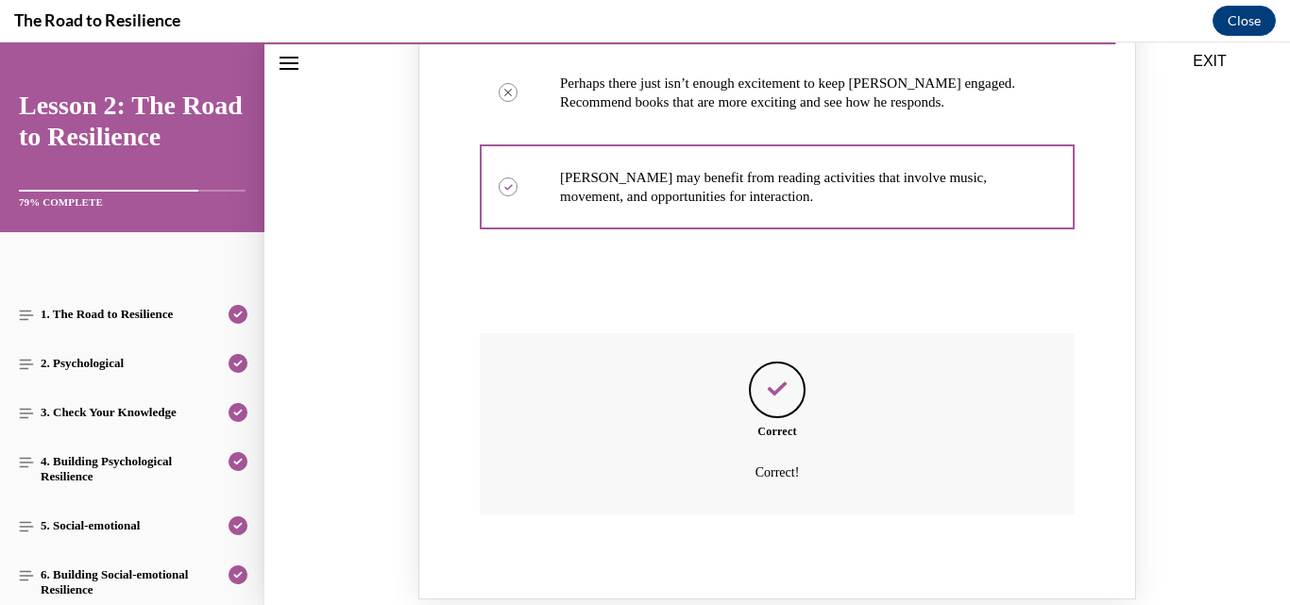
scroll to position [2383, 0]
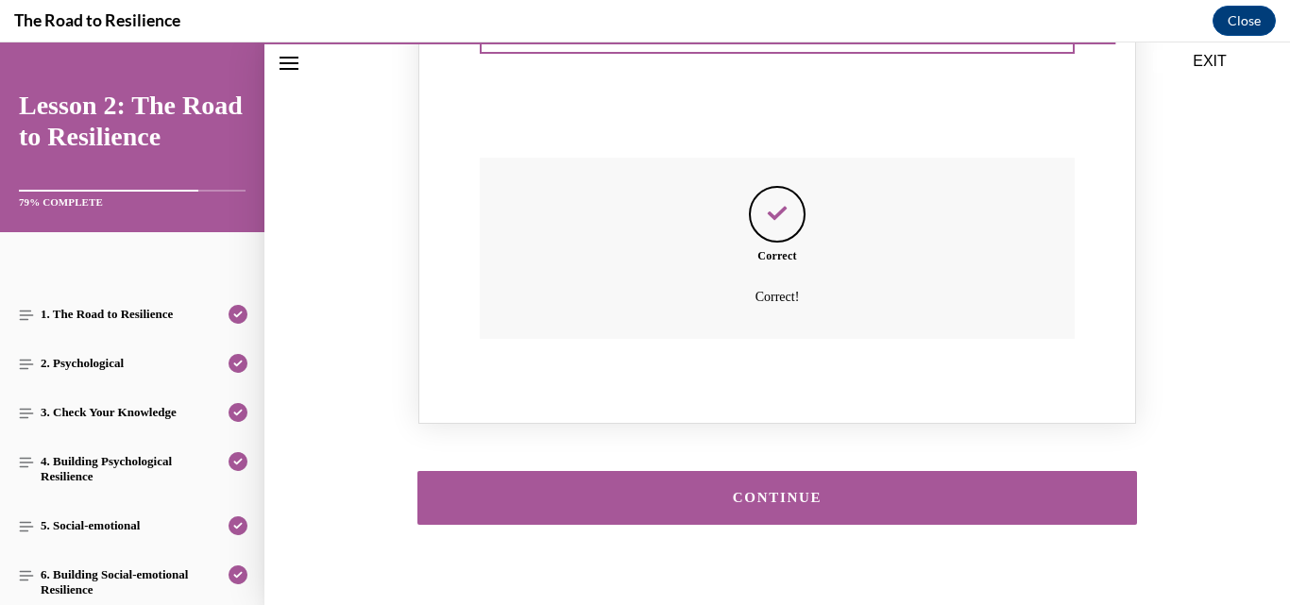
click at [905, 471] on button "CONTINUE" at bounding box center [777, 498] width 720 height 54
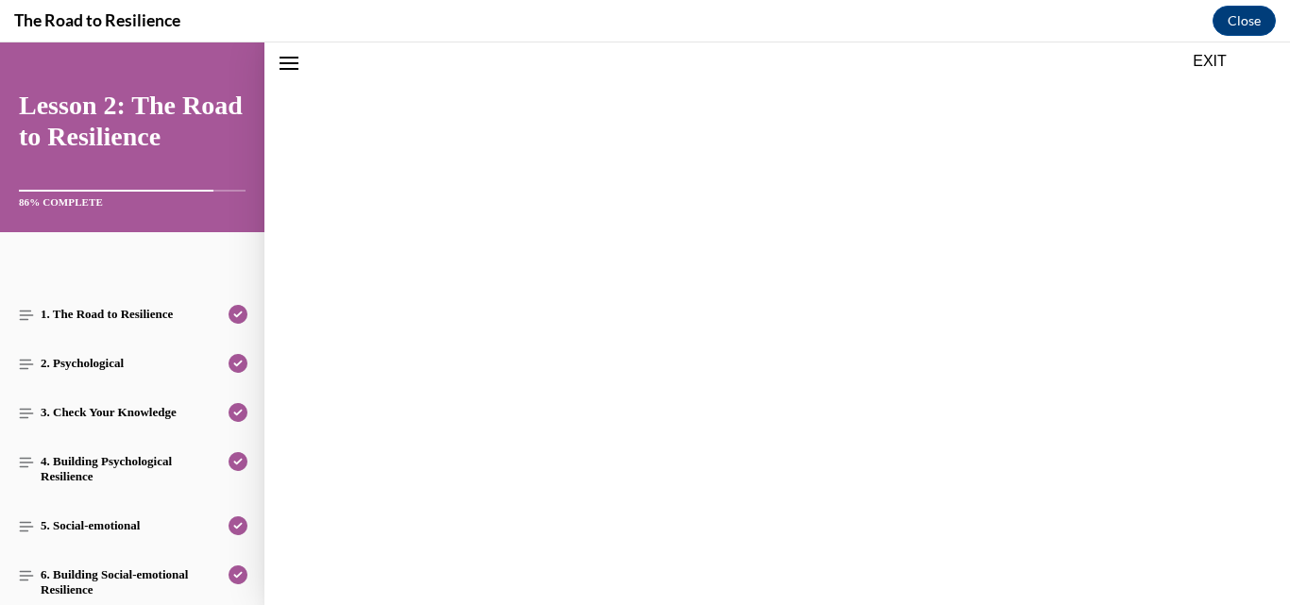
scroll to position [59, 0]
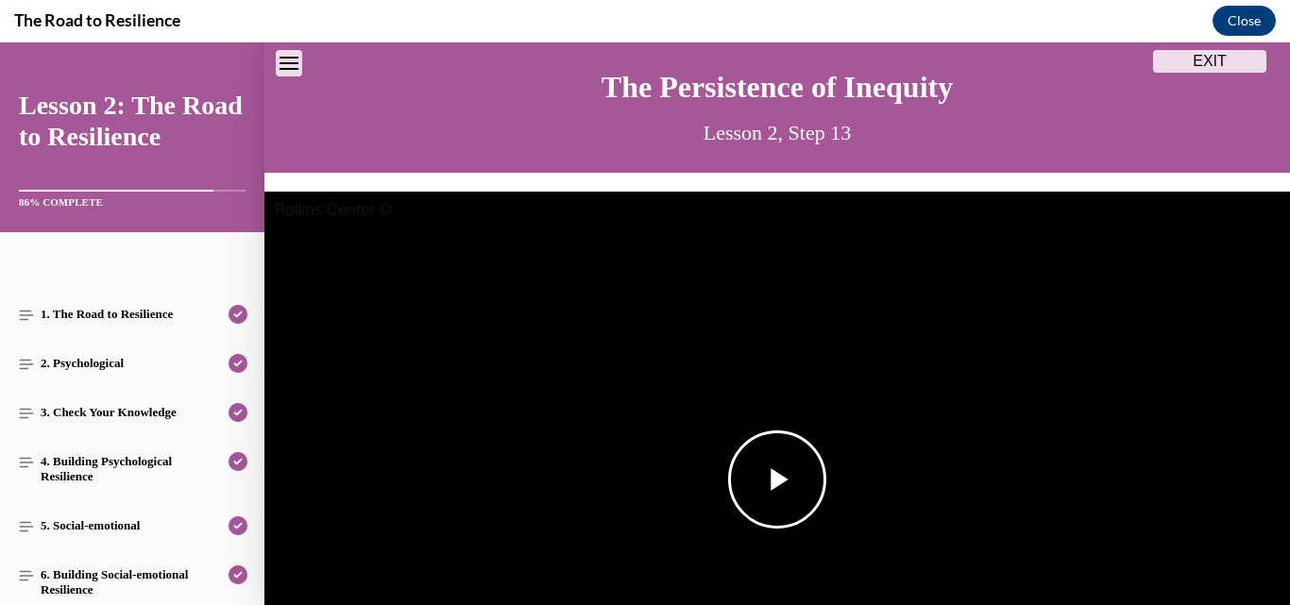
click at [777, 480] on span "Video player" at bounding box center [777, 480] width 0 height 0
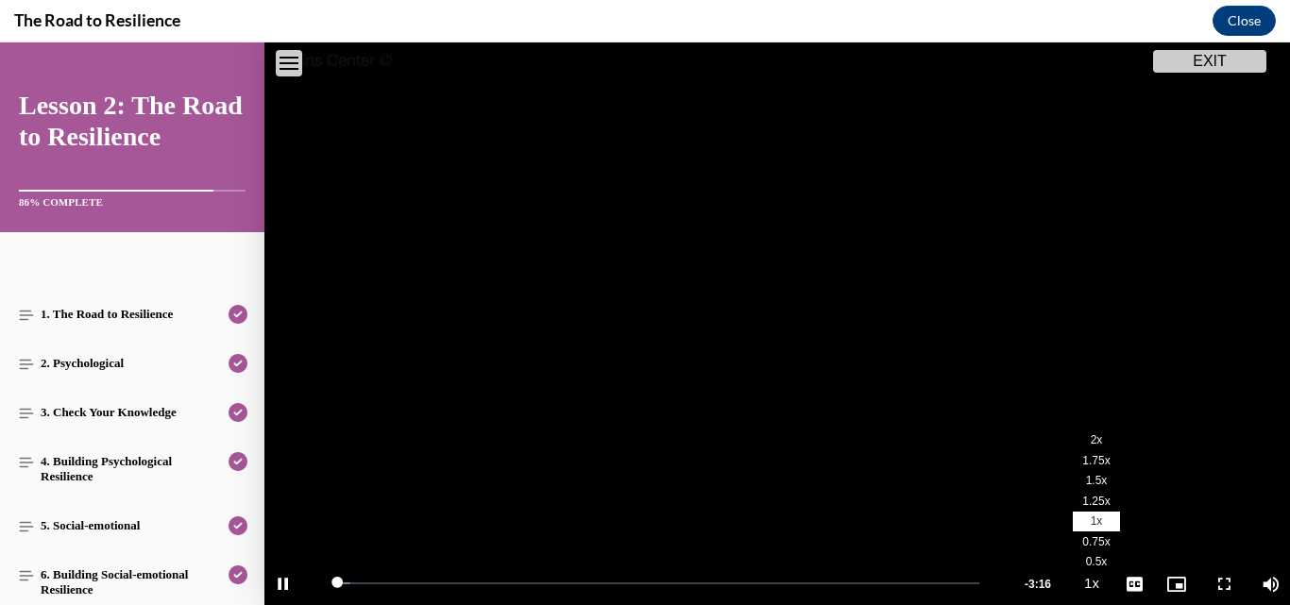
click at [1091, 437] on span "2x" at bounding box center [1097, 440] width 12 height 13
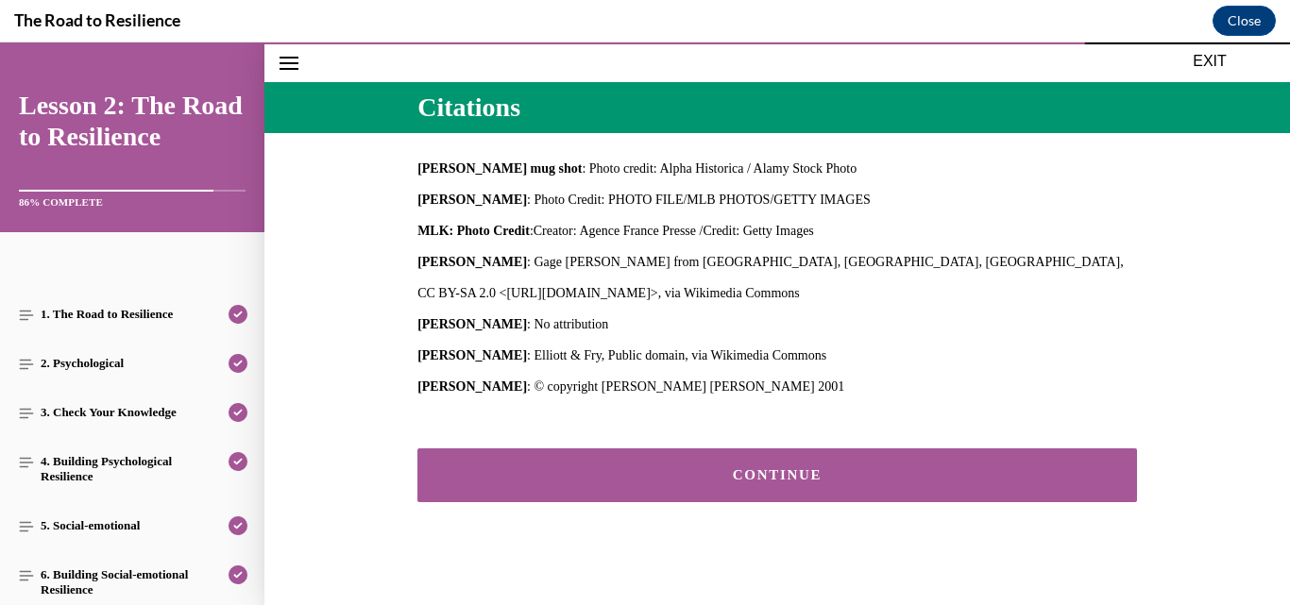
scroll to position [788, 0]
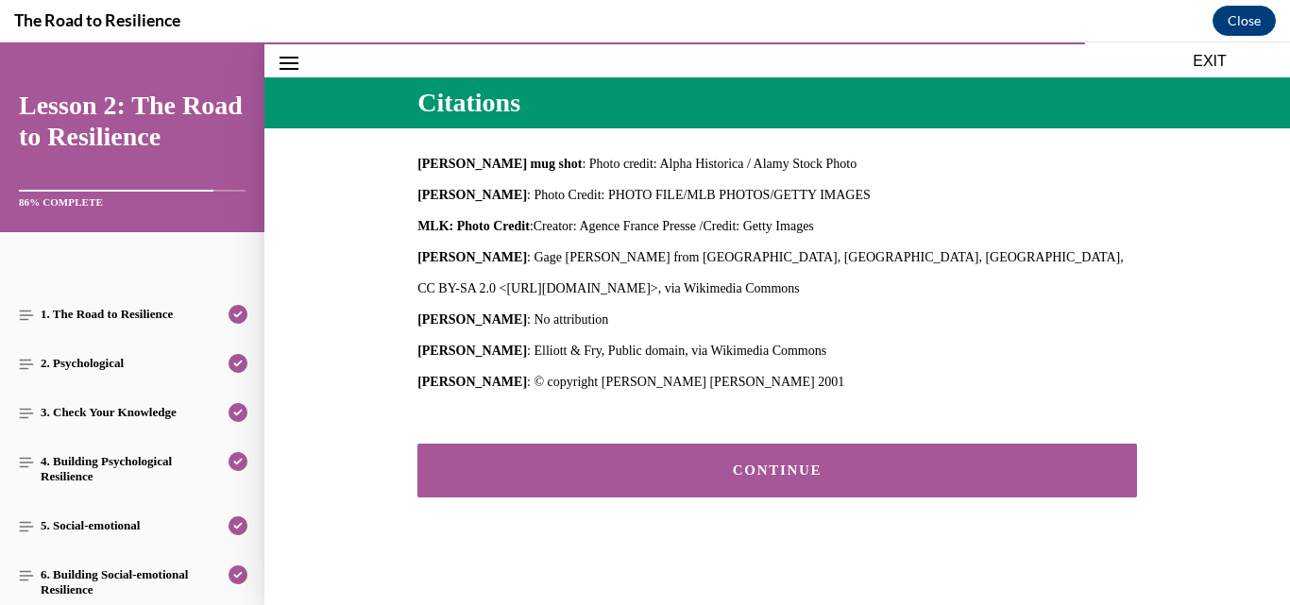
click at [928, 454] on button "CONTINUE" at bounding box center [777, 471] width 720 height 54
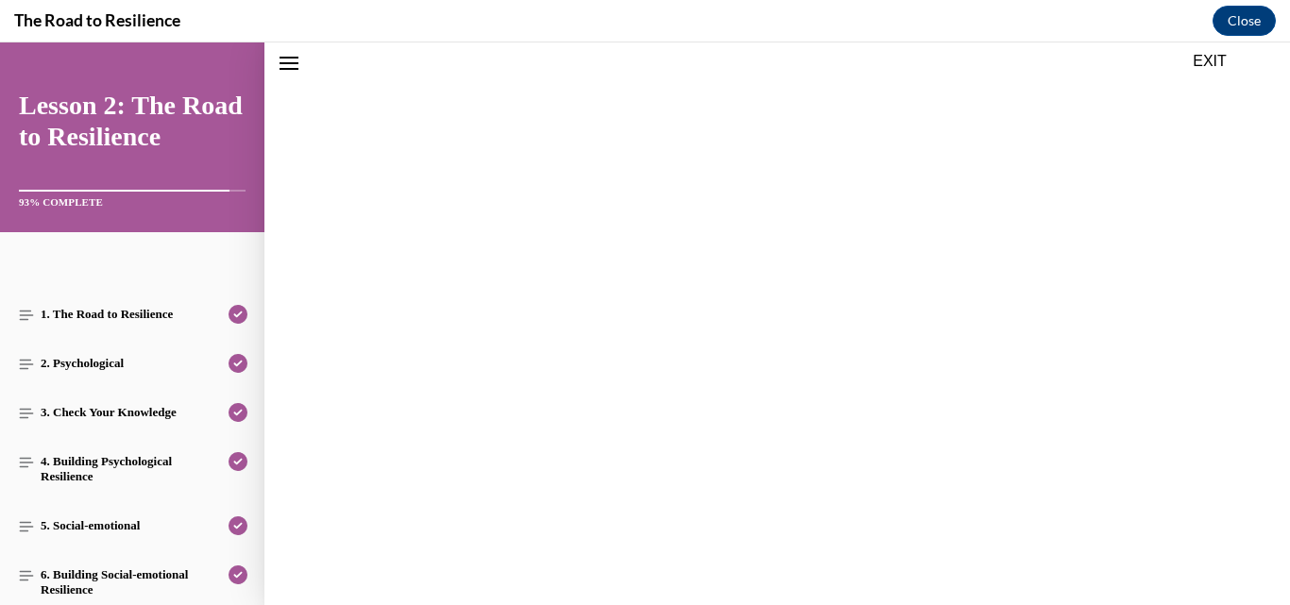
scroll to position [732, 0]
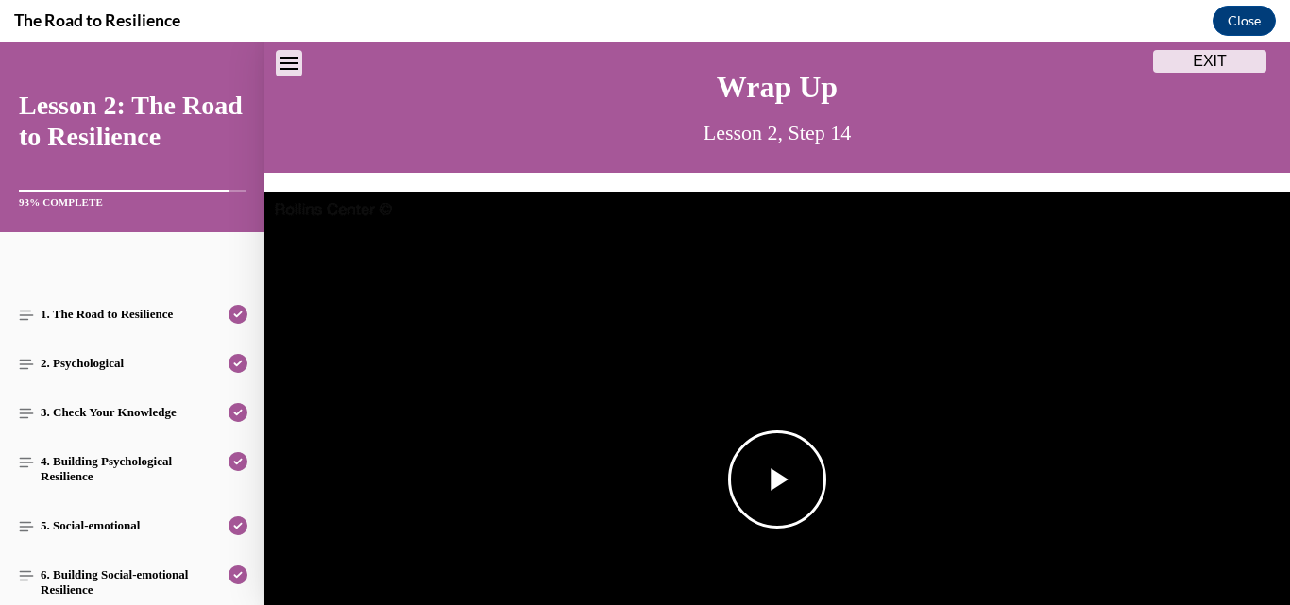
click at [777, 480] on span "Video player" at bounding box center [777, 480] width 0 height 0
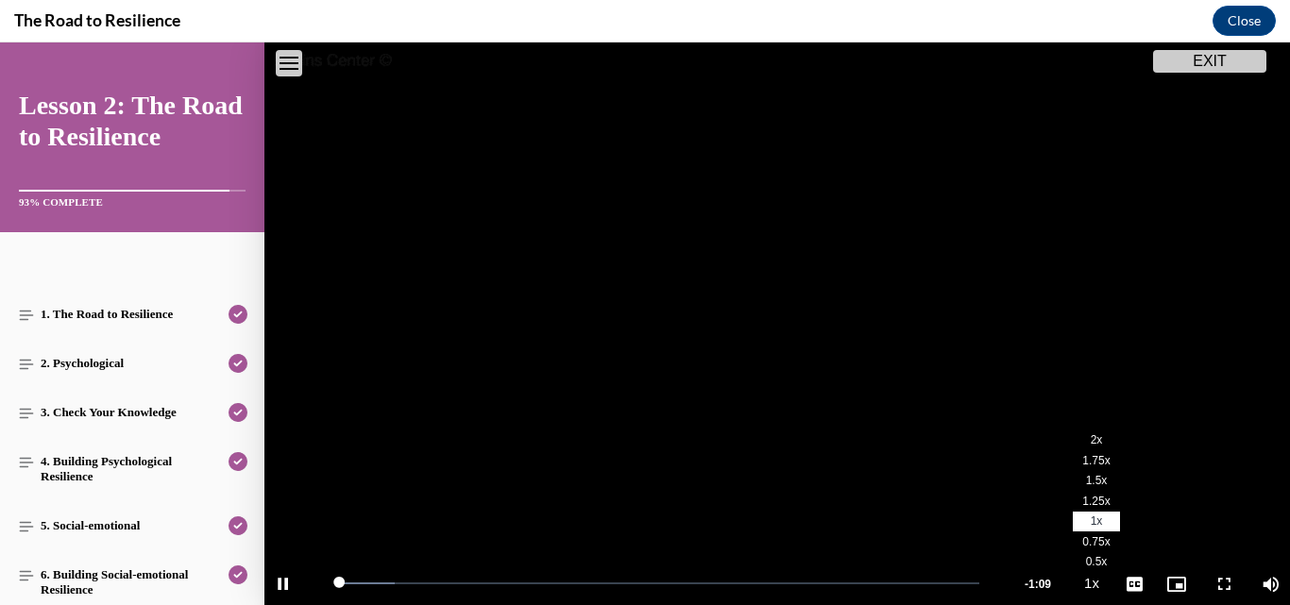
click at [1073, 434] on li "2x" at bounding box center [1096, 441] width 47 height 21
